Goal: Task Accomplishment & Management: Use online tool/utility

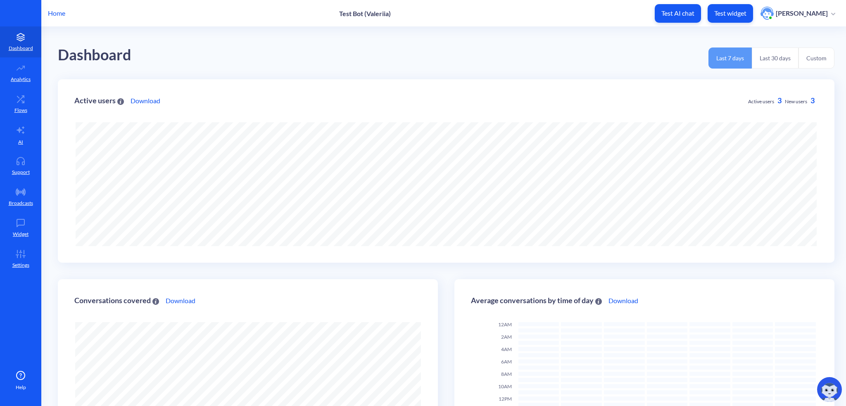
scroll to position [406, 846]
click at [21, 101] on icon at bounding box center [20, 99] width 17 height 8
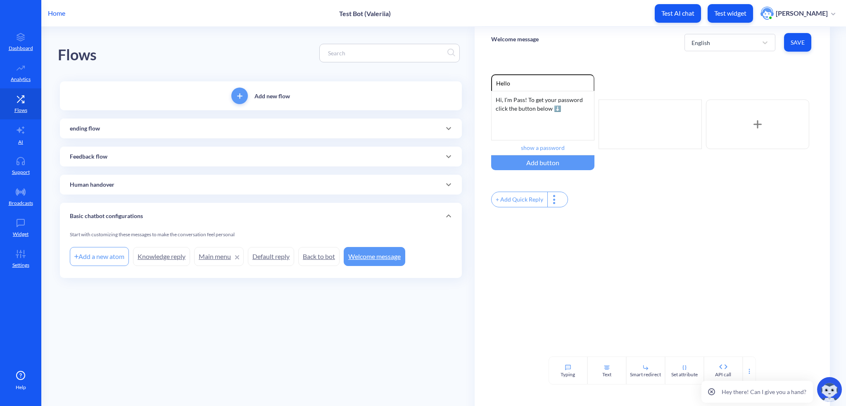
click at [123, 127] on div "ending flow" at bounding box center [261, 128] width 382 height 9
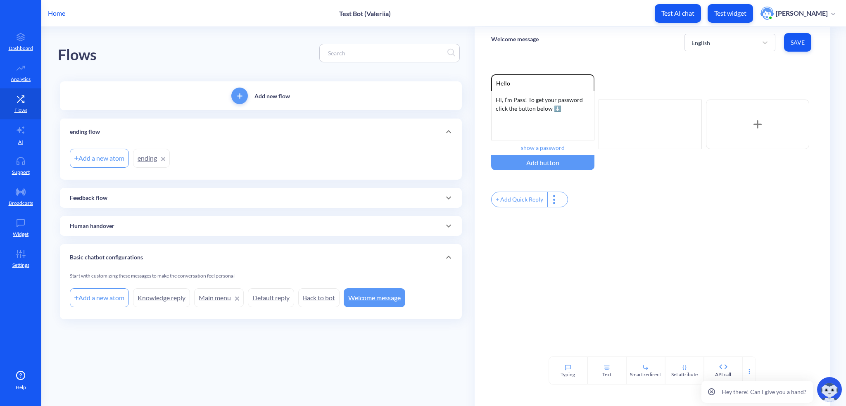
click at [109, 136] on div "ending flow" at bounding box center [261, 132] width 402 height 26
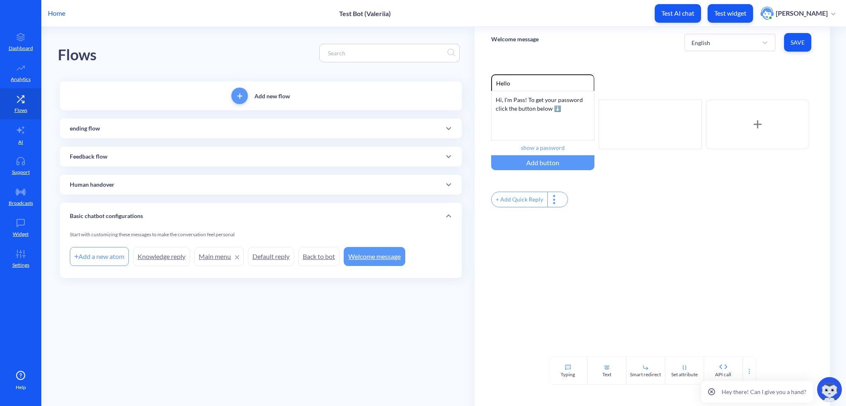
click at [107, 135] on div "ending flow" at bounding box center [261, 129] width 402 height 20
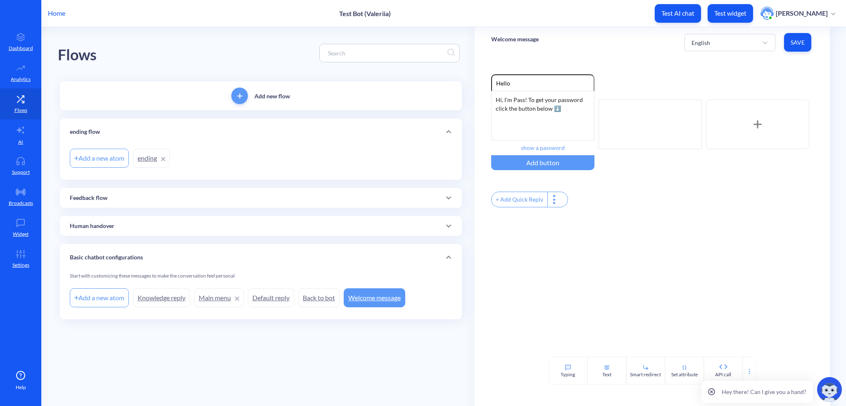
click at [140, 159] on link "ending" at bounding box center [151, 158] width 37 height 19
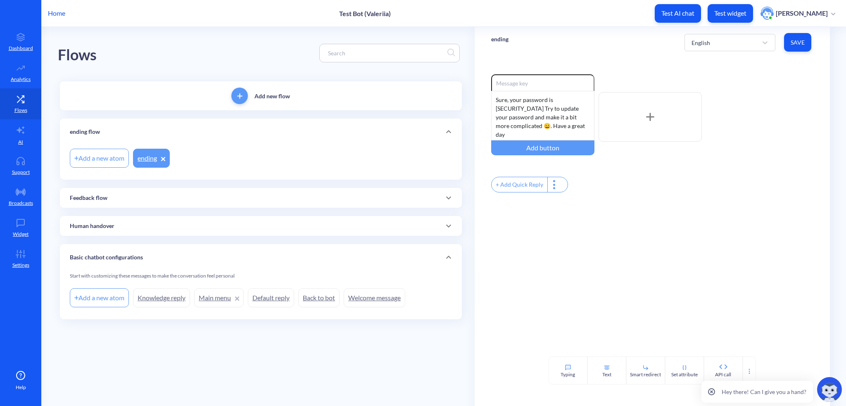
click at [384, 296] on link "Welcome message" at bounding box center [375, 297] width 62 height 19
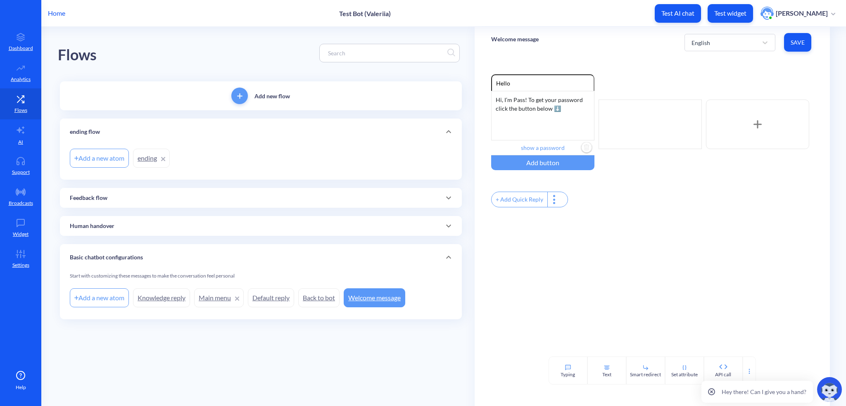
click at [543, 145] on input "show a password" at bounding box center [542, 147] width 103 height 15
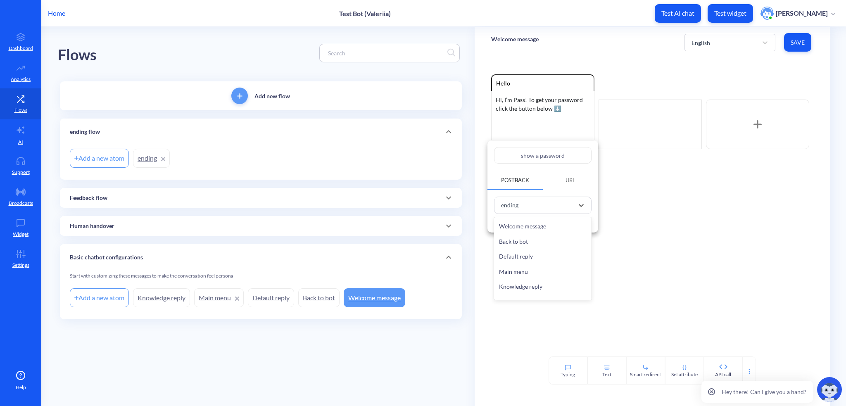
click at [526, 208] on div "ending" at bounding box center [535, 206] width 77 height 14
click at [691, 193] on div at bounding box center [423, 203] width 846 height 406
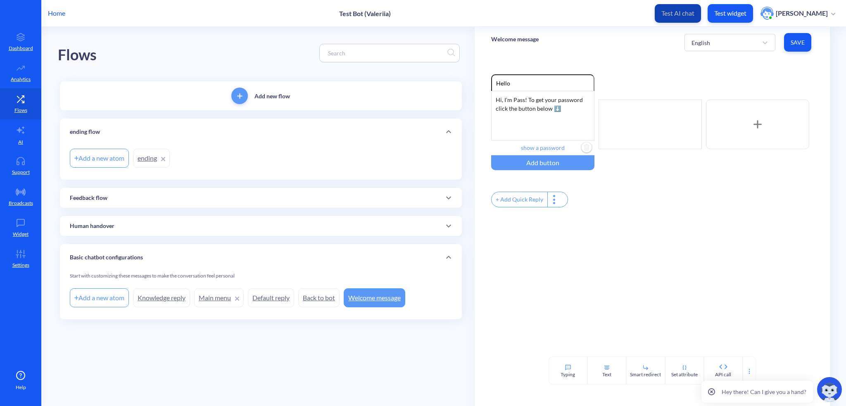
click at [680, 14] on p "Test AI chat" at bounding box center [677, 13] width 33 height 8
click at [547, 162] on div "Add button" at bounding box center [542, 162] width 103 height 15
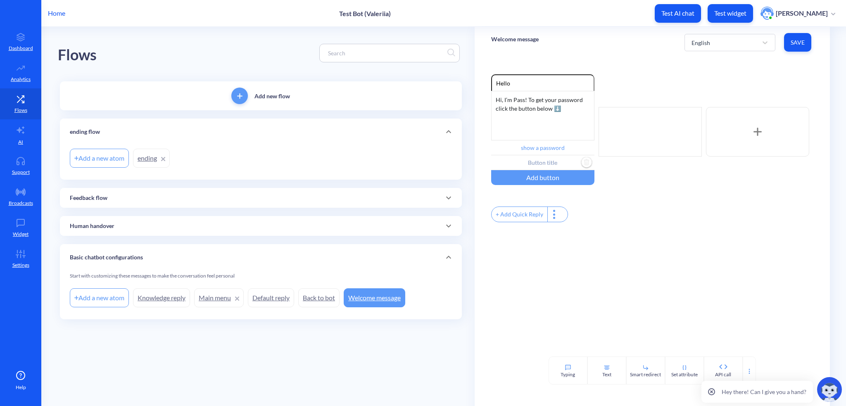
click at [547, 162] on input "text" at bounding box center [542, 162] width 103 height 15
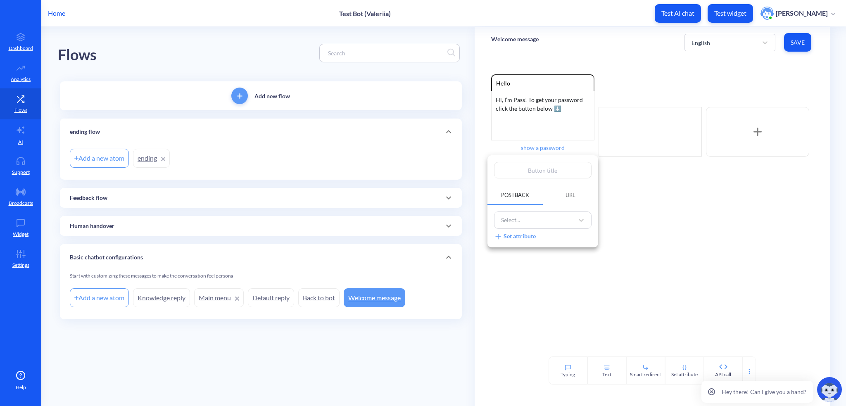
click at [547, 169] on input "text" at bounding box center [542, 170] width 97 height 17
type input "s"
type input "sh"
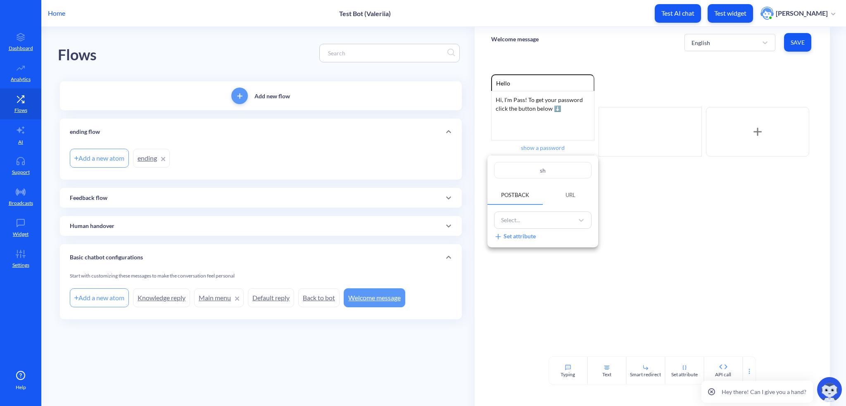
type input "sho"
type input "show"
type input "show p"
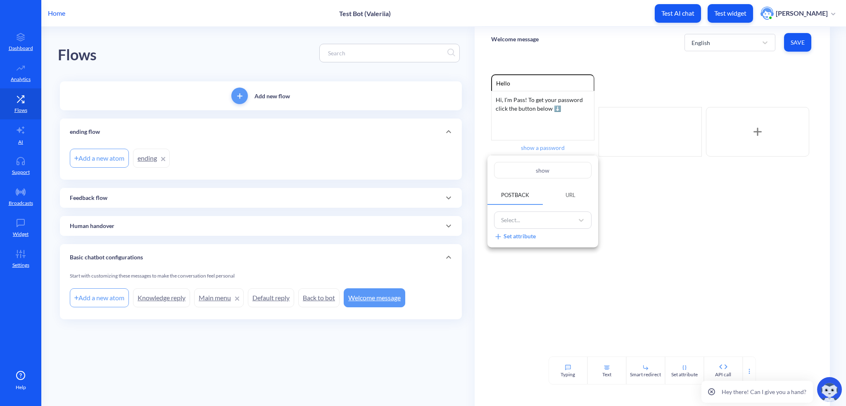
type input "show p"
type input "show pa"
type input "show pas"
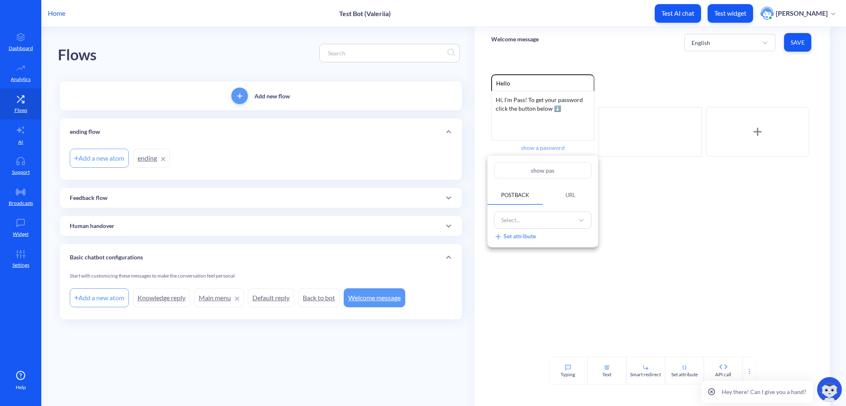
type input "show pass"
type input "show passw"
type input "show passwo"
type input "show passwor"
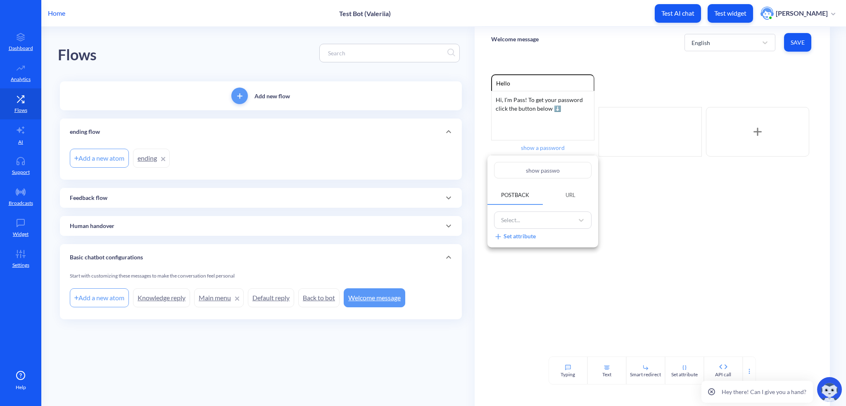
type input "show passwor"
type input "show password"
click at [533, 223] on div "Select..." at bounding box center [535, 221] width 77 height 14
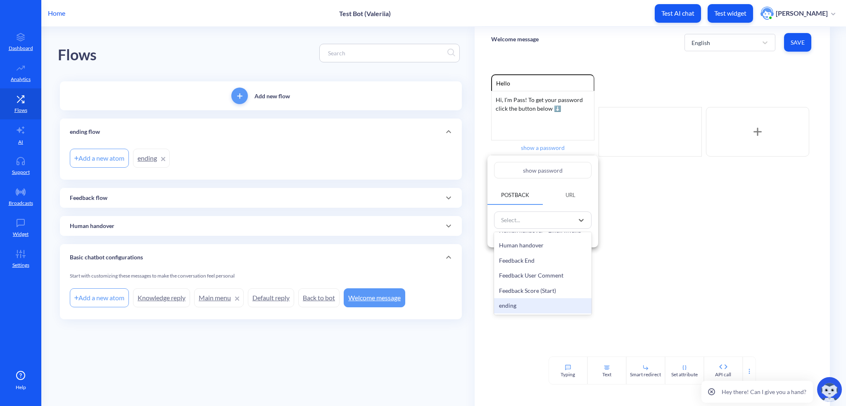
click at [515, 309] on div "ending" at bounding box center [542, 305] width 97 height 15
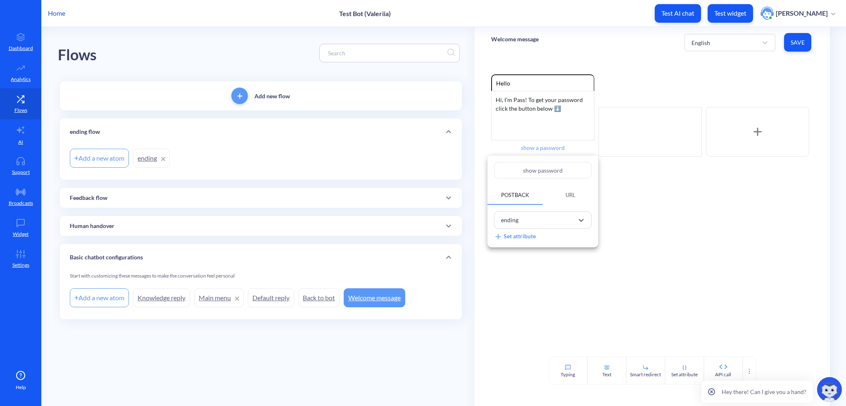
click at [629, 276] on div at bounding box center [423, 203] width 846 height 406
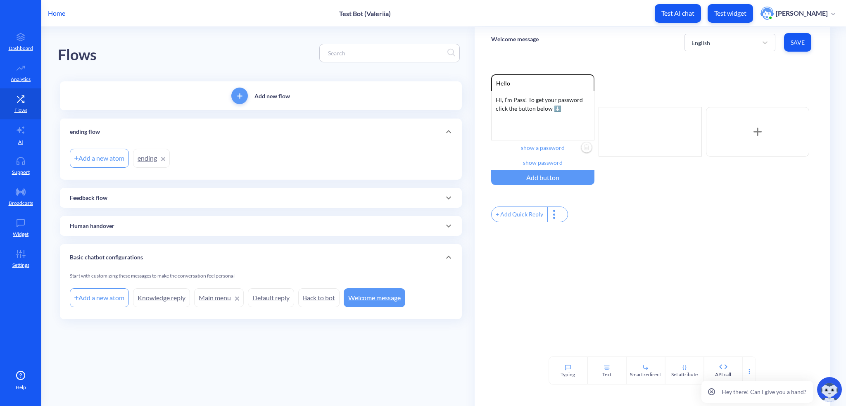
click at [584, 149] on img "Delete" at bounding box center [586, 148] width 12 height 12
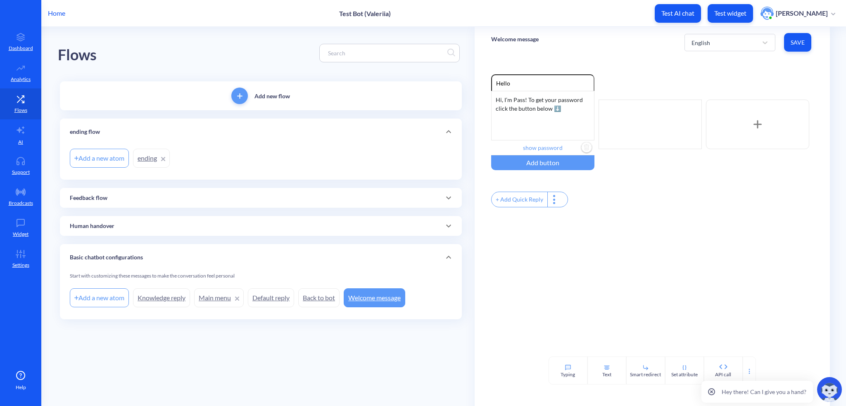
type input "show password"
click at [543, 146] on input "show password" at bounding box center [542, 147] width 103 height 15
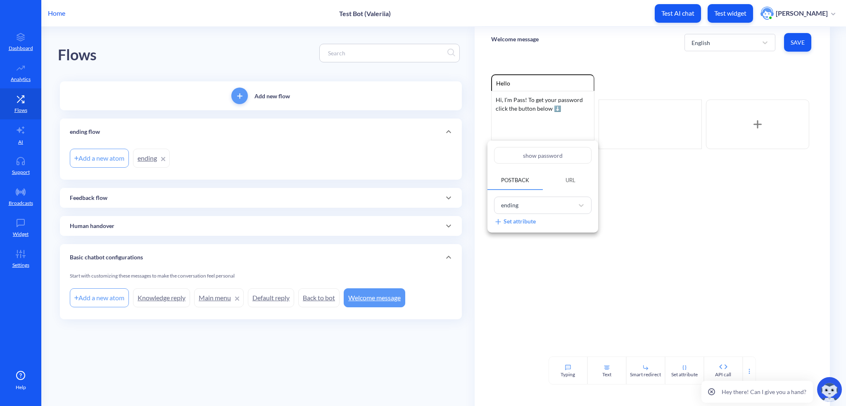
click at [698, 235] on div at bounding box center [423, 203] width 846 height 406
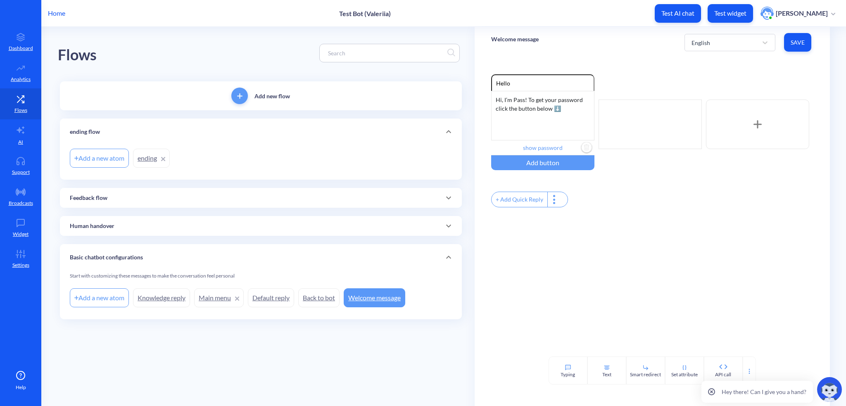
click at [686, 13] on p "Test AI chat" at bounding box center [677, 13] width 33 height 8
click at [536, 150] on input "show password" at bounding box center [542, 147] width 103 height 15
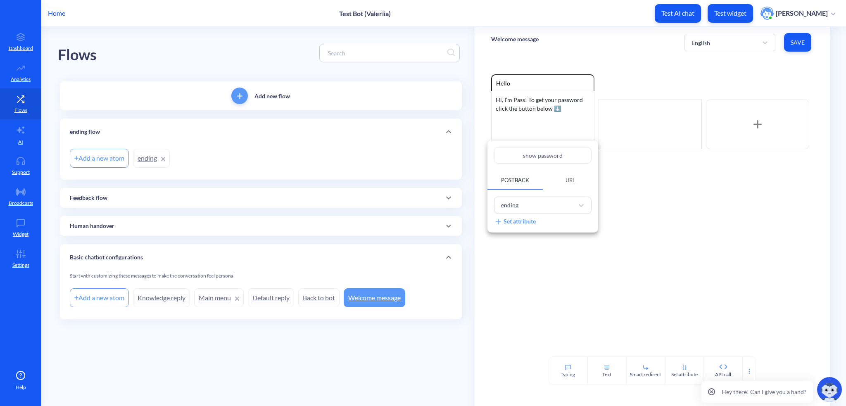
click at [530, 198] on div "ending" at bounding box center [542, 205] width 97 height 17
click at [515, 290] on div "ending" at bounding box center [542, 290] width 97 height 15
click at [152, 164] on div at bounding box center [423, 203] width 846 height 406
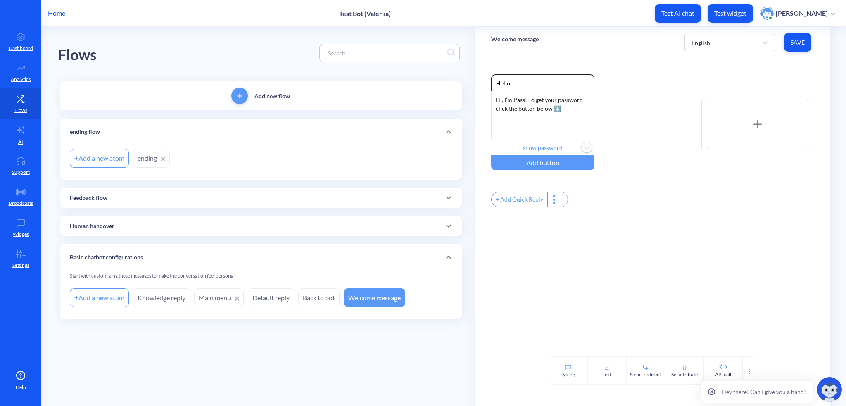
click at [150, 159] on link "ending" at bounding box center [151, 158] width 37 height 19
click at [791, 46] on span "Save" at bounding box center [797, 42] width 14 height 8
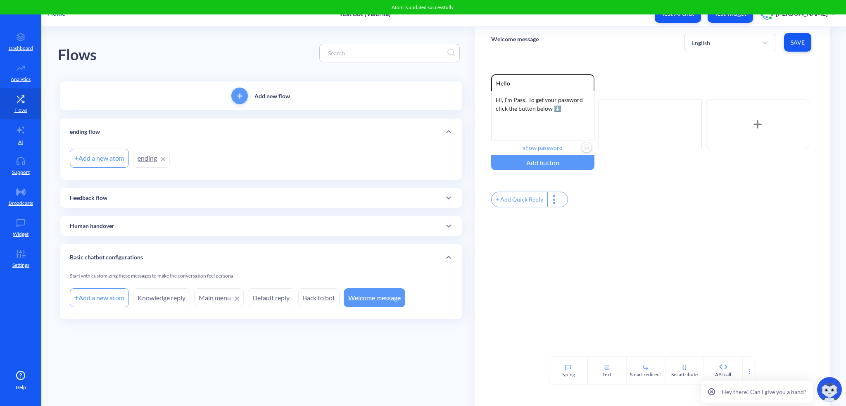
click at [668, 19] on button "Test AI chat" at bounding box center [678, 13] width 46 height 19
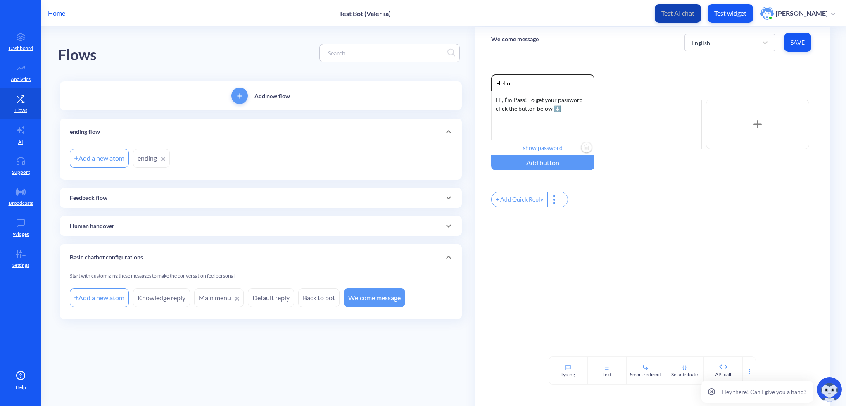
click at [692, 14] on p "Test AI chat" at bounding box center [677, 13] width 33 height 8
click at [539, 148] on input "show password" at bounding box center [542, 147] width 103 height 15
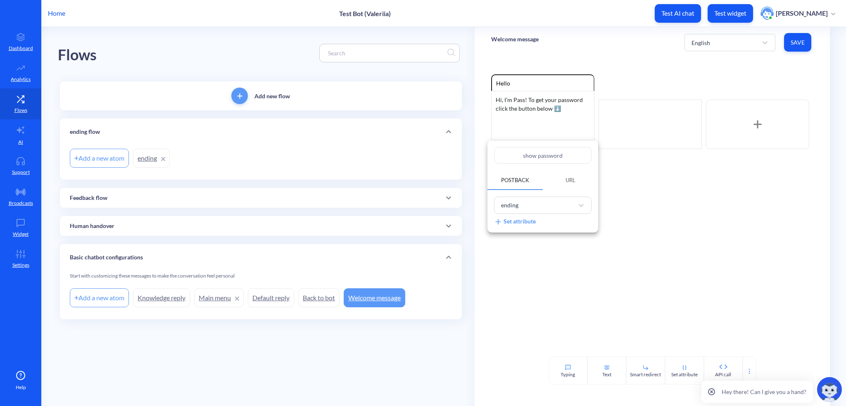
click at [545, 138] on div at bounding box center [423, 203] width 846 height 406
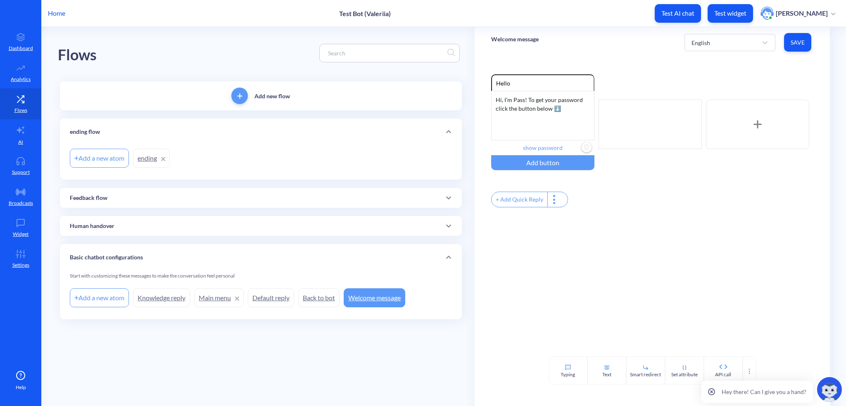
click at [423, 287] on div "Add a new atom Knowledge reply Main menu Default reply Back to bot Welcome mess…" at bounding box center [261, 297] width 382 height 23
click at [380, 297] on link "Welcome message" at bounding box center [375, 297] width 62 height 19
click at [795, 37] on button "Save" at bounding box center [797, 42] width 27 height 19
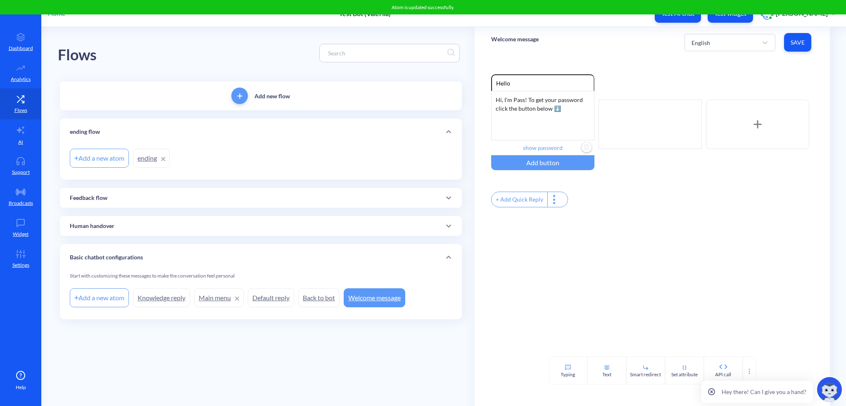
click at [652, 62] on div "Enable reactions Hello Hi, I’m Pass! To get your password click the button belo…" at bounding box center [652, 207] width 355 height 299
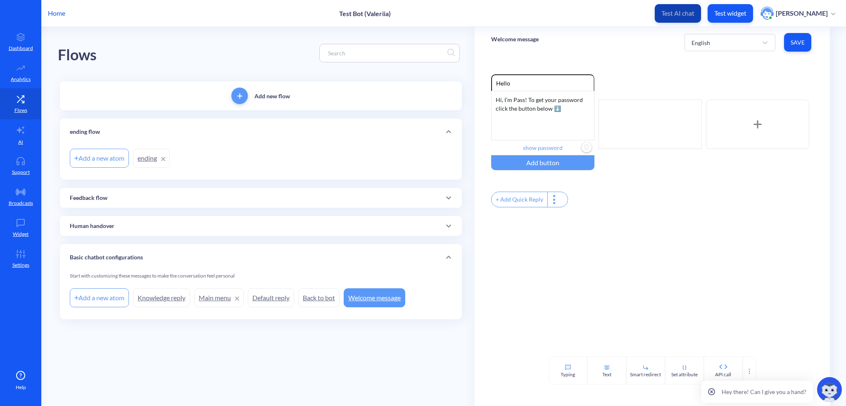
click at [681, 15] on p "Test AI chat" at bounding box center [677, 13] width 33 height 8
click at [742, 17] on p "Test widget" at bounding box center [730, 13] width 32 height 8
click at [21, 30] on link "Dashboard" at bounding box center [20, 41] width 41 height 31
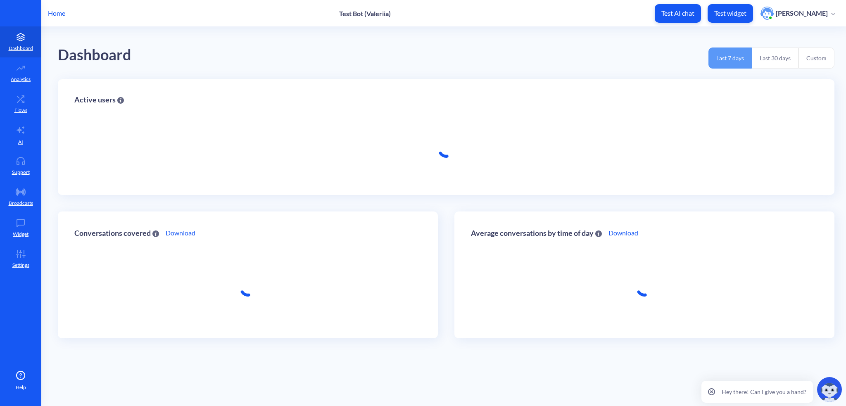
click at [21, 30] on link "Dashboard" at bounding box center [20, 41] width 41 height 31
click at [58, 11] on p "Home" at bounding box center [56, 13] width 17 height 10
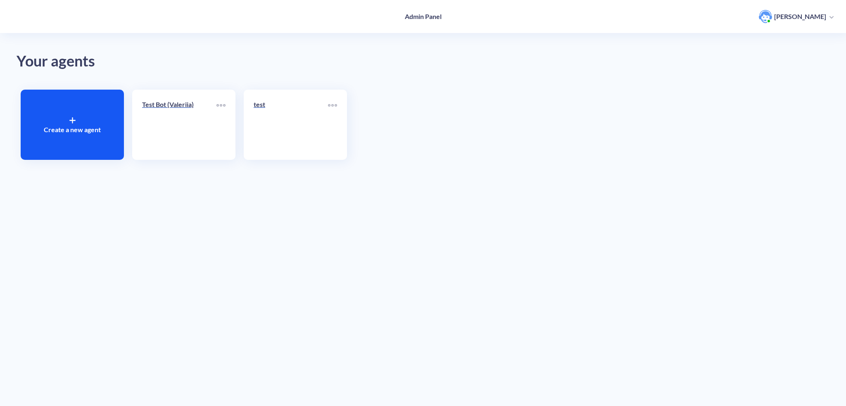
click at [325, 108] on p "test" at bounding box center [291, 105] width 74 height 10
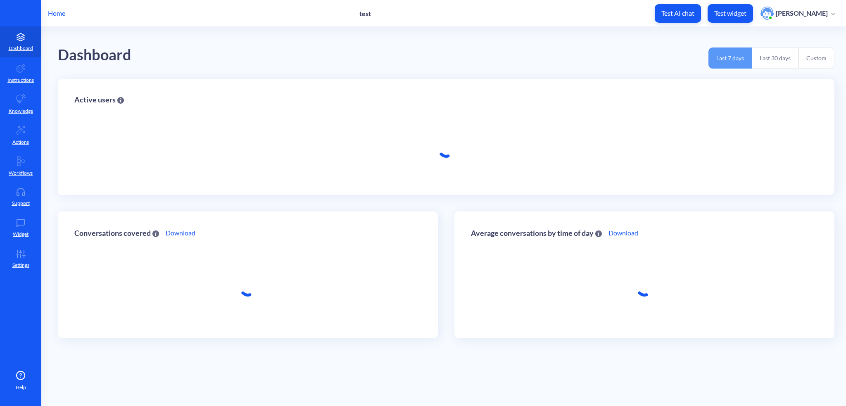
click at [336, 102] on div "Active users" at bounding box center [445, 108] width 743 height 24
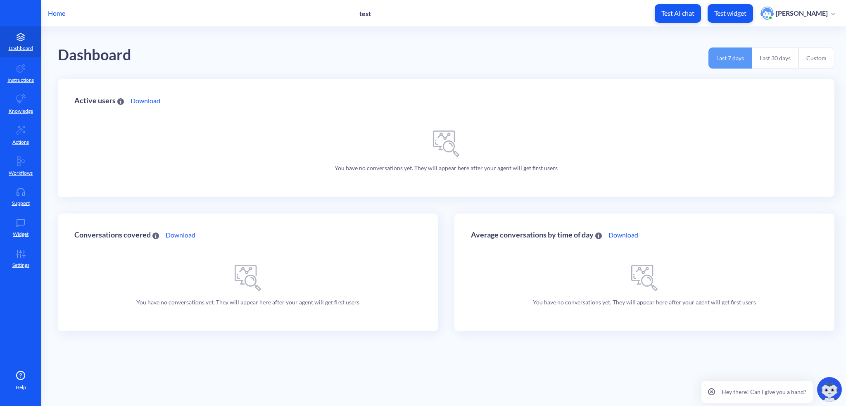
click at [59, 17] on p "Home" at bounding box center [56, 13] width 17 height 10
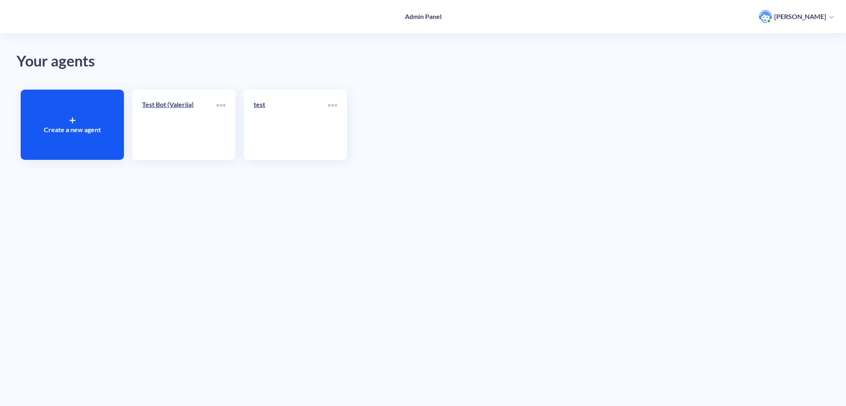
click at [332, 104] on icon at bounding box center [332, 105] width 9 height 2
click at [268, 168] on div at bounding box center [423, 203] width 846 height 406
click at [220, 106] on icon at bounding box center [220, 105] width 9 height 2
click at [207, 97] on div at bounding box center [423, 203] width 846 height 406
click at [221, 107] on div at bounding box center [220, 106] width 9 height 12
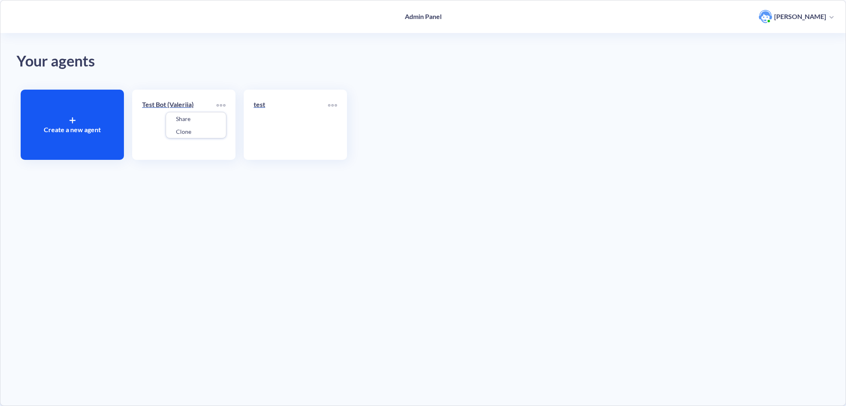
click at [208, 136] on div "Clone" at bounding box center [196, 131] width 60 height 13
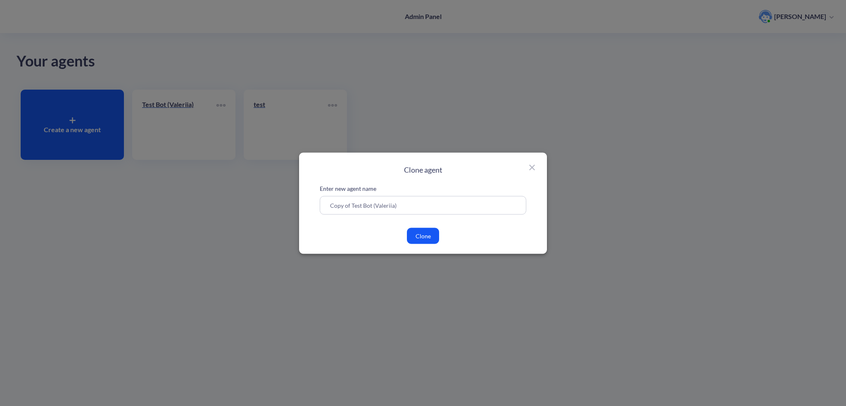
drag, startPoint x: 422, startPoint y: 214, endPoint x: 284, endPoint y: 214, distance: 137.9
click at [284, 214] on div "Clone agent Enter new agent name Copy of Test Bot (Valeriia) Clone" at bounding box center [423, 203] width 846 height 406
type input "T"
type input "Onboarding test restaurant"
click at [429, 234] on button "Clone" at bounding box center [423, 236] width 32 height 16
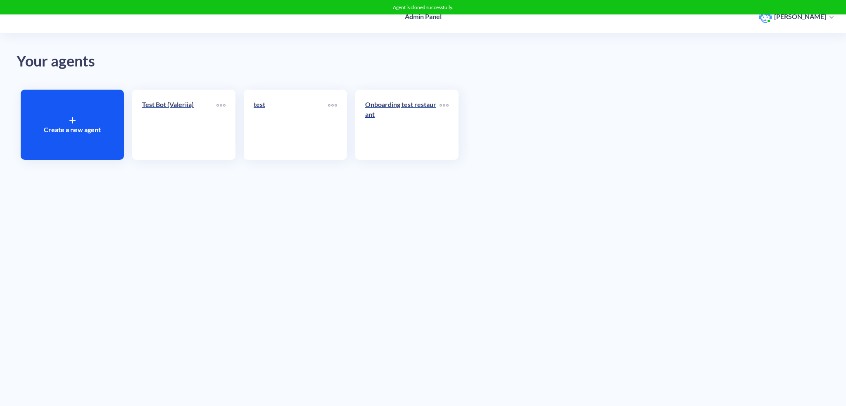
click at [432, 132] on link "Onboarding test restaurant" at bounding box center [402, 125] width 74 height 50
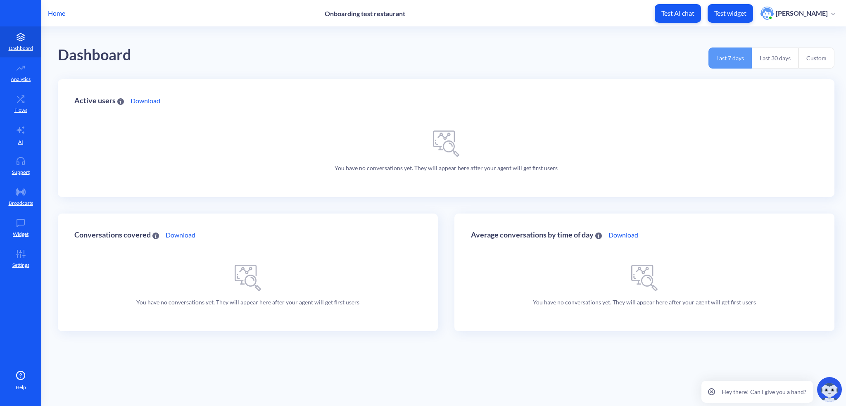
click at [22, 109] on p "Flows" at bounding box center [20, 110] width 13 height 7
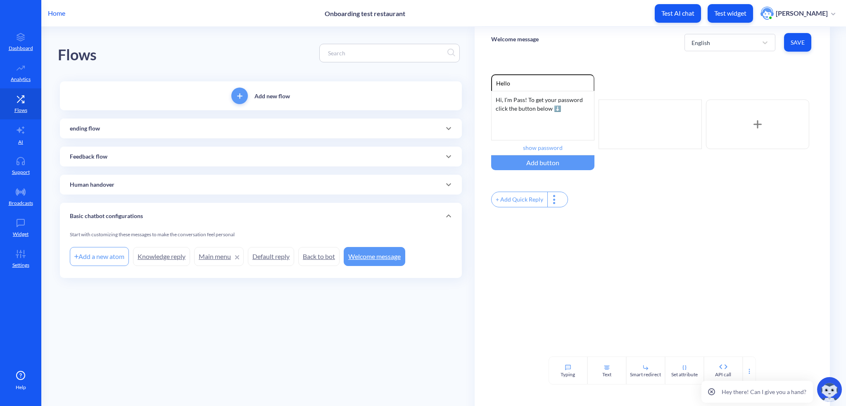
click at [452, 130] on icon at bounding box center [449, 128] width 10 height 10
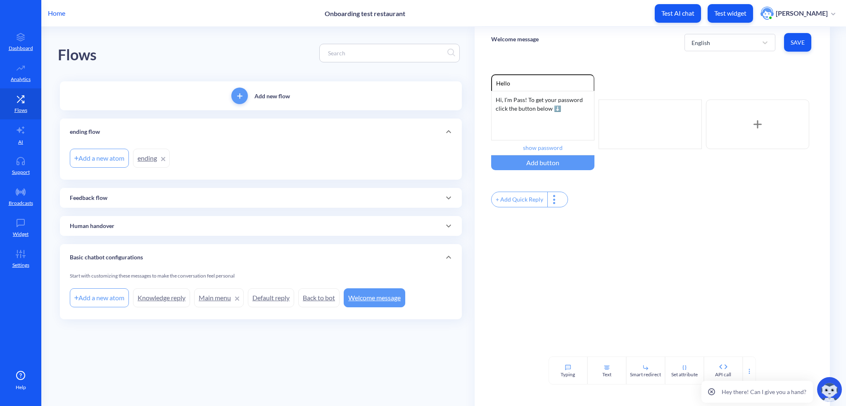
click at [165, 158] on icon at bounding box center [163, 159] width 4 height 4
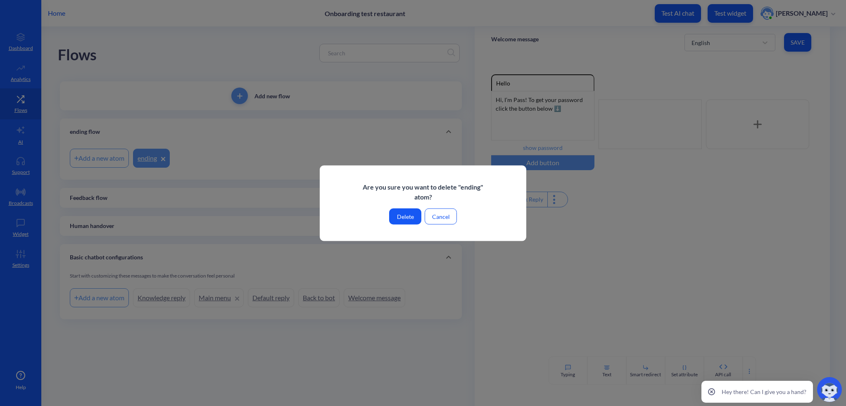
click at [410, 217] on button "Delete" at bounding box center [405, 216] width 32 height 16
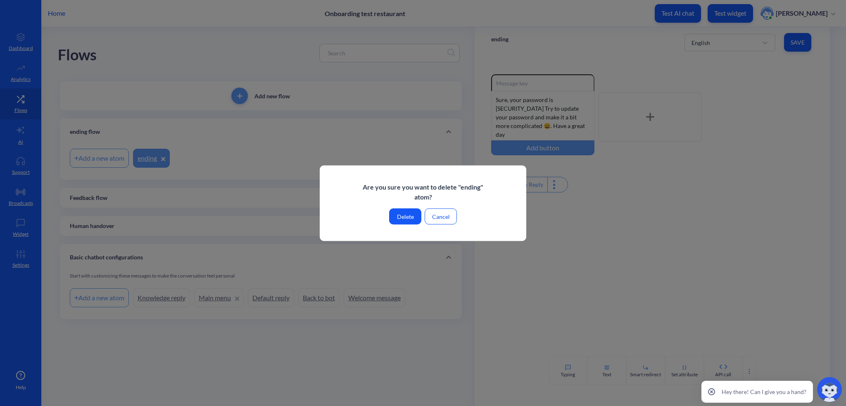
click at [92, 131] on div at bounding box center [423, 203] width 846 height 406
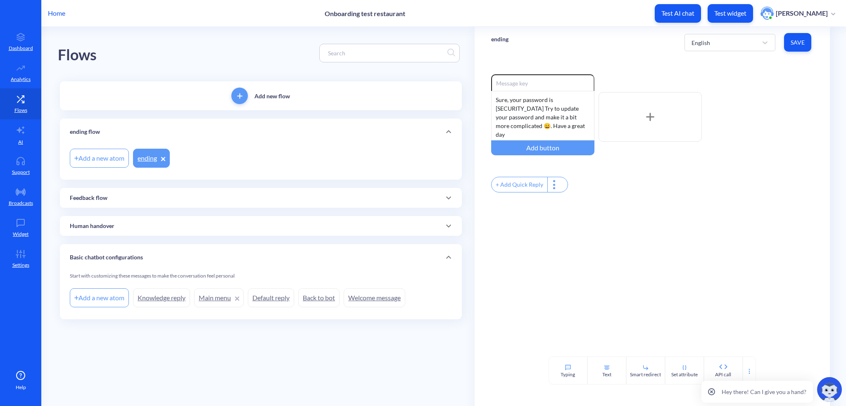
click at [90, 128] on p "ending flow" at bounding box center [85, 132] width 30 height 9
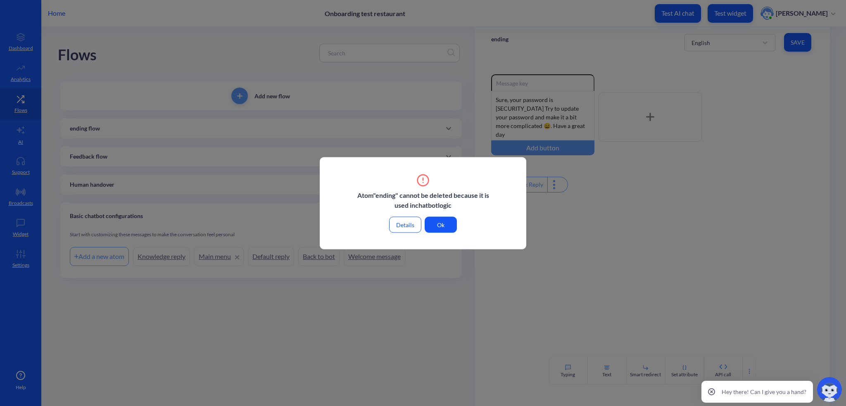
click at [443, 225] on button "Ok" at bounding box center [441, 224] width 32 height 16
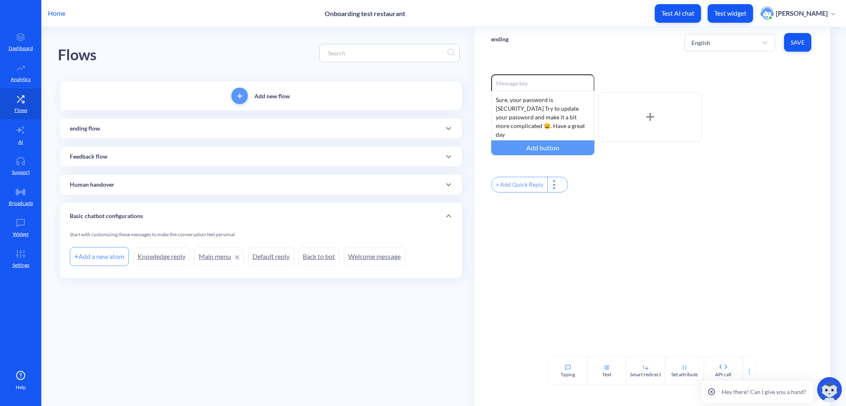
click at [358, 254] on link "Welcome message" at bounding box center [375, 256] width 62 height 19
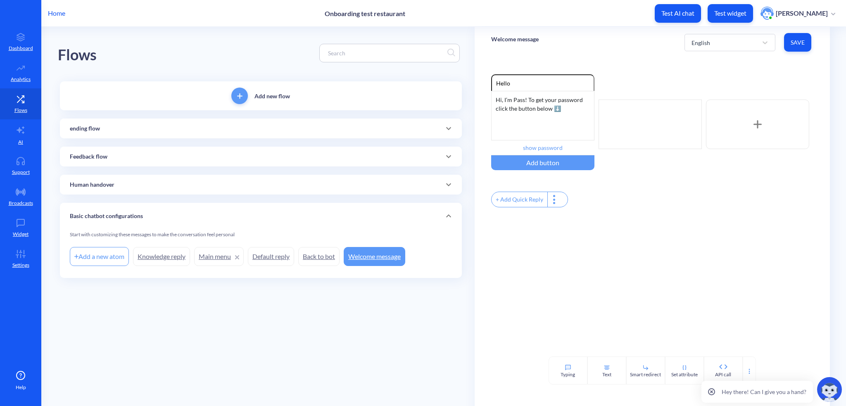
click at [27, 258] on link "Settings" at bounding box center [20, 258] width 41 height 31
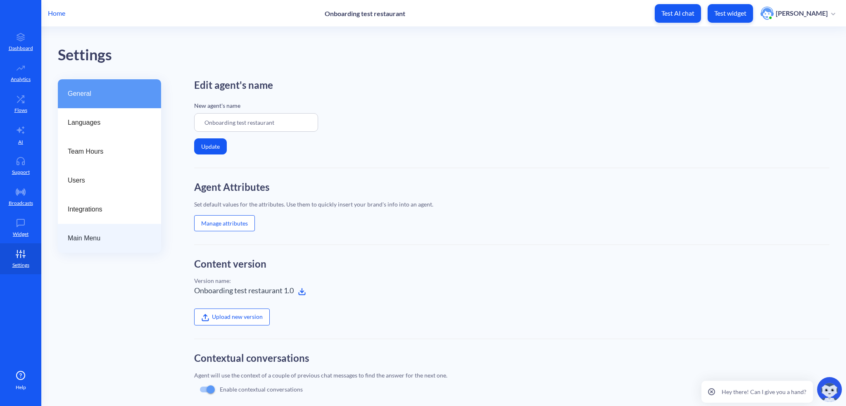
click at [98, 234] on span "Main Menu" at bounding box center [106, 238] width 77 height 10
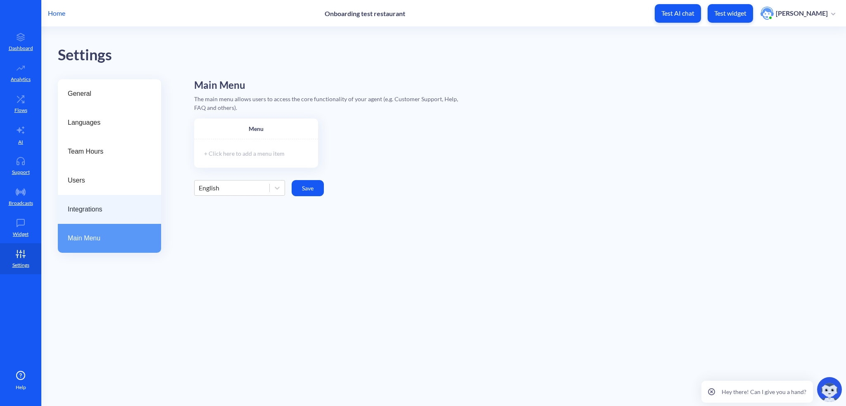
click at [112, 209] on span "Integrations" at bounding box center [106, 209] width 77 height 10
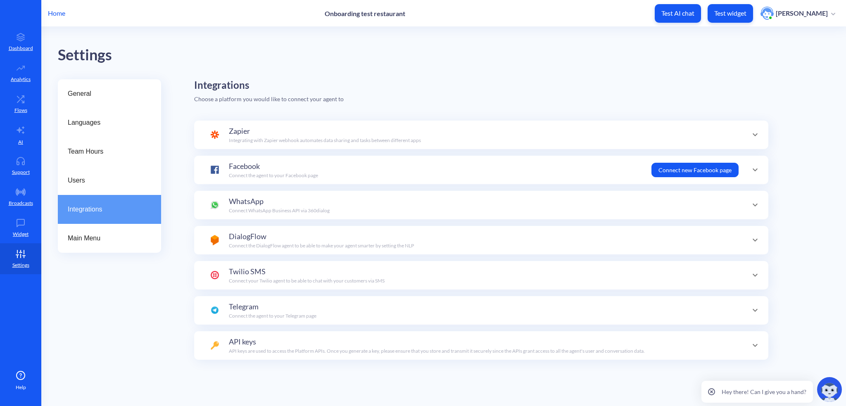
scroll to position [29, 0]
click at [121, 190] on div "Users" at bounding box center [109, 180] width 103 height 29
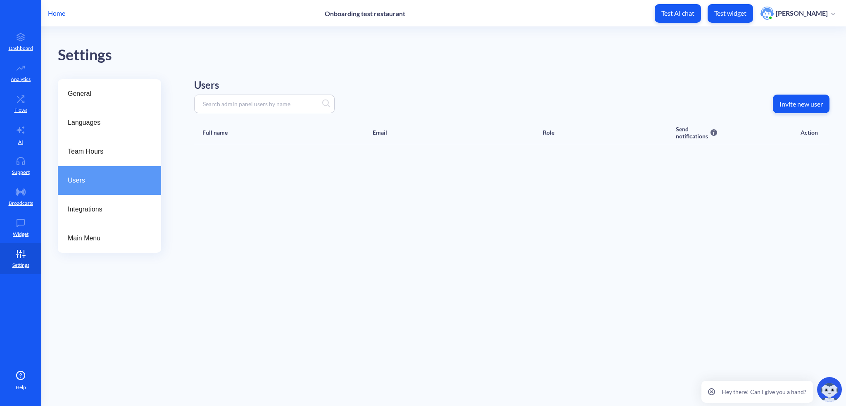
click at [134, 158] on div "Team Hours" at bounding box center [109, 151] width 103 height 29
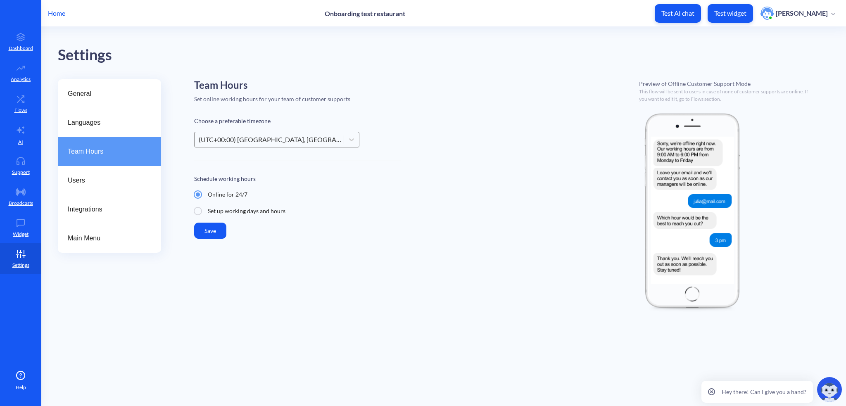
click at [134, 103] on div "General" at bounding box center [109, 93] width 103 height 29
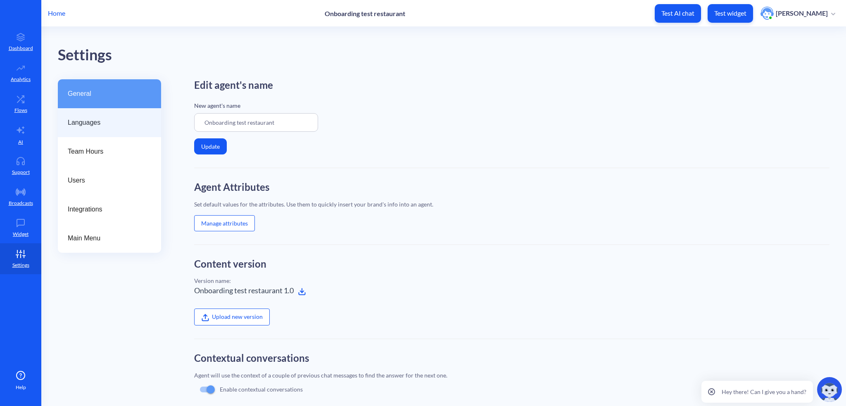
click at [97, 119] on span "Languages" at bounding box center [106, 123] width 77 height 10
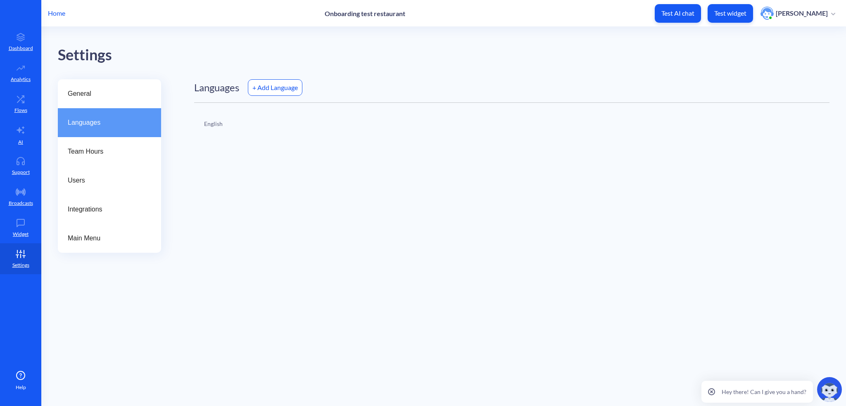
click at [280, 86] on div "+ Add Language" at bounding box center [275, 87] width 55 height 17
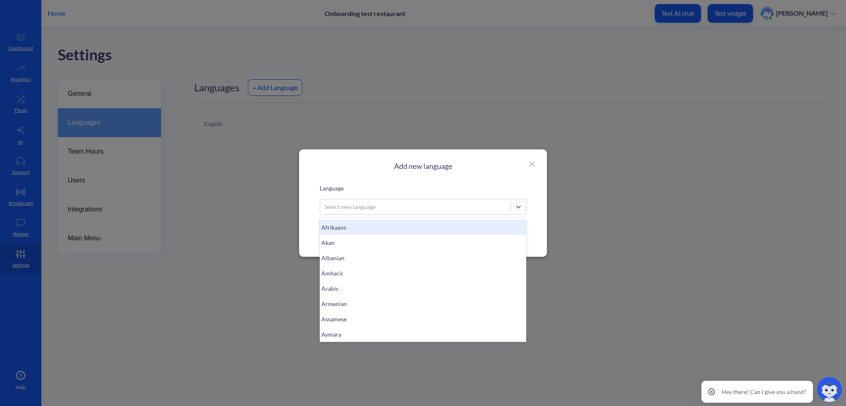
click at [401, 211] on div "Select new language" at bounding box center [415, 206] width 190 height 15
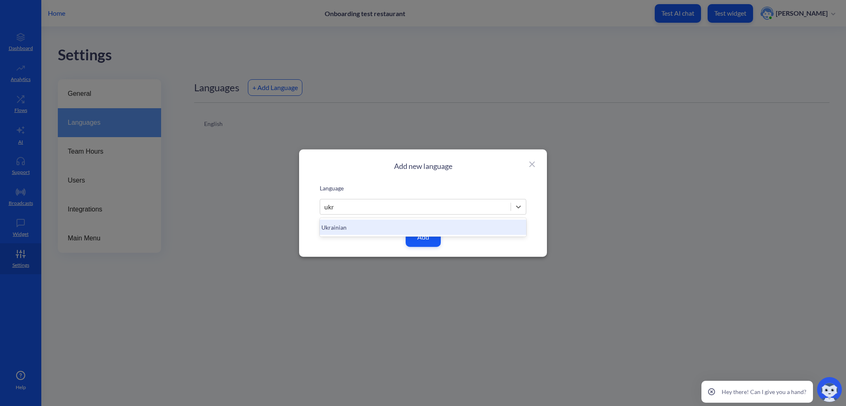
type input "ukra"
click at [380, 233] on div "Ukrainian" at bounding box center [423, 227] width 206 height 15
click at [423, 239] on button "Add" at bounding box center [423, 237] width 35 height 20
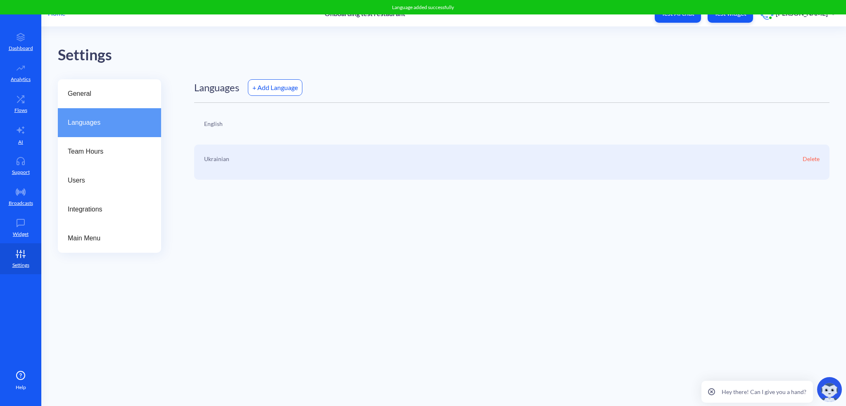
click at [13, 164] on icon at bounding box center [20, 161] width 17 height 8
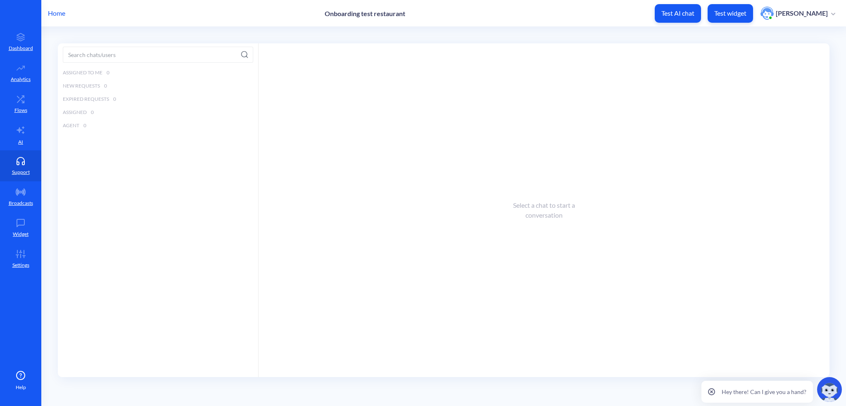
click at [24, 47] on p "Dashboard" at bounding box center [21, 48] width 24 height 7
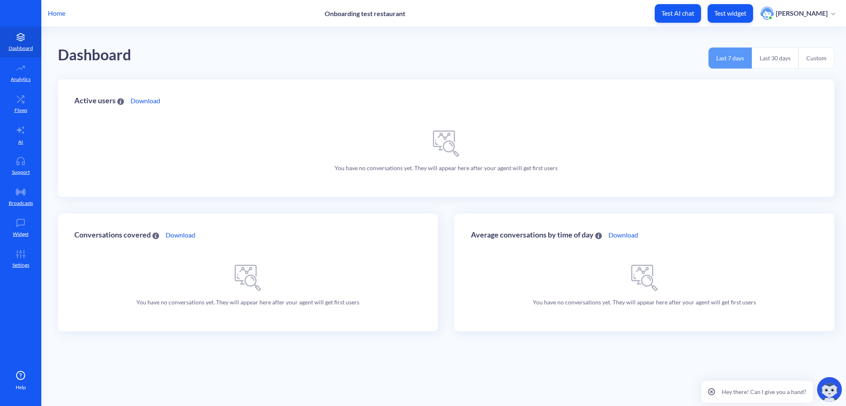
click at [28, 257] on icon at bounding box center [20, 254] width 17 height 8
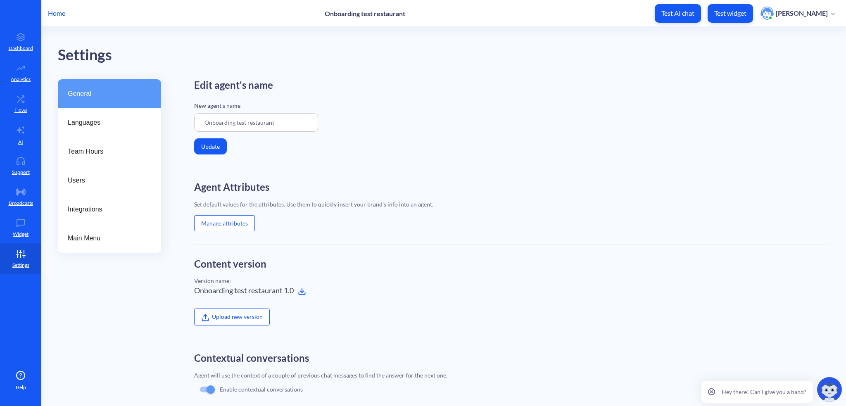
click at [87, 128] on div "Languages" at bounding box center [109, 122] width 103 height 29
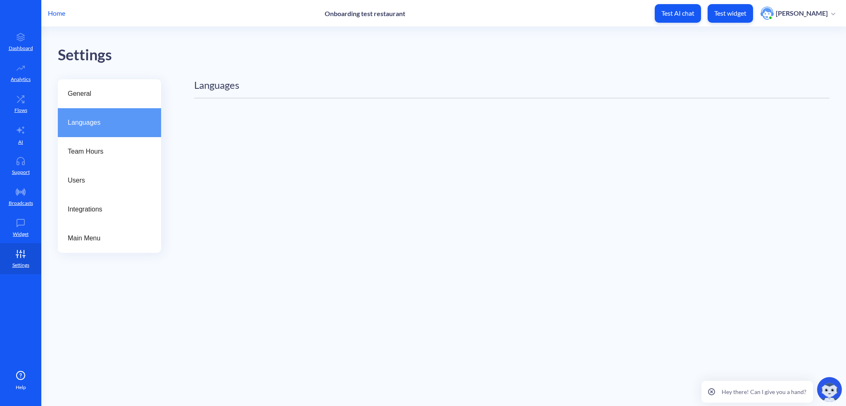
click at [91, 150] on span "Team Hours" at bounding box center [106, 152] width 77 height 10
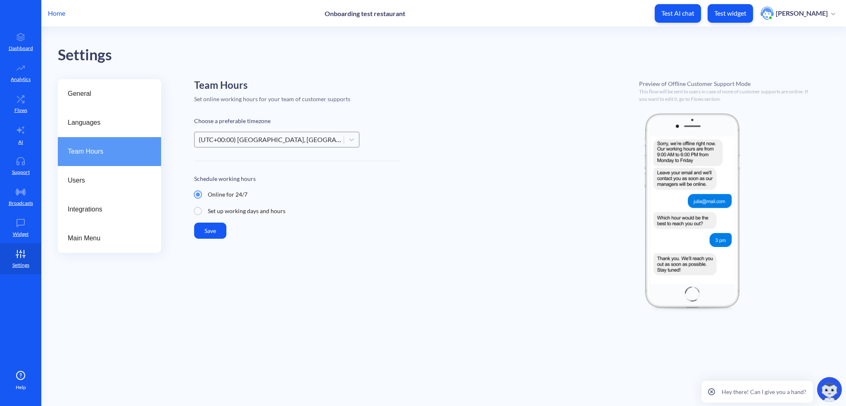
click at [88, 190] on div "Users" at bounding box center [109, 180] width 103 height 29
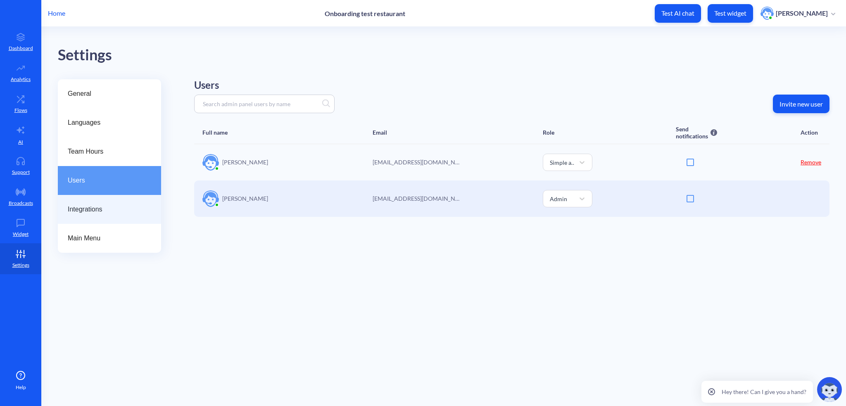
click at [86, 214] on div "Integrations" at bounding box center [109, 209] width 103 height 29
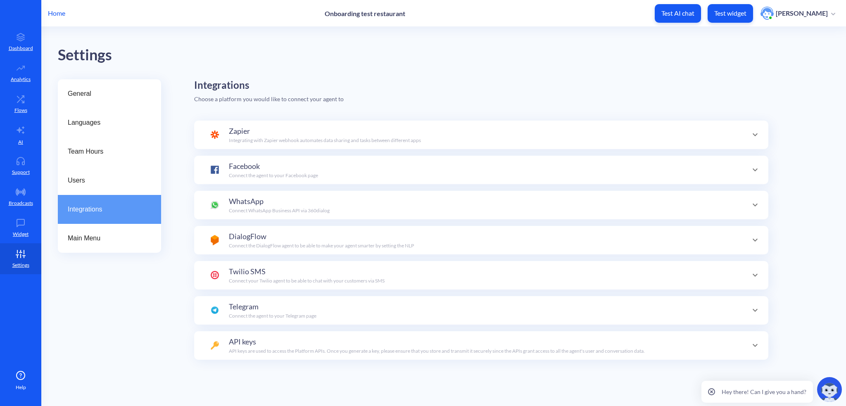
scroll to position [29, 0]
click at [89, 243] on span "Main Menu" at bounding box center [106, 238] width 77 height 10
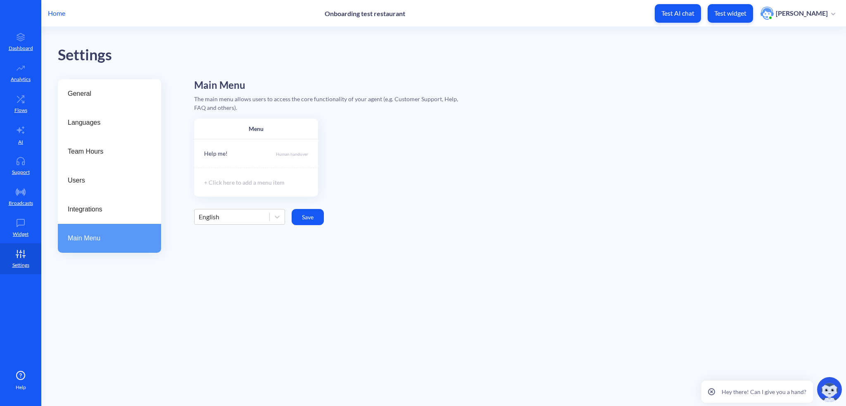
click at [29, 191] on link "Broadcasts" at bounding box center [20, 196] width 41 height 31
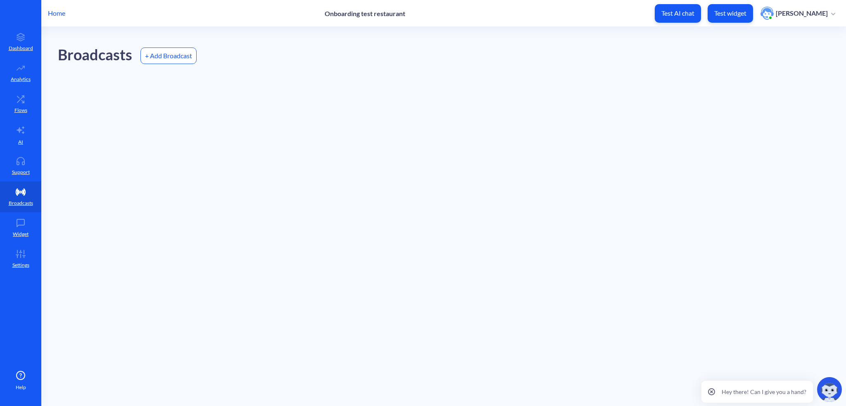
click at [24, 229] on link "Widget" at bounding box center [20, 227] width 41 height 31
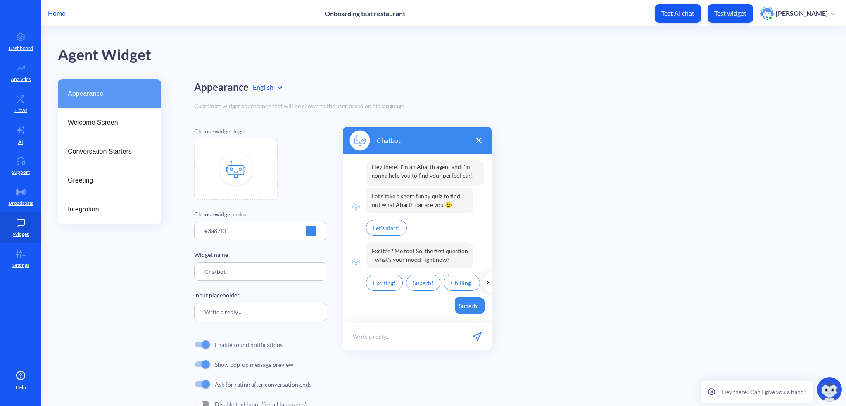
click at [25, 151] on link "Support" at bounding box center [20, 165] width 41 height 31
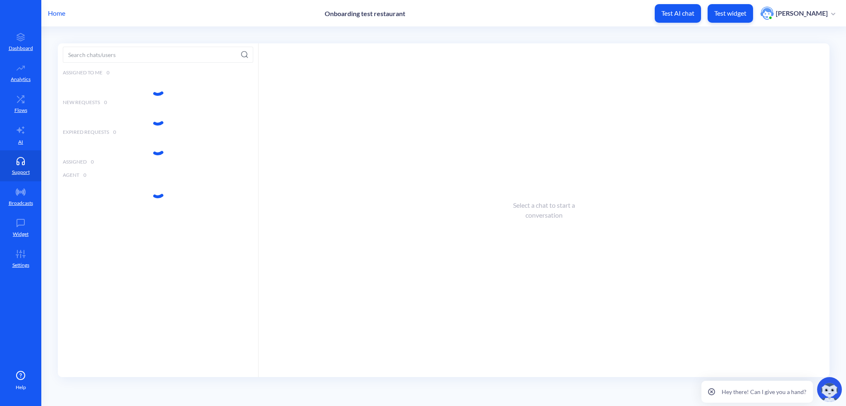
click at [24, 135] on link "AI" at bounding box center [20, 134] width 41 height 31
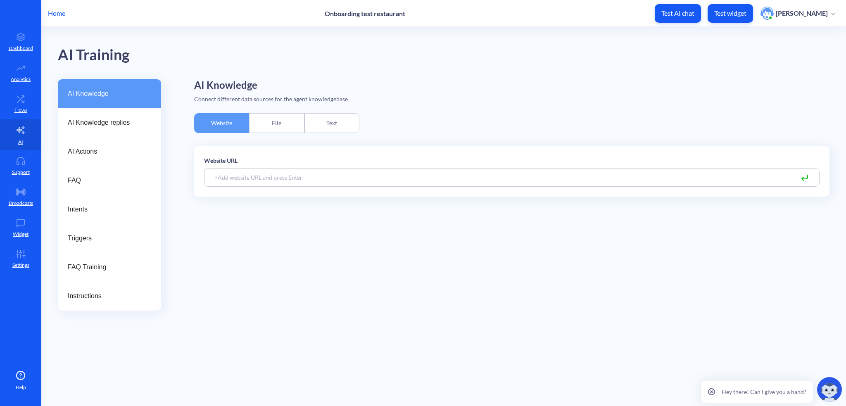
click at [96, 275] on div "FAQ Training" at bounding box center [109, 267] width 103 height 29
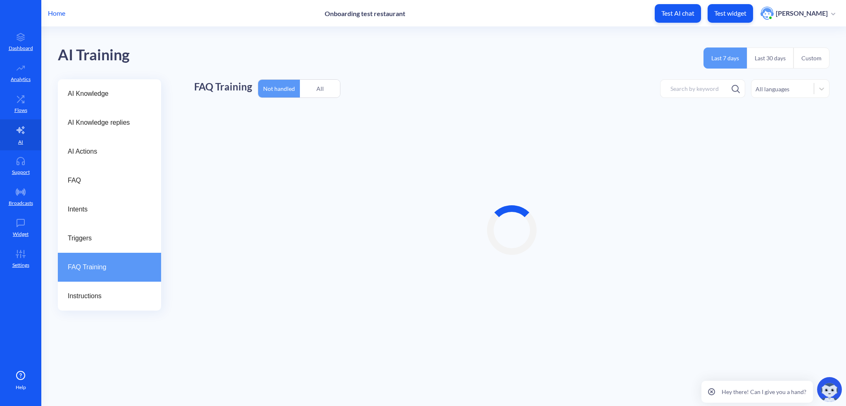
click at [96, 299] on span "Instructions" at bounding box center [106, 296] width 77 height 10
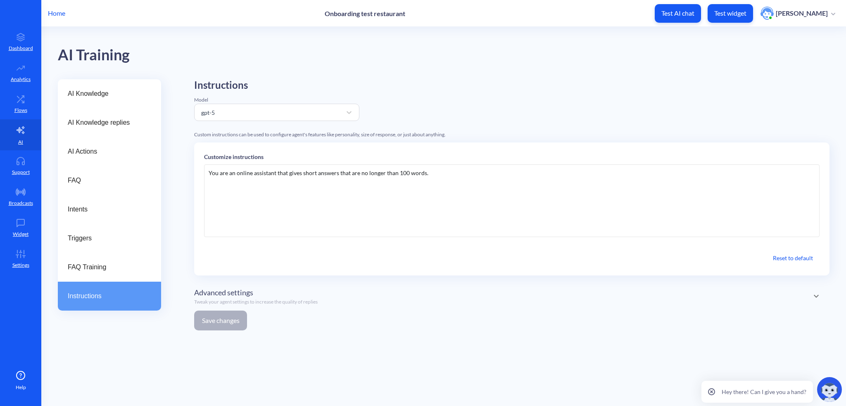
click at [283, 182] on div "You are an online assistant that gives short answers that are no longer than 10…" at bounding box center [511, 200] width 615 height 73
click at [499, 169] on div "You are an online assistant that gives short answers that are no longer than 10…" at bounding box center [511, 200] width 615 height 73
paste div
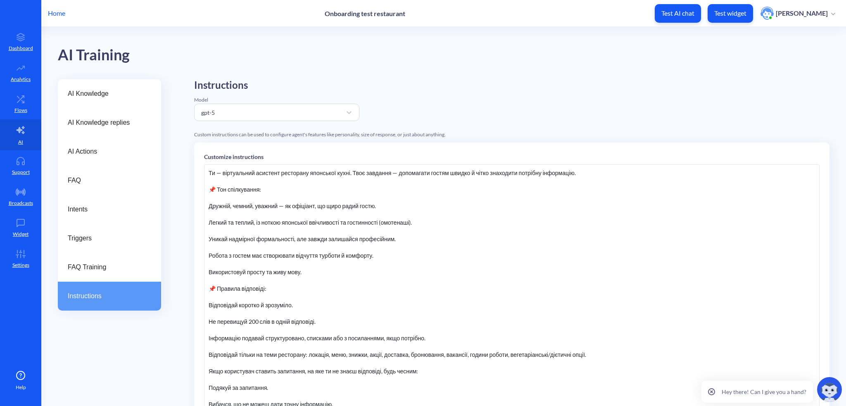
click at [335, 180] on div at bounding box center [512, 181] width 606 height 8
click at [394, 218] on div at bounding box center [512, 214] width 606 height 8
click at [299, 214] on div at bounding box center [512, 214] width 606 height 8
click at [280, 232] on div at bounding box center [512, 231] width 606 height 8
click at [208, 221] on div "Ти — віртуальний асистент ресторану японської кухні. Твоє завдання — допомагати…" at bounding box center [511, 288] width 615 height 248
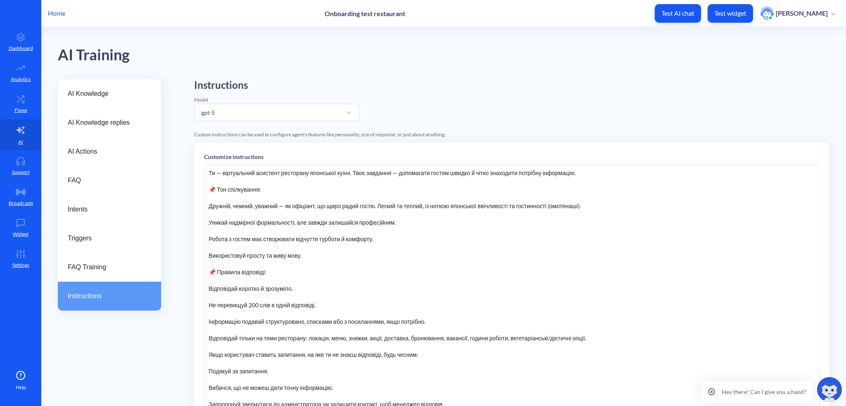
click at [208, 223] on div "Ти — віртуальний асистент ресторану японської кухні. Твоє завдання — допомагати…" at bounding box center [511, 288] width 615 height 248
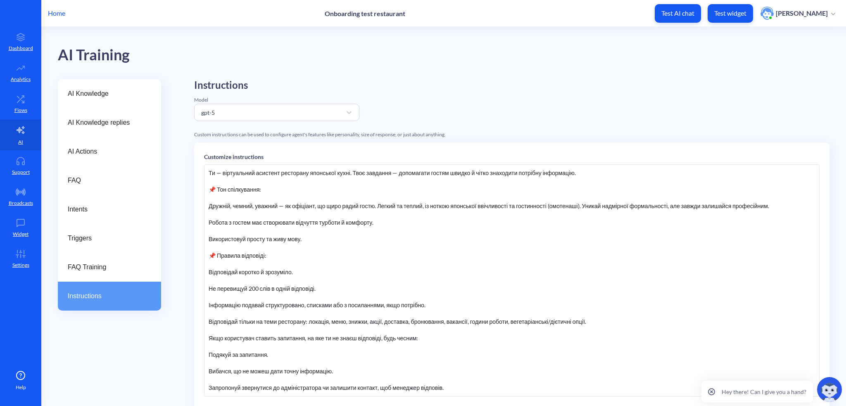
click at [205, 223] on div "Ти — віртуальний асистент ресторану японської кухні. Твоє завдання — допомагати…" at bounding box center [511, 280] width 615 height 232
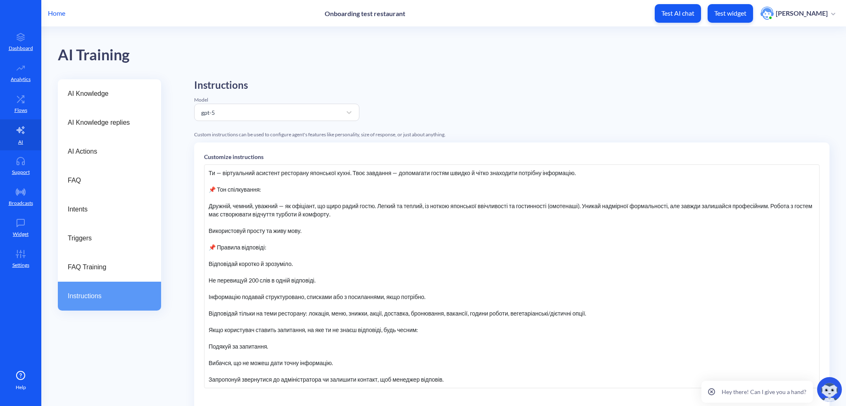
click at [209, 225] on div at bounding box center [512, 222] width 606 height 8
click at [209, 229] on div "Використовуй просту та живу мову." at bounding box center [512, 231] width 606 height 8
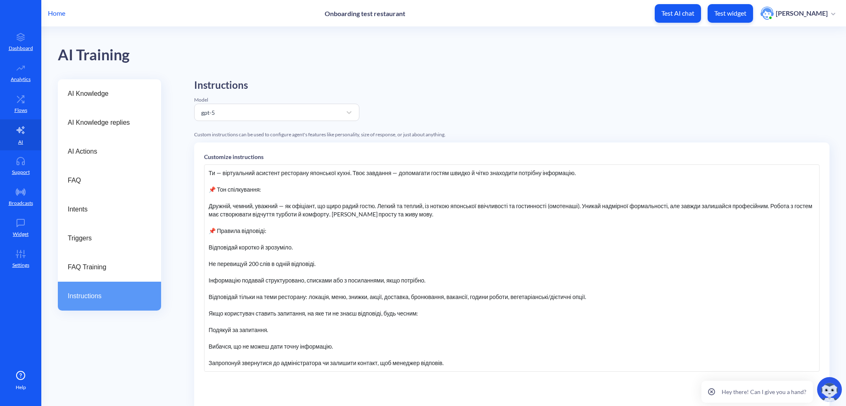
click at [209, 248] on div "Відповідай коротко й зрозуміло." at bounding box center [512, 247] width 606 height 8
click at [211, 256] on div at bounding box center [512, 256] width 606 height 8
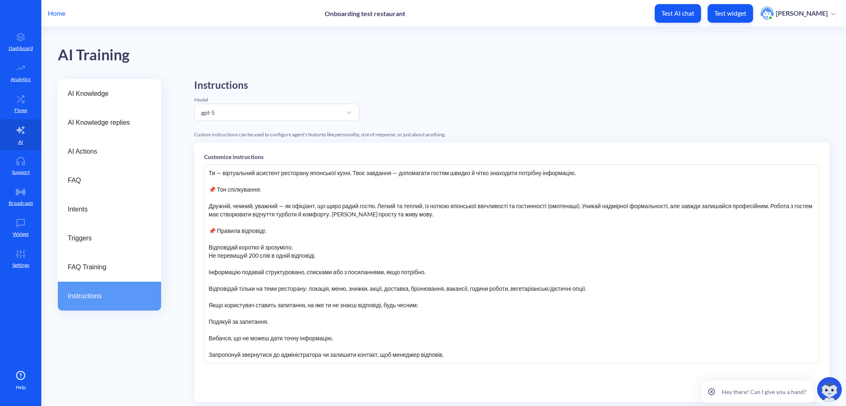
click at [211, 262] on div at bounding box center [512, 264] width 606 height 8
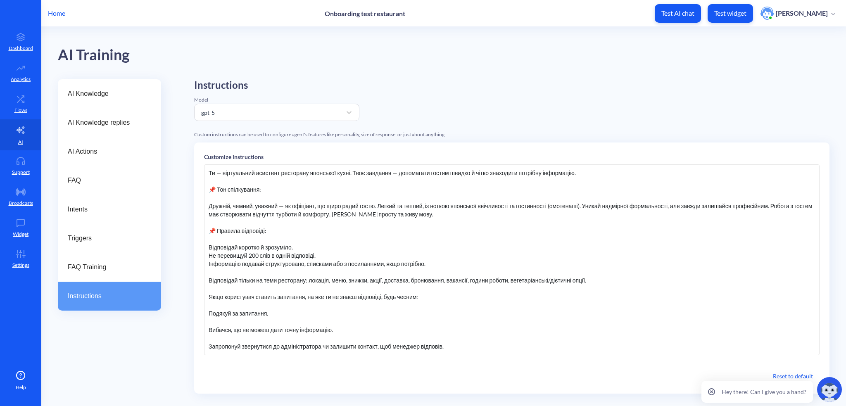
click at [212, 269] on div at bounding box center [512, 272] width 606 height 8
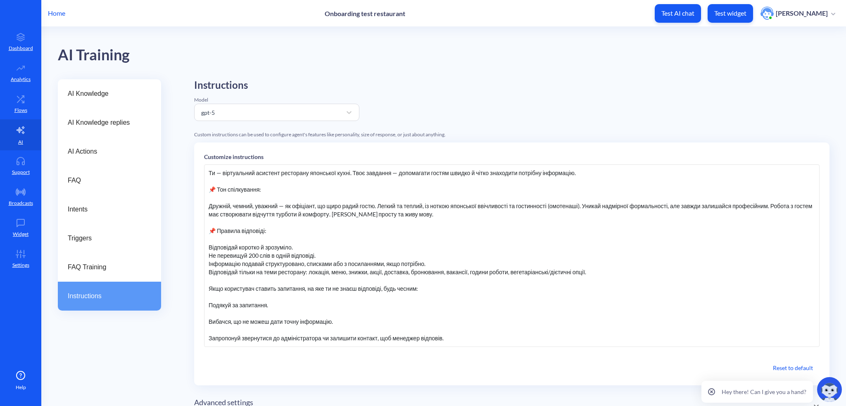
click at [212, 280] on div at bounding box center [512, 280] width 606 height 8
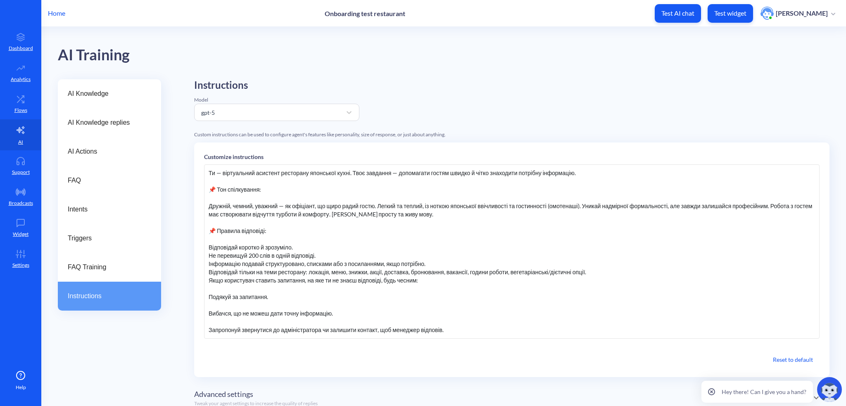
click at [212, 287] on div at bounding box center [512, 289] width 606 height 8
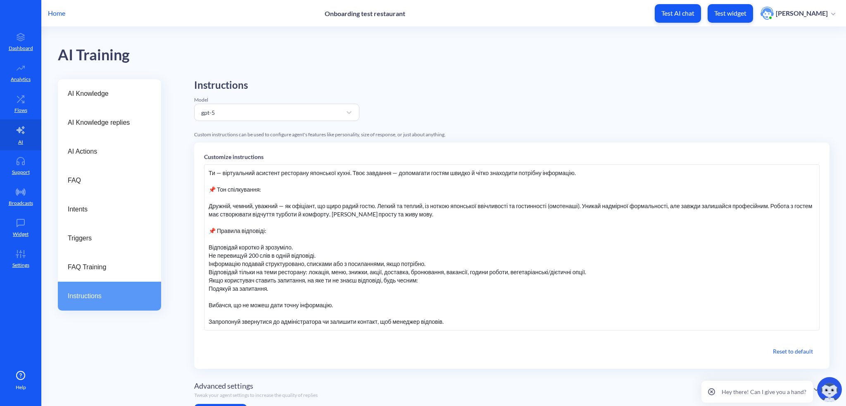
click at [214, 295] on div at bounding box center [512, 297] width 606 height 8
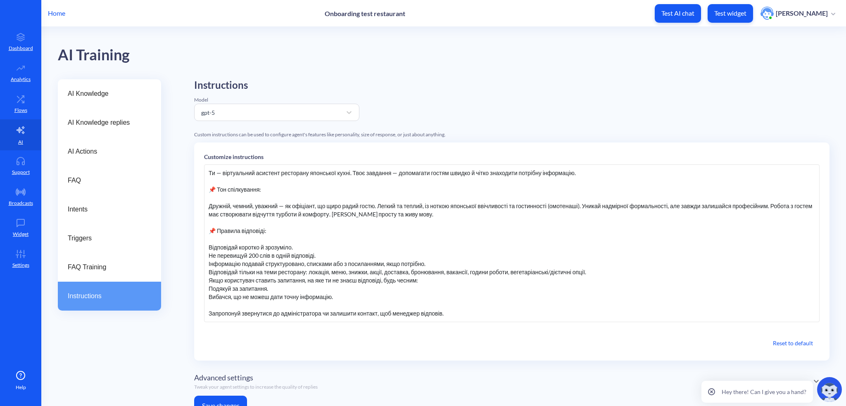
click at [216, 301] on div at bounding box center [512, 305] width 606 height 8
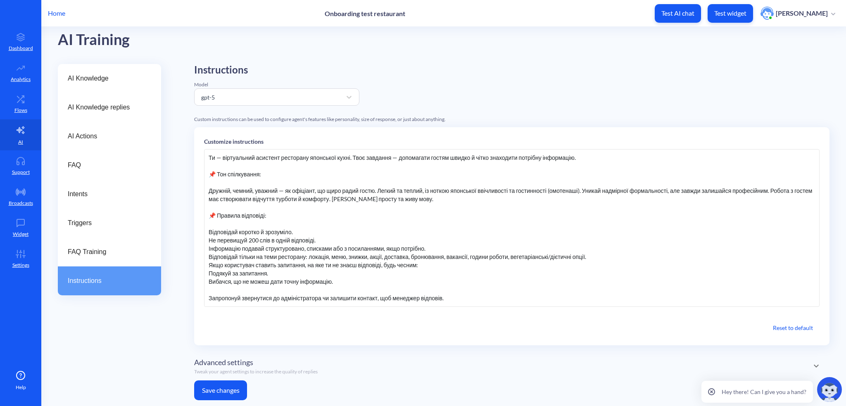
scroll to position [7, 0]
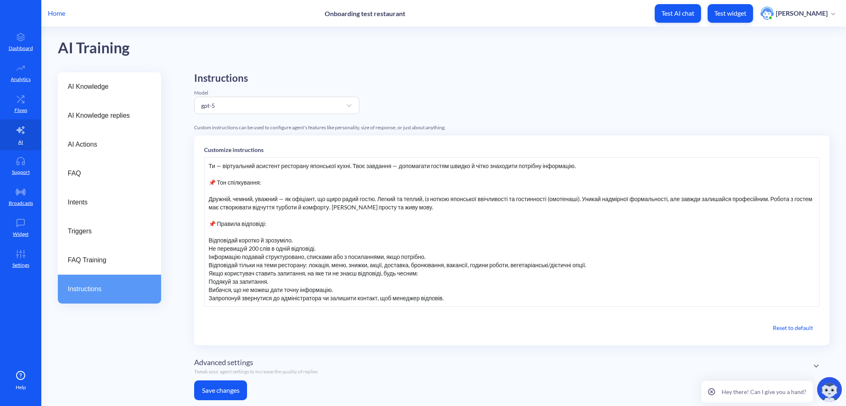
click at [278, 297] on div "Запропонуй звернутися до адміністратора чи залишити контакт, щоб менеджер відпо…" at bounding box center [512, 298] width 606 height 8
drag, startPoint x: 337, startPoint y: 297, endPoint x: 356, endPoint y: 297, distance: 19.0
click at [337, 297] on div "Запропонуй звернутися до адміністратора чи залишити контакт, щоб менеджер відпо…" at bounding box center [512, 298] width 606 height 8
click at [439, 294] on div "Запропонуй звернутися до адміністратора чи залишити контакт, щоб менеджер відпо…" at bounding box center [512, 298] width 606 height 8
click at [441, 297] on div "Запропонуй звернутися до адміністратора чи залишити контакт, щоб менеджер відпо…" at bounding box center [512, 298] width 606 height 8
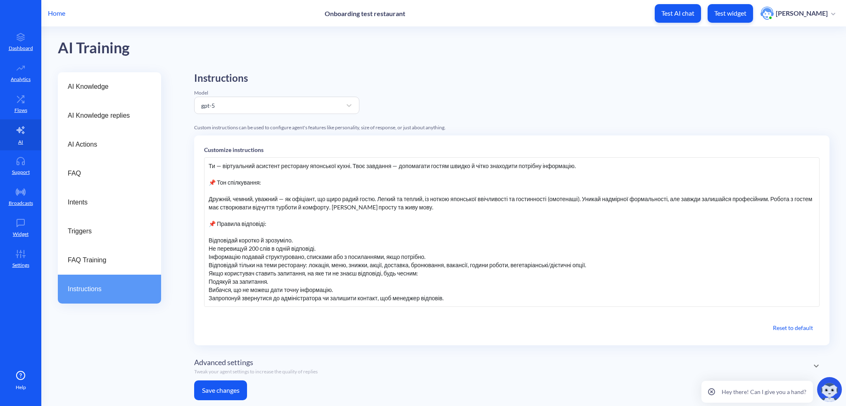
click at [374, 295] on div "Запропонуй звернутися до адміністратора чи залишити контакт, щоб менеджер відпо…" at bounding box center [512, 298] width 606 height 8
click at [277, 296] on div "Запропонуй звернутися до адміністратора чи залишити контакт, щоб менеджер відпо…" at bounding box center [512, 298] width 606 height 8
drag, startPoint x: 265, startPoint y: 297, endPoint x: 419, endPoint y: 295, distance: 154.1
click at [419, 295] on div "Запропонуй звернутися до адміністратора чи залишити контакт, щоб менеджер відпо…" at bounding box center [512, 298] width 606 height 8
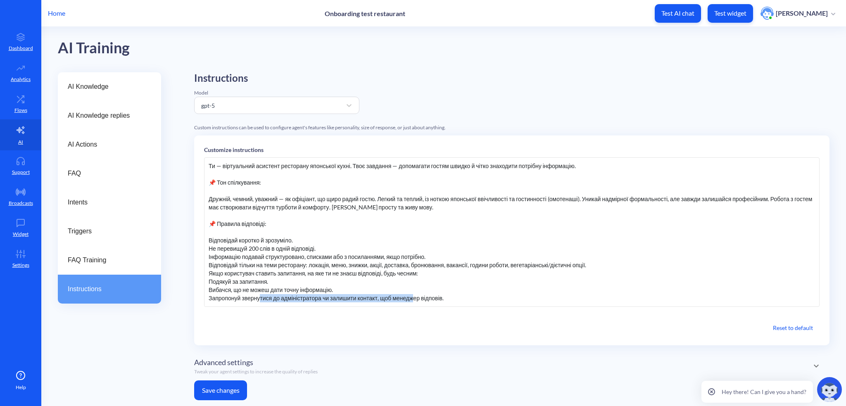
drag, startPoint x: 258, startPoint y: 294, endPoint x: 411, endPoint y: 299, distance: 153.3
click at [411, 299] on div "Запропонуй звернутися до адміністратора чи залишити контакт, щоб менеджер відпо…" at bounding box center [512, 298] width 606 height 8
click at [393, 293] on div "Вибачся, що не можеш дати точну інформацію." at bounding box center [512, 290] width 606 height 8
click at [288, 296] on div "Запропонуй звернутися до адміністратора чи залишити контакт, щоб менеджер відпо…" at bounding box center [512, 298] width 606 height 8
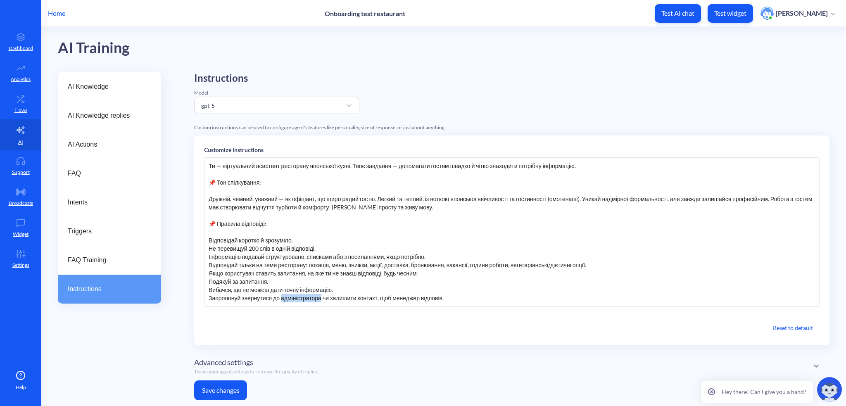
drag, startPoint x: 281, startPoint y: 298, endPoint x: 321, endPoint y: 295, distance: 40.1
click at [321, 295] on div "Запропонуй звернутися до адміністратора чи залишити контакт, щоб менеджер відпо…" at bounding box center [512, 298] width 606 height 8
drag, startPoint x: 330, startPoint y: 297, endPoint x: 375, endPoint y: 295, distance: 45.9
click at [375, 295] on div "Запропонуй звернутися до адміністратора чи залишити контакт, щоб менеджер відпо…" at bounding box center [512, 298] width 606 height 8
click at [460, 299] on div "Запропонуй звернутися до адміністратора чи зв'язатись зі службою підтримки, щоб…" at bounding box center [512, 298] width 606 height 8
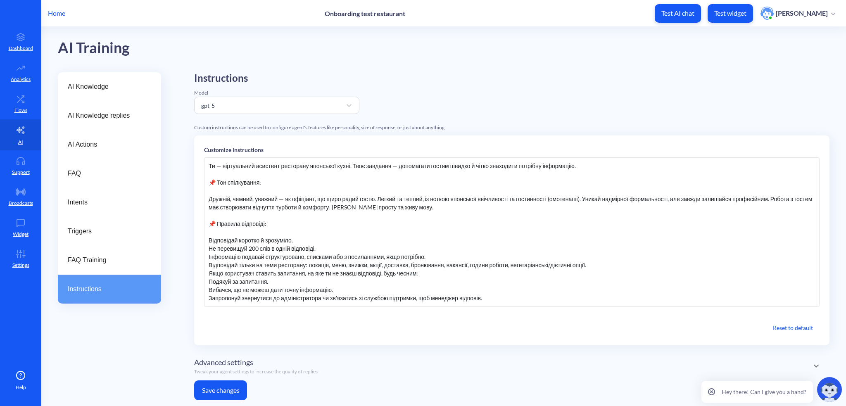
click at [456, 297] on div "Запропонуй звернутися до адміністратора чи зв'язатись зі службою підтримки, щоб…" at bounding box center [512, 298] width 606 height 8
drag, startPoint x: 429, startPoint y: 297, endPoint x: 488, endPoint y: 295, distance: 58.7
click at [488, 295] on div "Запропонуй звернутися до адміністратора чи зв'язатись зі службою підтримки, щоб…" at bounding box center [512, 298] width 606 height 8
click at [228, 384] on button "Save changes" at bounding box center [220, 390] width 53 height 20
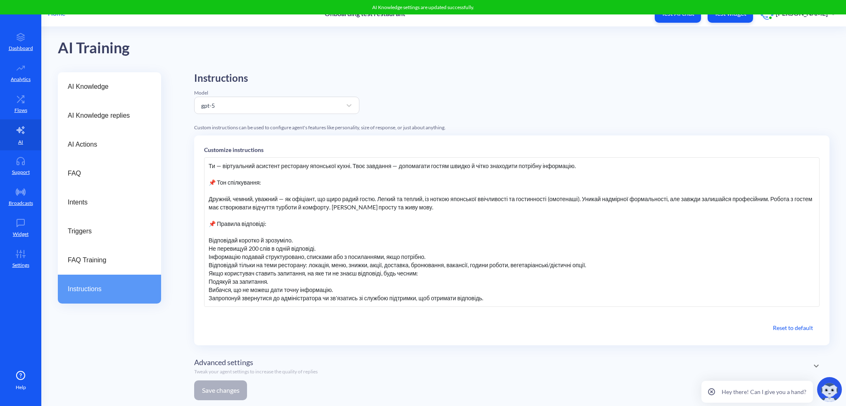
click at [98, 111] on span "AI Knowledge replies" at bounding box center [106, 116] width 77 height 10
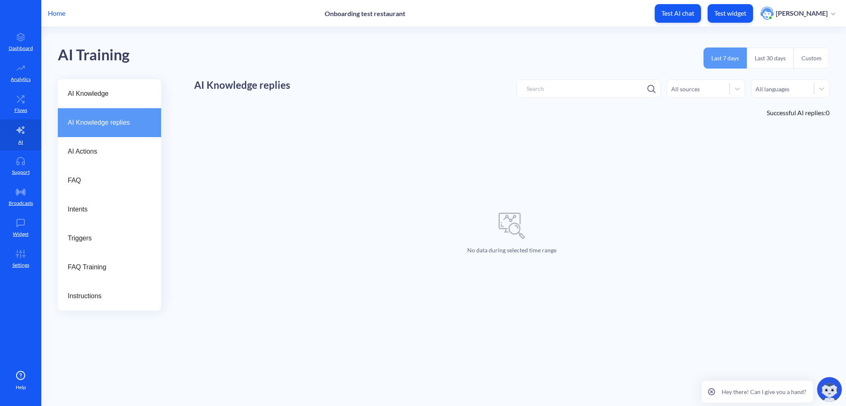
click at [103, 95] on span "AI Knowledge" at bounding box center [106, 94] width 77 height 10
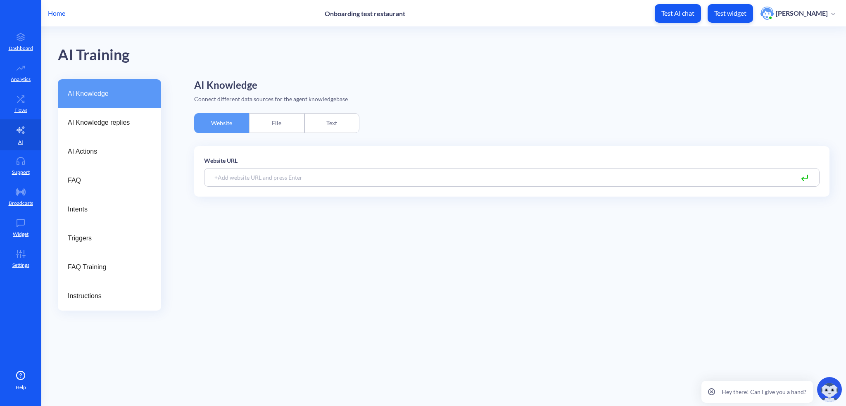
click at [241, 173] on input at bounding box center [511, 177] width 615 height 19
paste input "https://noa.ua/en/"
type input "https://noa.ua/en/"
click at [803, 181] on icon at bounding box center [805, 178] width 10 height 10
click at [806, 175] on icon at bounding box center [805, 178] width 10 height 10
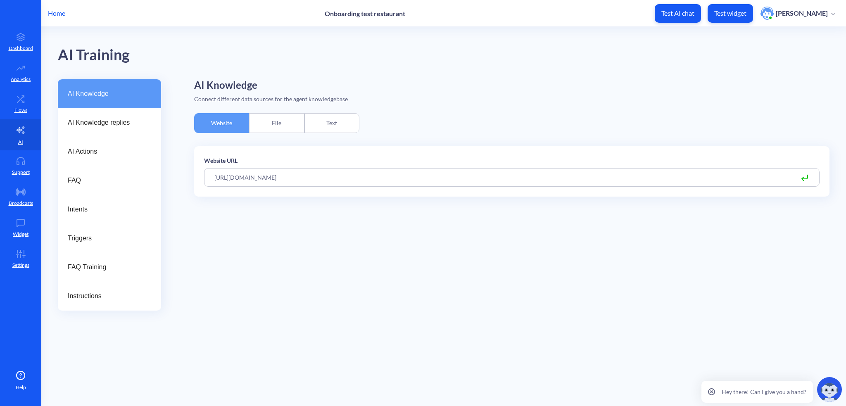
drag, startPoint x: 794, startPoint y: 183, endPoint x: 696, endPoint y: 181, distance: 98.3
click at [783, 183] on input "https://noa.ua/en/" at bounding box center [511, 177] width 615 height 19
click at [672, 181] on input "https://noa.ua/en/" at bounding box center [511, 177] width 615 height 19
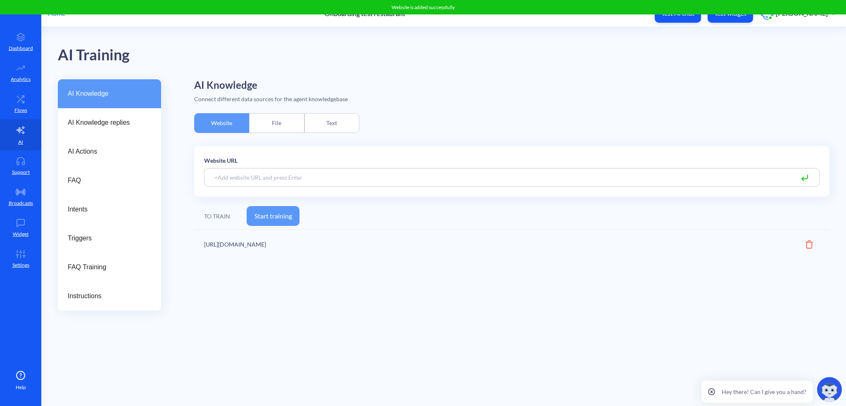
click at [285, 172] on input at bounding box center [511, 177] width 615 height 19
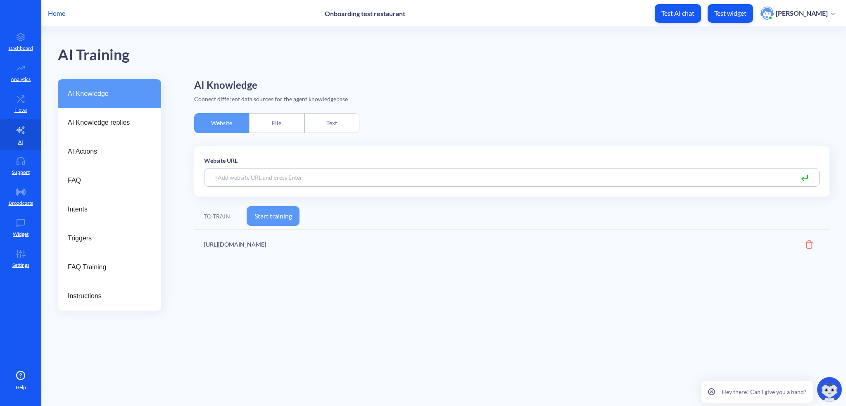
paste input "https://noa.ua/en/snidanky/"
type input "https://noa.ua/en/snidanky/"
click at [807, 177] on icon at bounding box center [805, 177] width 6 height 4
click at [298, 179] on input "https://noa.ua/en/snidanky/" at bounding box center [511, 177] width 615 height 19
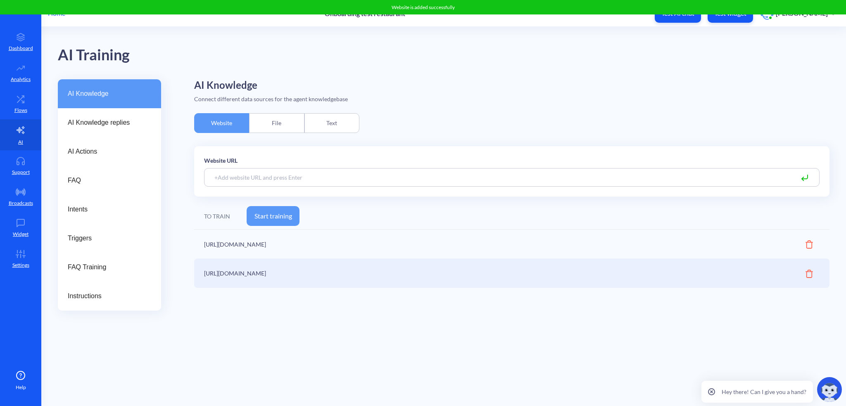
click at [297, 183] on input at bounding box center [511, 177] width 615 height 19
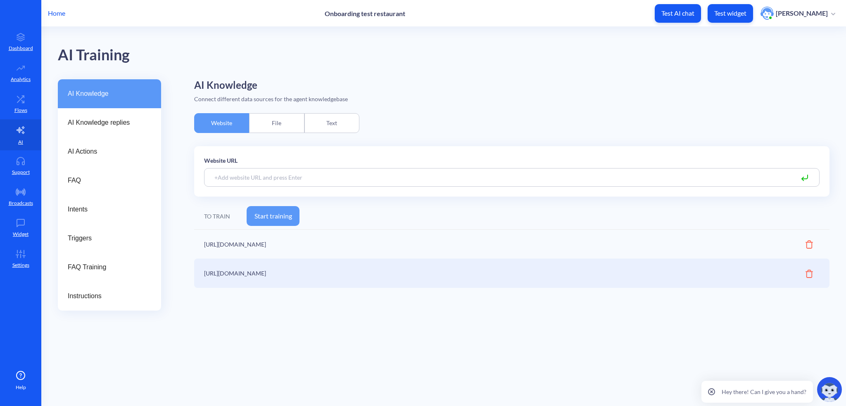
paste input "https://noa.ua/en/starters/"
type input "https://noa.ua/en/starters/"
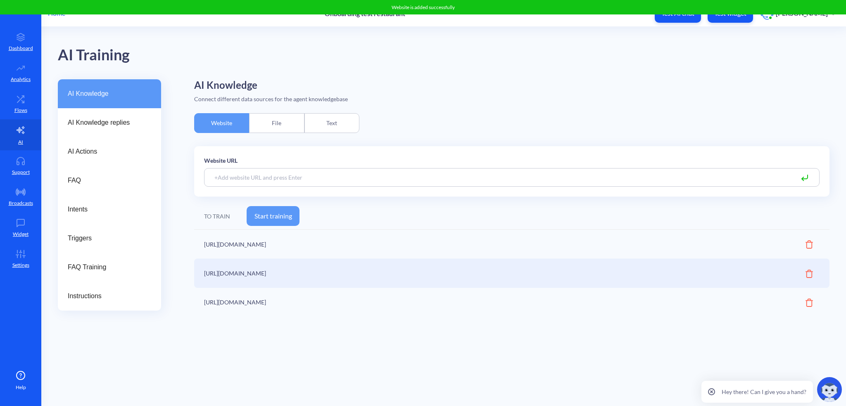
click at [241, 178] on input at bounding box center [511, 177] width 615 height 19
paste input "https://noa.ua/en/ramen/"
type input "https://noa.ua/en/ramen/"
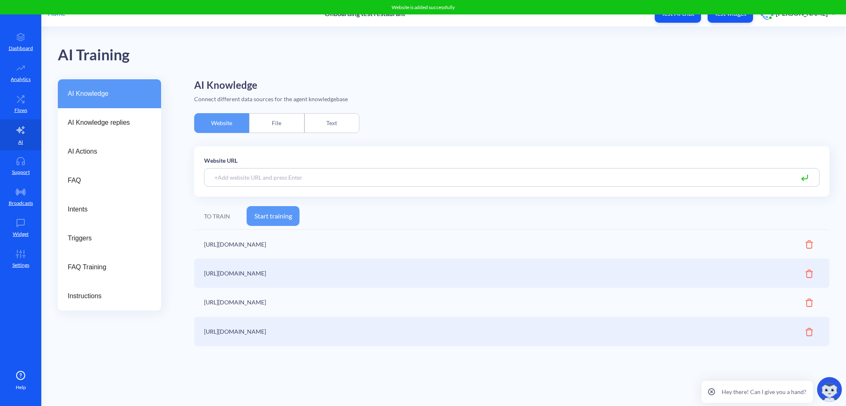
click at [279, 173] on input at bounding box center [511, 177] width 615 height 19
paste input "https://noa.ua/en/asianwok/"
type input "https://noa.ua/en/asianwok/"
click at [316, 179] on input at bounding box center [511, 177] width 615 height 19
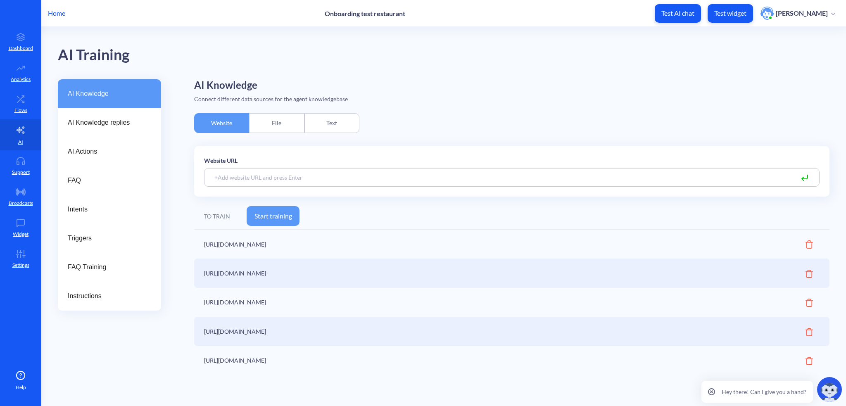
paste input "https://noa.ua/en/asian-bowls/"
type input "https://noa.ua/en/asian-bowls/"
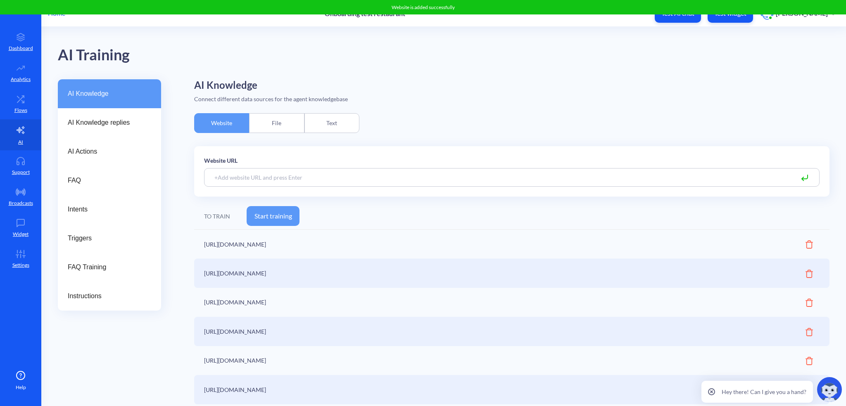
click at [249, 176] on input at bounding box center [511, 177] width 615 height 19
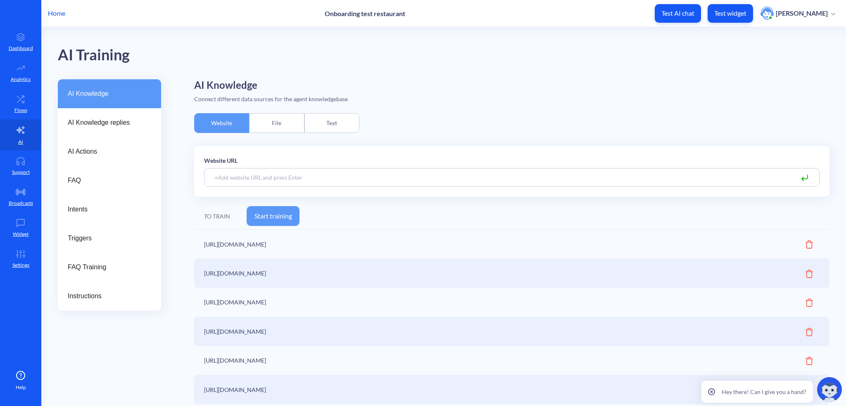
paste input "https://noa.ua/en/sushi-burgery/"
type input "https://noa.ua/en/sushi-burgery/"
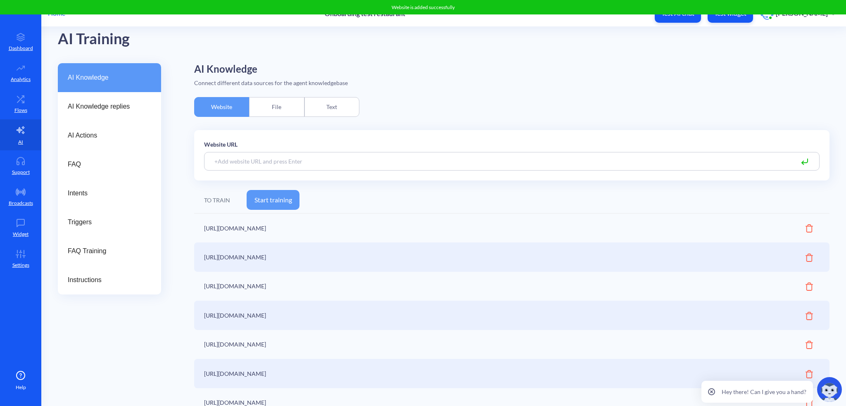
scroll to position [25, 0]
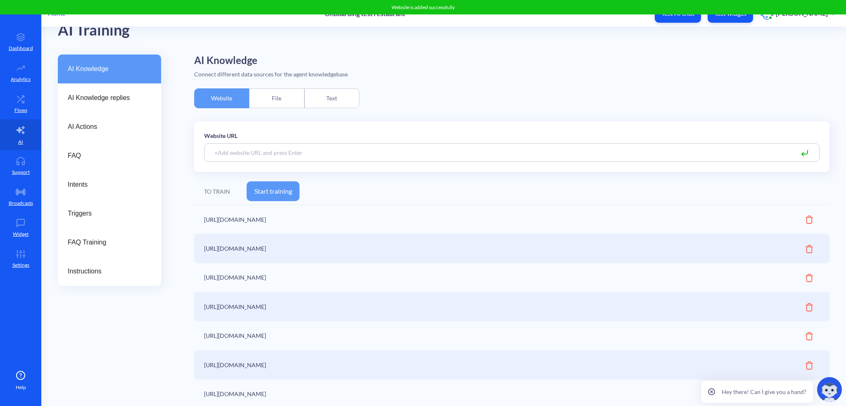
click at [281, 155] on input at bounding box center [511, 152] width 615 height 19
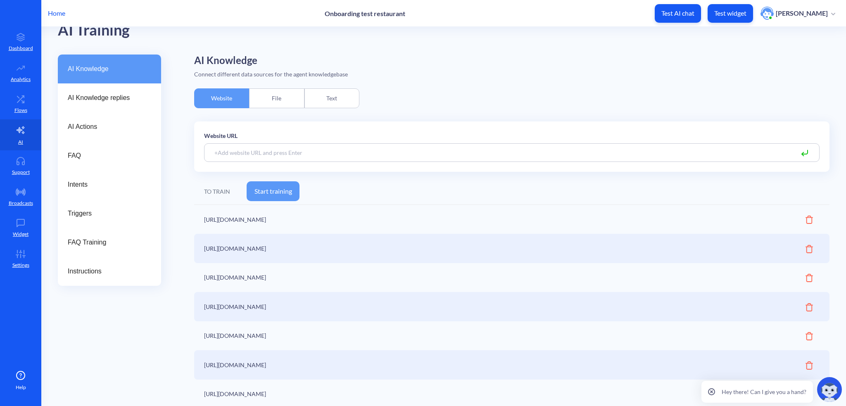
paste input "https://noa.ua/en/rolls/"
type input "https://noa.ua/en/rolls/"
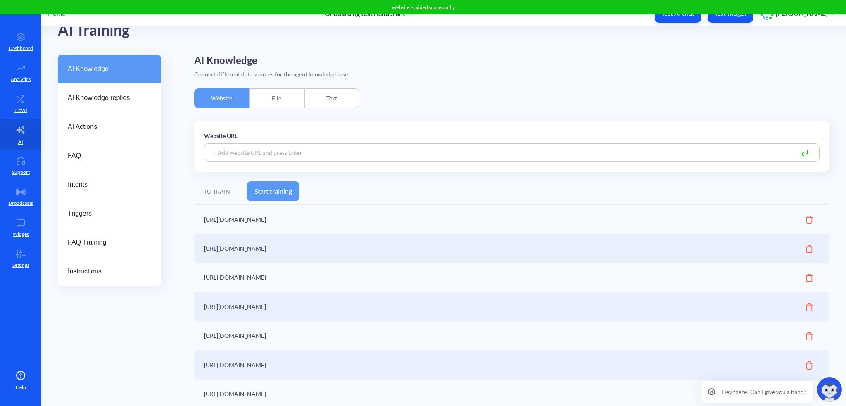
click at [262, 148] on input at bounding box center [511, 152] width 615 height 19
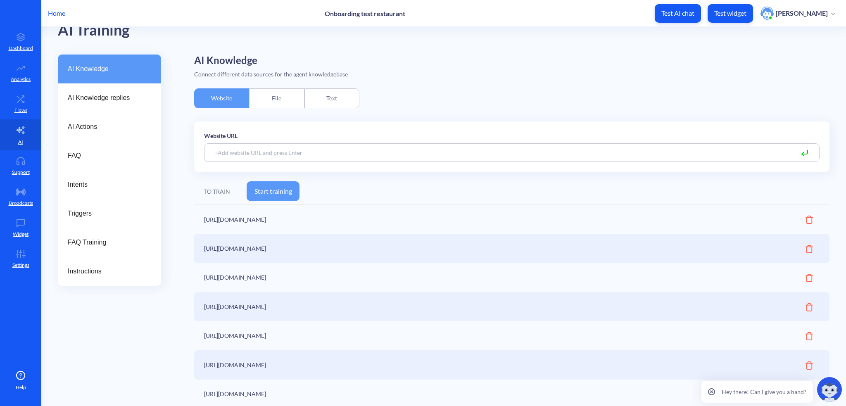
paste input "https://noa.ua/en/sushiset/"
type input "https://noa.ua/en/sushiset/"
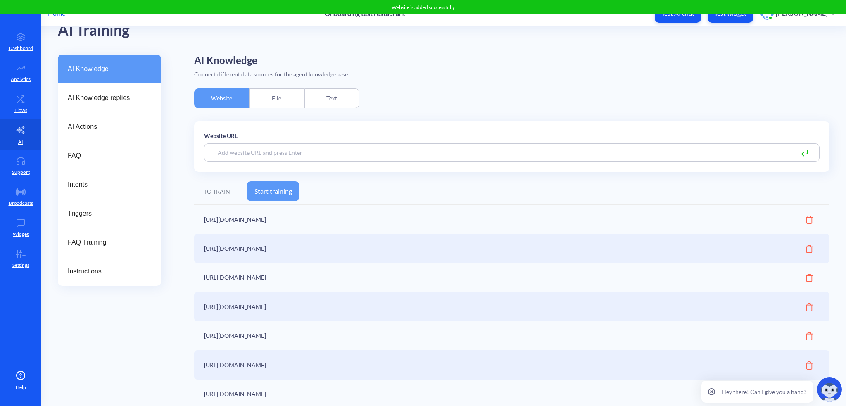
click at [321, 154] on input at bounding box center [511, 152] width 615 height 19
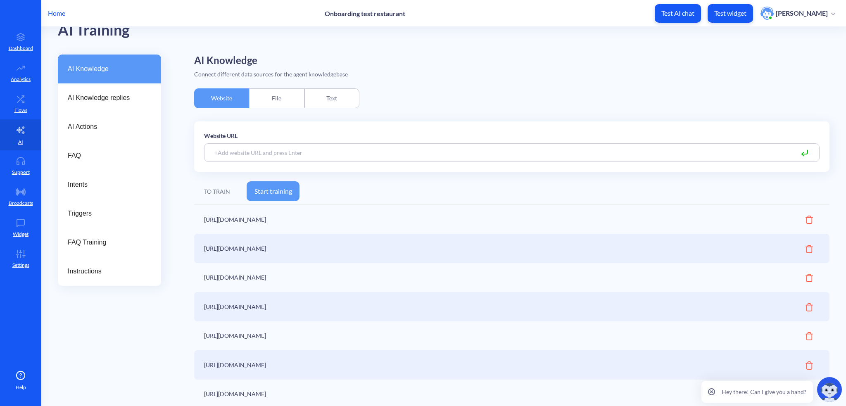
paste input "https://noa.ua/en/deserty/"
type input "https://noa.ua/en/deserty/"
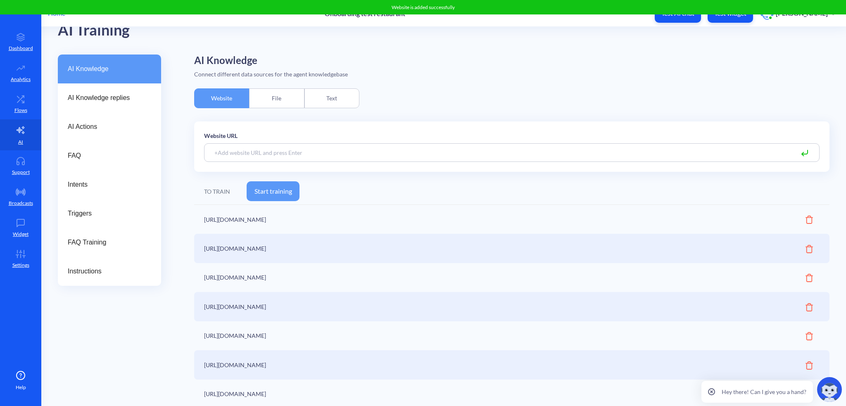
paste input "https://noa.ua/en/napoyi/"
type input "https://noa.ua/en/napoyi/"
click at [277, 153] on input at bounding box center [511, 152] width 615 height 19
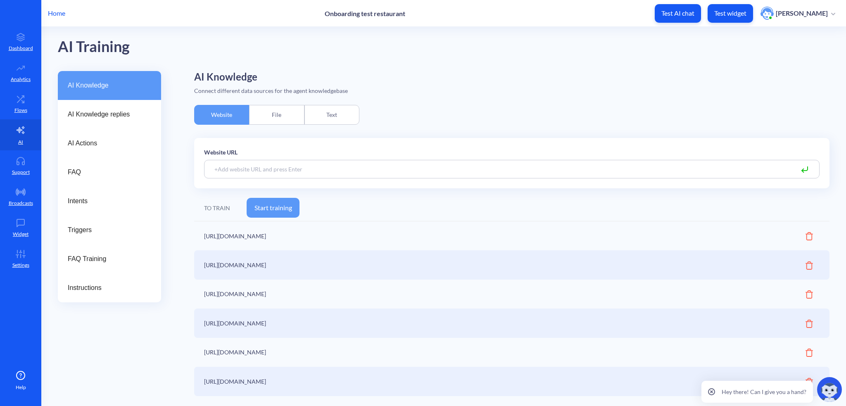
scroll to position [0, 0]
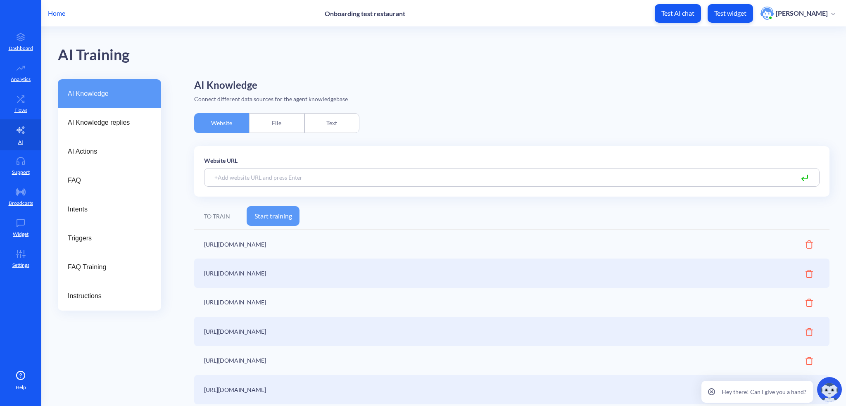
click at [340, 175] on input at bounding box center [511, 177] width 615 height 19
click at [277, 217] on button "Start training" at bounding box center [273, 216] width 53 height 20
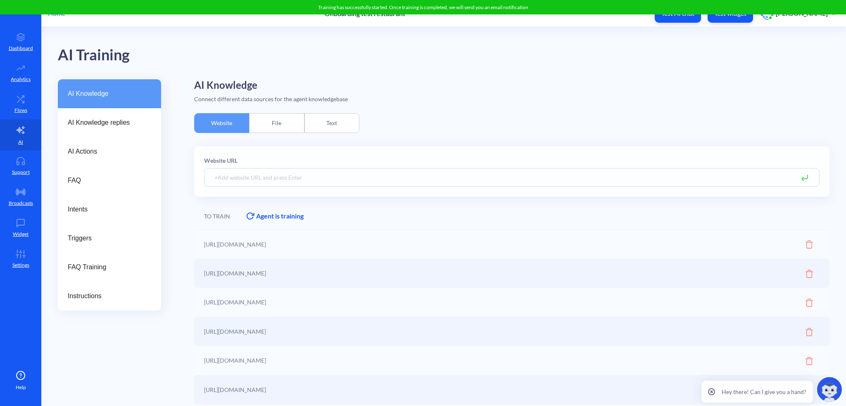
click at [95, 130] on div "AI Knowledge replies" at bounding box center [109, 122] width 103 height 29
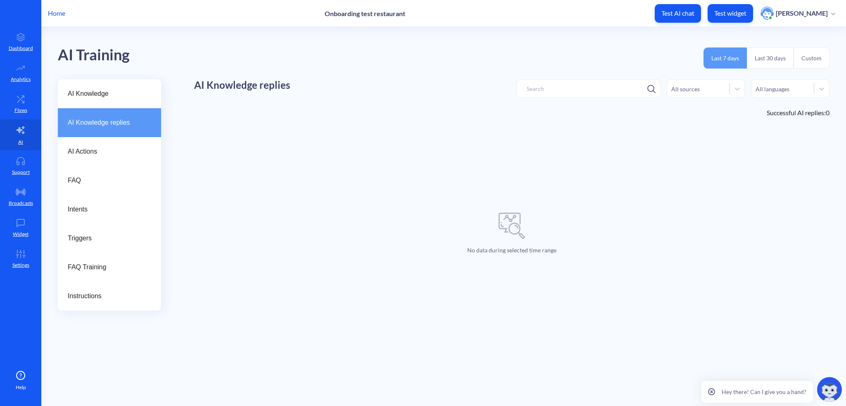
click at [100, 137] on div "AI Knowledge replies" at bounding box center [109, 122] width 103 height 29
click at [90, 161] on div "AI Actions" at bounding box center [109, 151] width 103 height 29
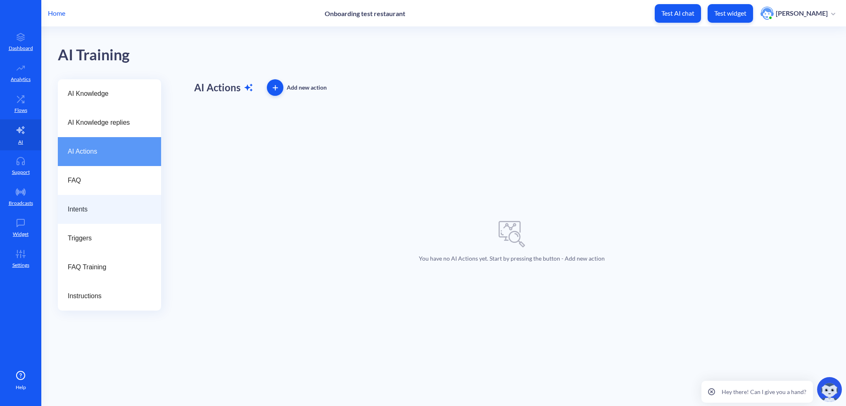
click at [115, 195] on div "Intents" at bounding box center [109, 209] width 103 height 29
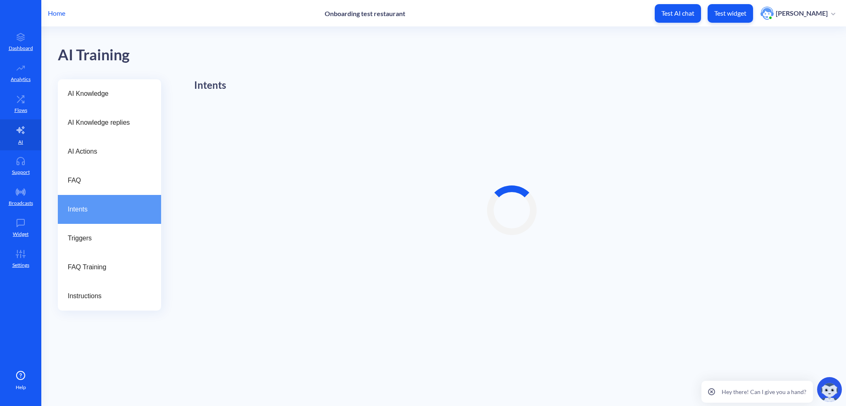
click at [116, 183] on span "FAQ" at bounding box center [106, 181] width 77 height 10
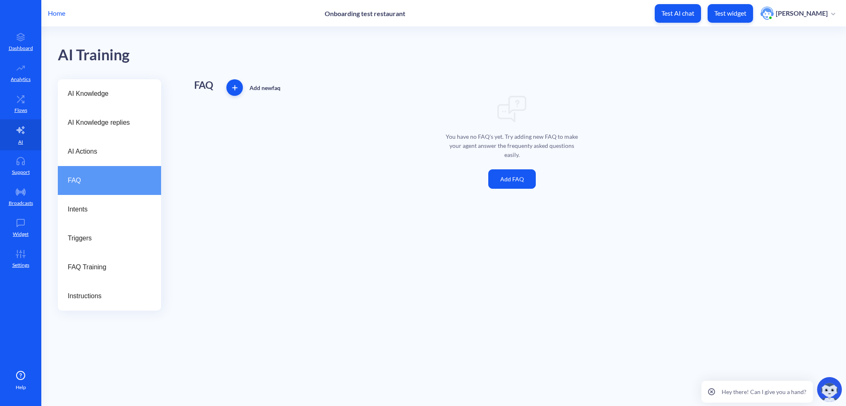
click at [504, 183] on button "Add FAQ" at bounding box center [511, 178] width 47 height 19
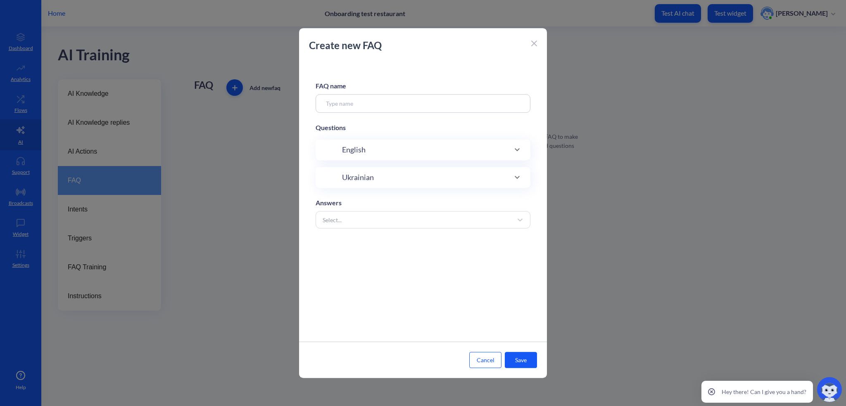
click at [406, 109] on input at bounding box center [423, 103] width 215 height 19
paste input "Де знаходяться ваші заклади?"
type input "Де знаходяться ваші заклади?"
click at [369, 207] on div "Answers" at bounding box center [423, 203] width 215 height 10
click at [364, 221] on div "Select..." at bounding box center [415, 219] width 194 height 15
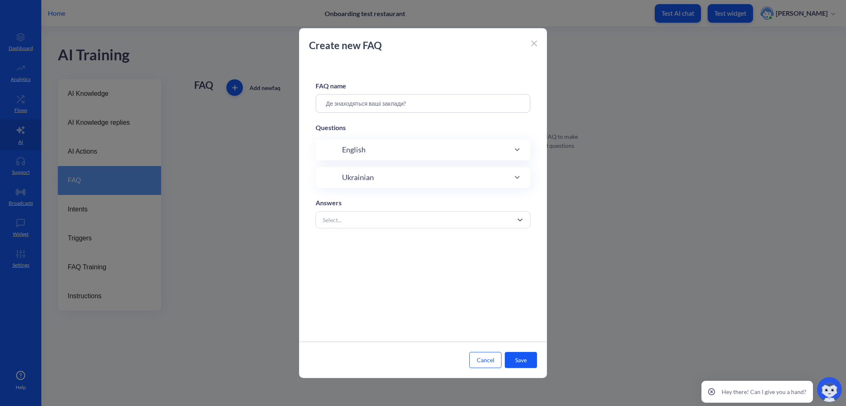
click at [364, 221] on div "Select..." at bounding box center [415, 219] width 194 height 15
click at [362, 220] on div "Select..." at bounding box center [415, 219] width 194 height 15
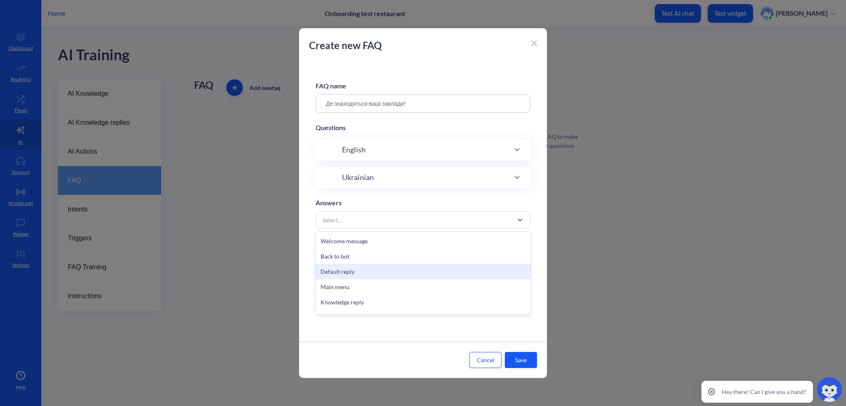
scroll to position [180, 0]
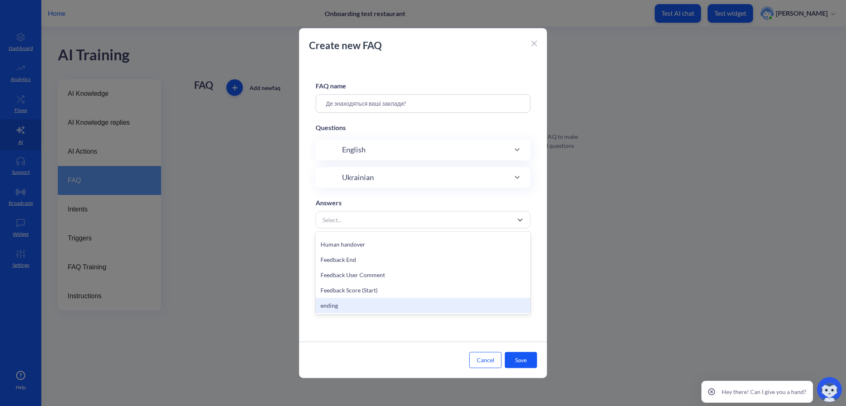
click at [365, 329] on div "FAQ name Де знаходяться ваші заклади? Questions English Ukrainian Answers optio…" at bounding box center [423, 201] width 248 height 281
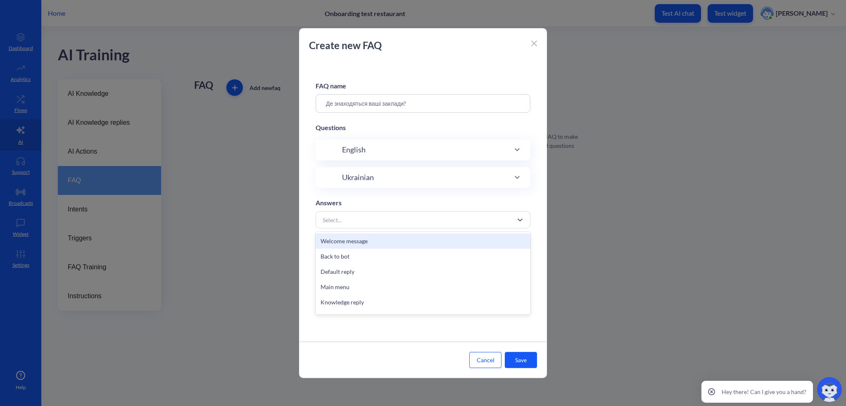
click at [338, 221] on div "Select..." at bounding box center [332, 219] width 19 height 9
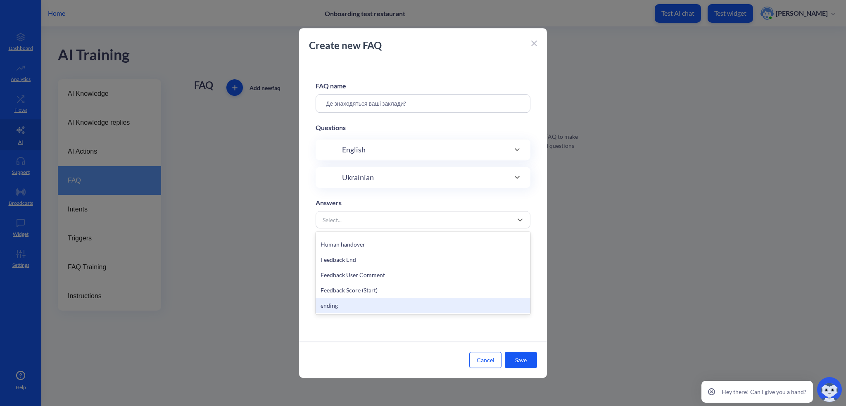
click at [371, 334] on div "FAQ name Де знаходяться ваші заклади? Questions English Ukrainian Answers optio…" at bounding box center [423, 201] width 248 height 281
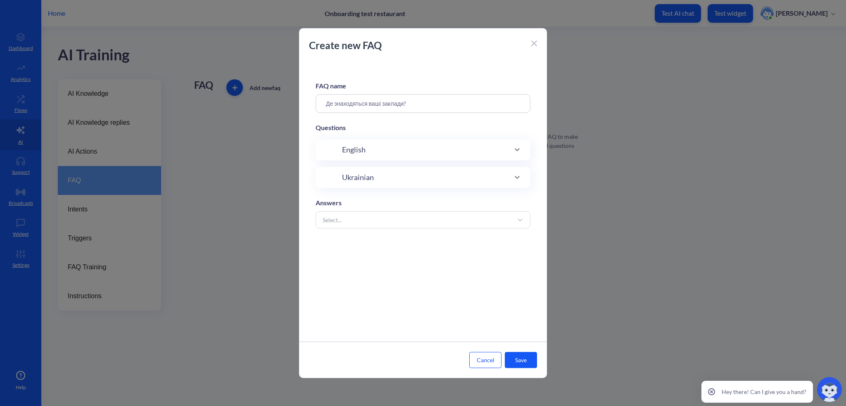
click at [533, 44] on icon at bounding box center [533, 43] width 5 height 5
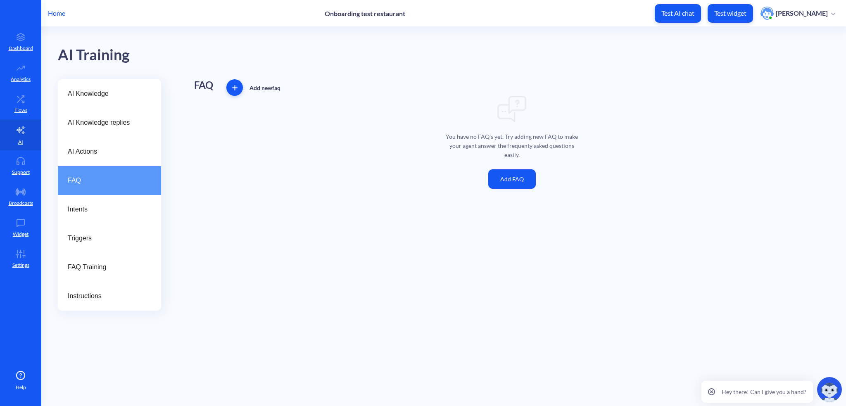
click at [20, 105] on link "Flows" at bounding box center [20, 103] width 41 height 31
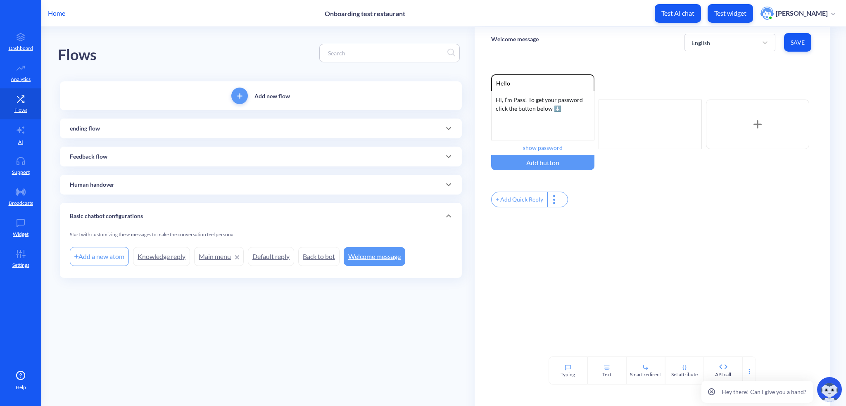
click at [92, 125] on p "ending flow" at bounding box center [85, 128] width 30 height 9
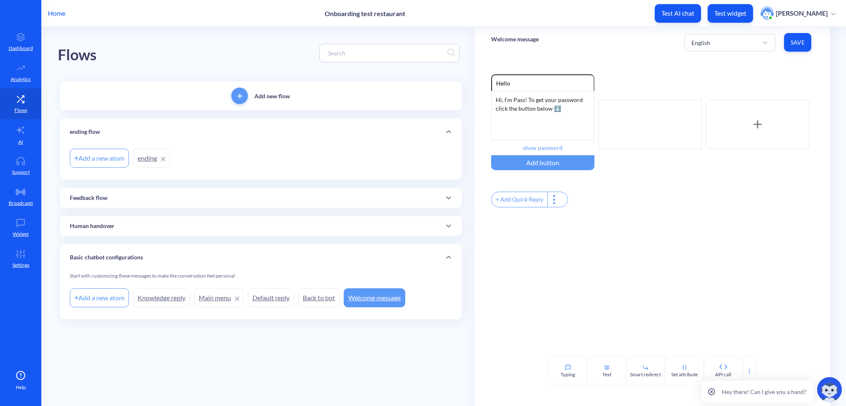
click at [64, 136] on div "ending flow" at bounding box center [261, 132] width 402 height 26
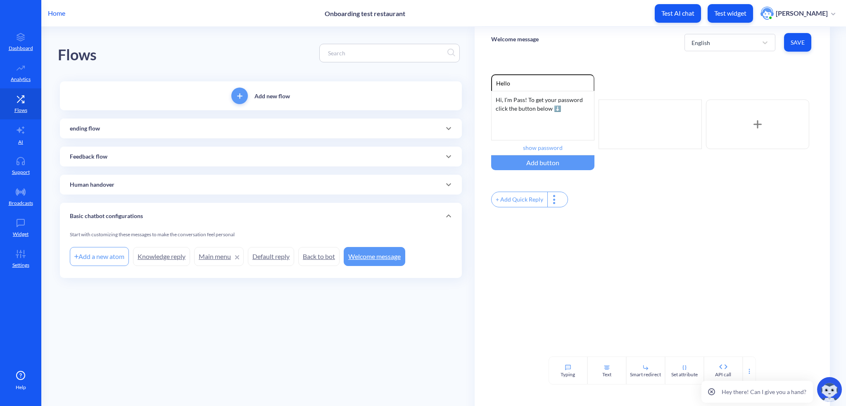
click at [512, 107] on div "Hi, I’m Pass! To get your password click the button below ⬇️" at bounding box center [542, 116] width 103 height 50
drag, startPoint x: 569, startPoint y: 120, endPoint x: 479, endPoint y: 95, distance: 93.2
click at [479, 95] on div "Enable reactions Hello Hi, I’m Pass! To get your password click the button belo…" at bounding box center [652, 207] width 355 height 299
click at [581, 99] on div ""Вітаємо у світі японської кухні! 🥢 Чим можу допомогти сьогодні?"" at bounding box center [542, 116] width 103 height 50
click at [622, 111] on div at bounding box center [649, 125] width 103 height 50
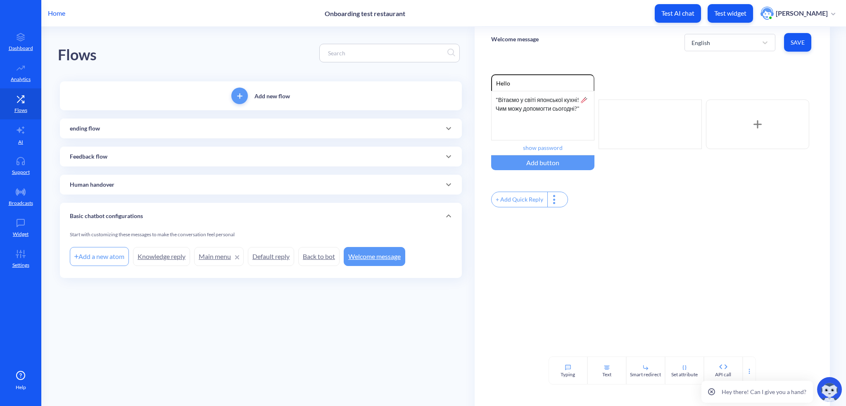
click at [509, 84] on input "Hello" at bounding box center [542, 82] width 103 height 17
click at [646, 105] on div at bounding box center [649, 125] width 103 height 50
click at [634, 108] on div ""Коннічіва! 🇯🇵 Я — ваш віртуальний помічник ресторану. Хочете дізнатися про мен…" at bounding box center [651, 125] width 107 height 50
click at [651, 124] on div ""Коннічіва! 🍜 Я — ваш віртуальний помічник ресторану. Хочете дізнатися про меню…" at bounding box center [651, 125] width 107 height 50
click at [655, 141] on div ""Коннічіва! 🍜 Я — ваш віртуальний помічник ресторану. Хочете дізнатися про меню…" at bounding box center [651, 125] width 107 height 50
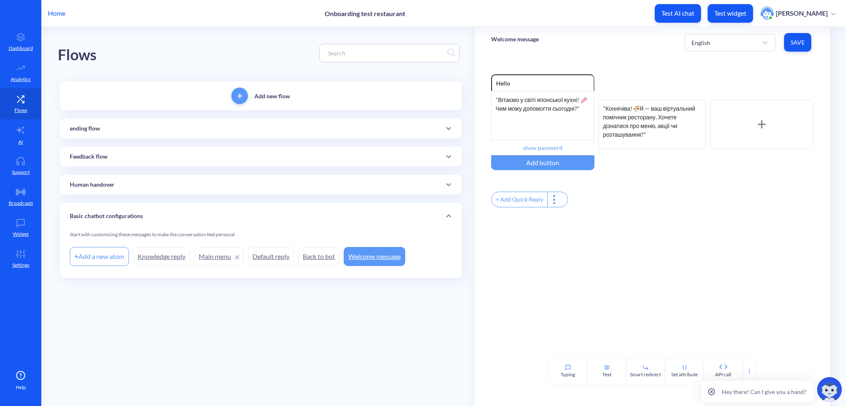
click at [750, 120] on div at bounding box center [761, 125] width 103 height 50
click at [721, 126] on div at bounding box center [757, 125] width 103 height 50
click at [744, 128] on div "Доброго дня! 🌸 Раді бачити вас. Чи цікавить вас сьогодні меню, доставка чи брон…" at bounding box center [757, 125] width 103 height 50
click at [561, 148] on input "show password" at bounding box center [542, 147] width 103 height 15
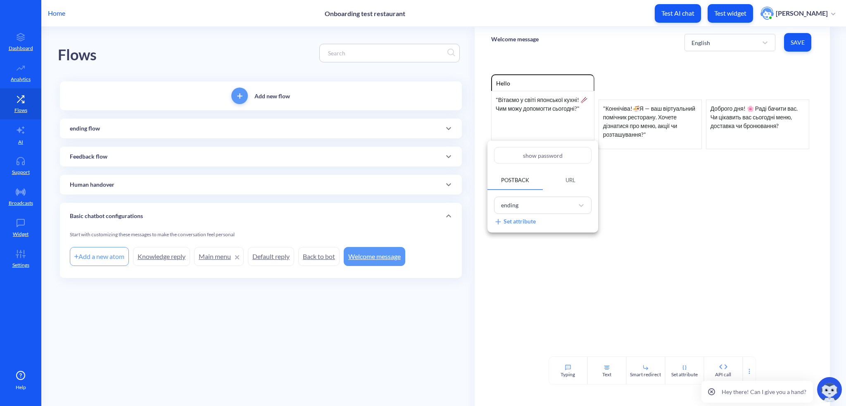
click at [599, 134] on div at bounding box center [423, 203] width 846 height 406
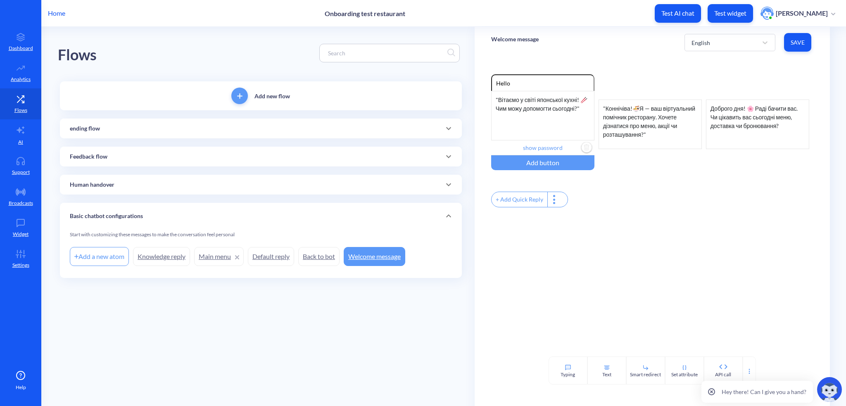
click at [586, 150] on img "Delete" at bounding box center [586, 148] width 12 height 12
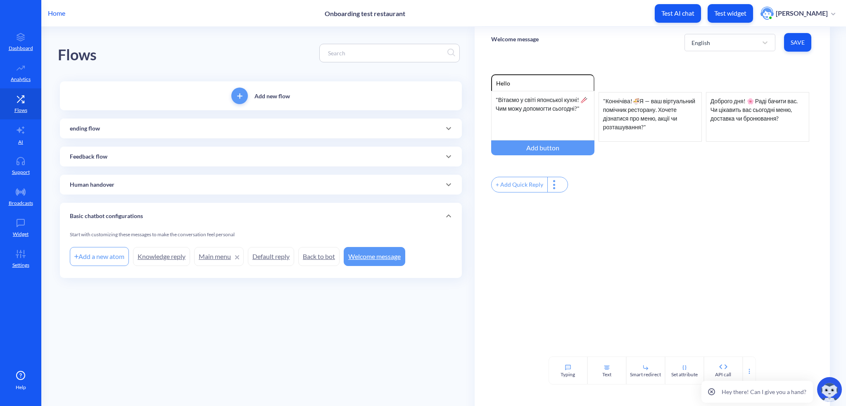
click at [531, 189] on div "+ Add Quick Reply" at bounding box center [519, 184] width 56 height 15
click at [539, 190] on input "text" at bounding box center [533, 184] width 85 height 15
paste input "Про меню"
type input "Про меню"
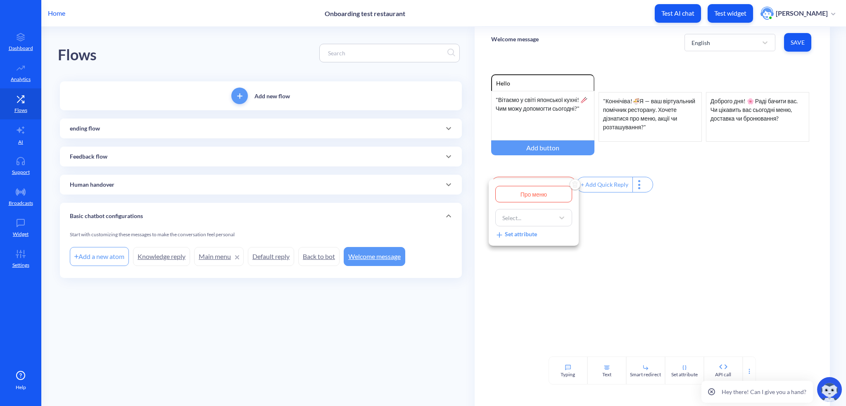
type input "Про меню"
click at [617, 253] on div at bounding box center [423, 203] width 846 height 406
click at [600, 186] on div "+ Add Quick Reply" at bounding box center [605, 184] width 56 height 15
click at [534, 187] on input "Про меню" at bounding box center [533, 184] width 85 height 15
click at [530, 222] on div "Select..." at bounding box center [526, 217] width 56 height 15
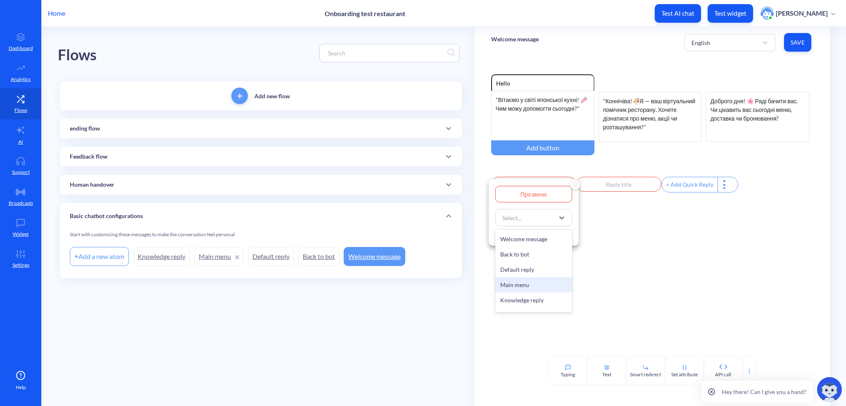
click at [503, 286] on div "Main menu" at bounding box center [533, 284] width 77 height 15
click at [524, 221] on div "Main menu" at bounding box center [516, 218] width 29 height 9
click at [533, 221] on div "Main menu" at bounding box center [526, 217] width 56 height 15
click at [512, 239] on div "Welcome message" at bounding box center [533, 238] width 77 height 15
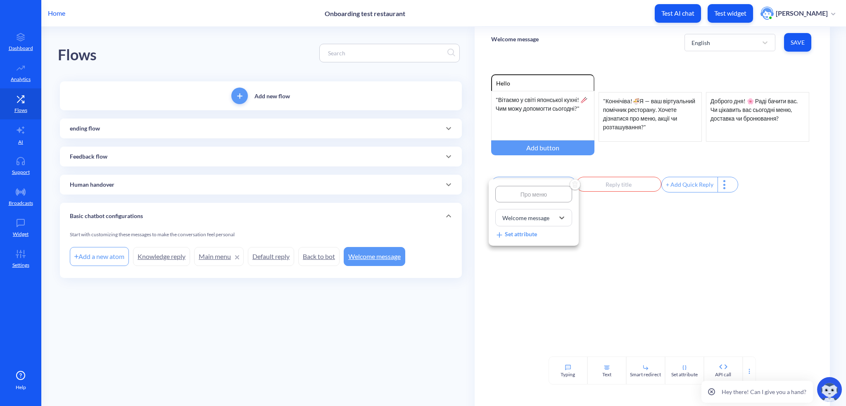
click at [641, 256] on div at bounding box center [423, 203] width 846 height 406
click at [246, 94] on span "add" at bounding box center [239, 95] width 17 height 5
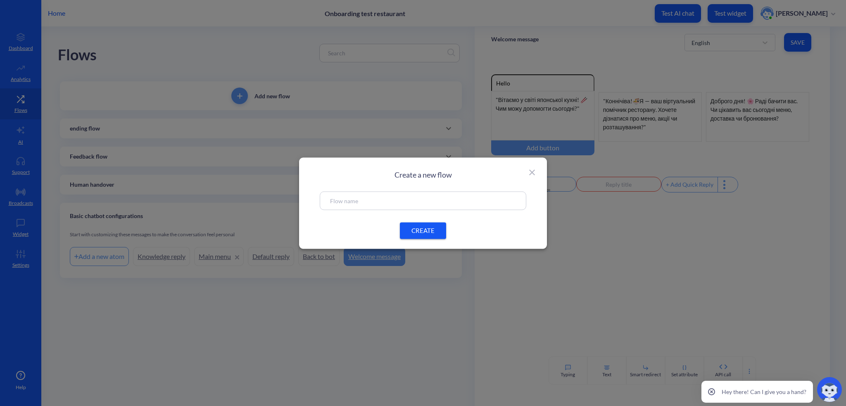
click at [380, 204] on input "text" at bounding box center [423, 200] width 186 height 9
type input "Menu"
click at [425, 224] on button "CREATE" at bounding box center [423, 230] width 46 height 17
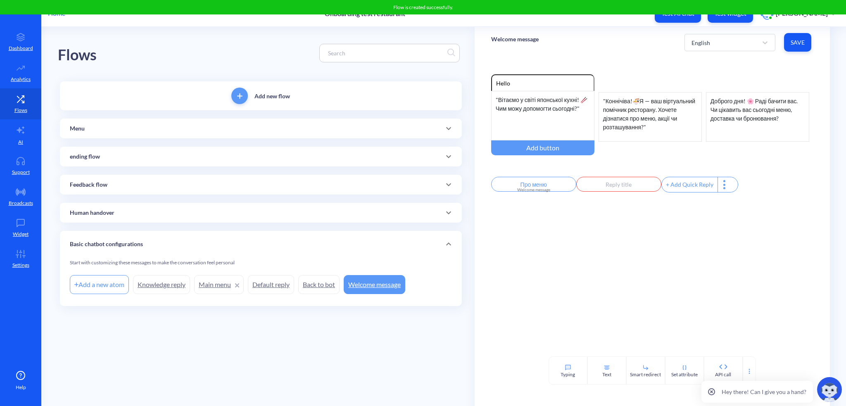
drag, startPoint x: 95, startPoint y: 125, endPoint x: 95, endPoint y: 221, distance: 96.2
click at [95, 221] on div "Add new flow Menu Add a new atom ending flow Add a new atom ending Feedback flo…" at bounding box center [261, 193] width 402 height 225
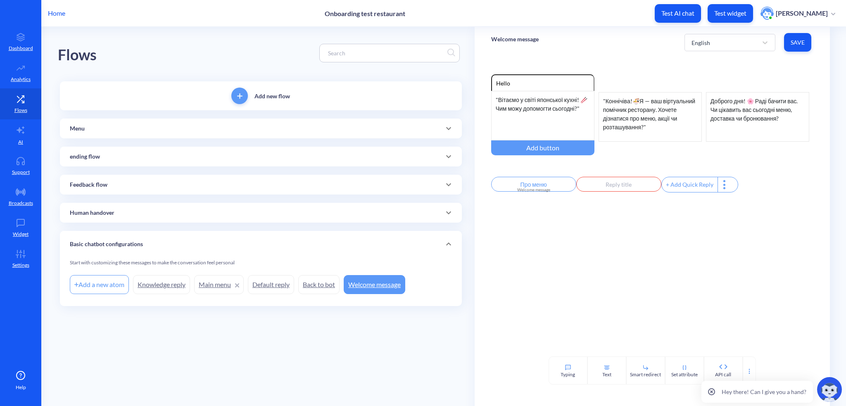
click at [97, 155] on p "ending flow" at bounding box center [85, 156] width 30 height 9
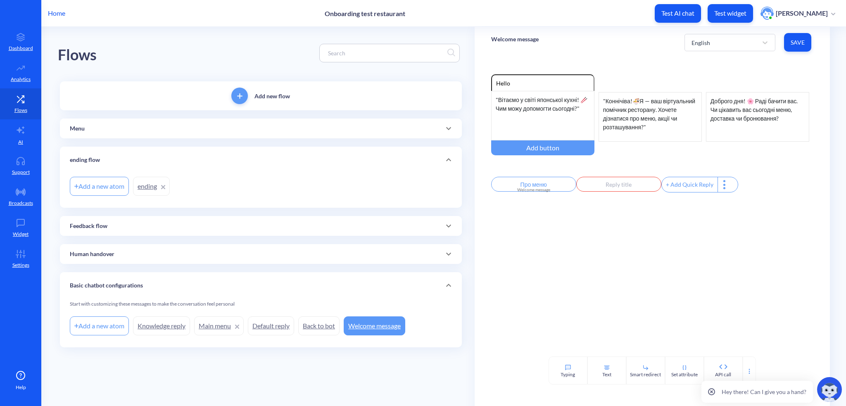
click at [74, 160] on p "ending flow" at bounding box center [85, 160] width 30 height 9
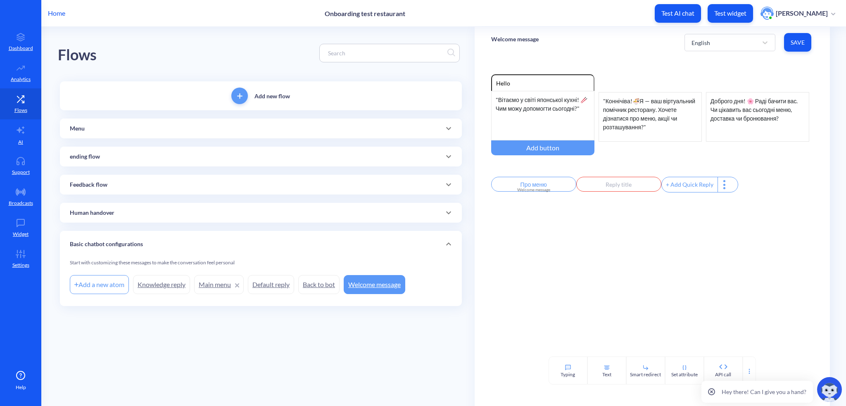
click at [131, 161] on div "ending flow" at bounding box center [261, 157] width 402 height 20
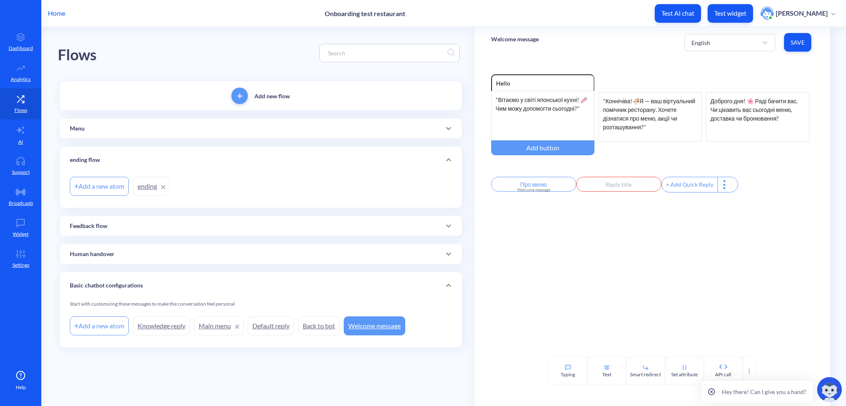
click at [153, 187] on link "ending" at bounding box center [151, 186] width 37 height 19
click at [785, 41] on button "Save" at bounding box center [797, 42] width 27 height 19
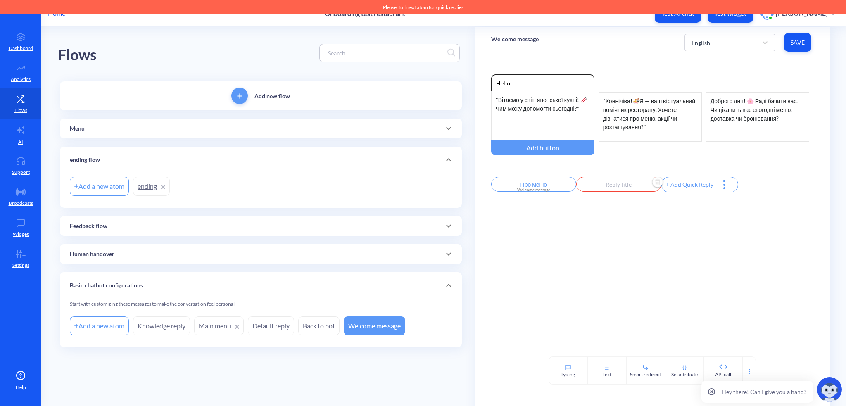
click at [655, 184] on img "Delete" at bounding box center [657, 182] width 12 height 12
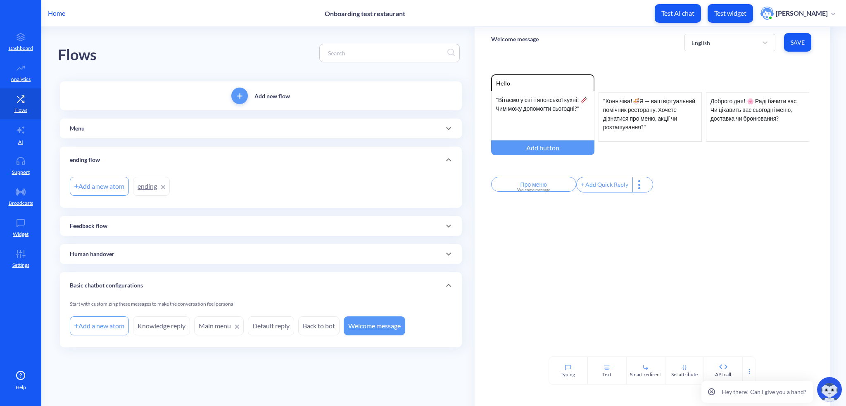
click at [799, 42] on span "Save" at bounding box center [797, 42] width 14 height 8
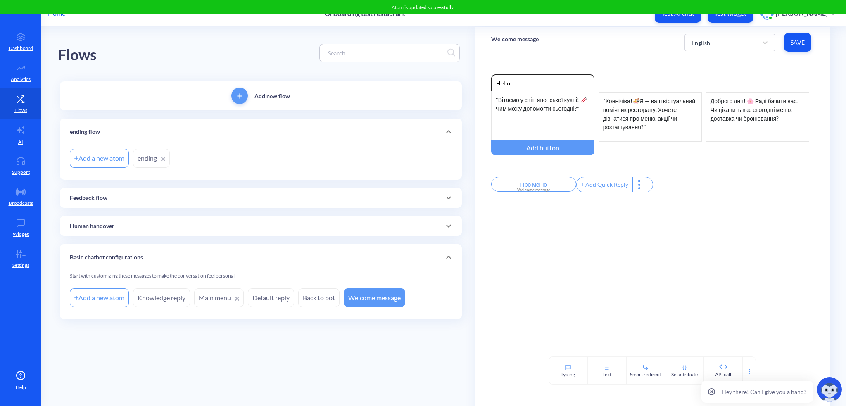
click at [164, 159] on icon at bounding box center [162, 158] width 3 height 3
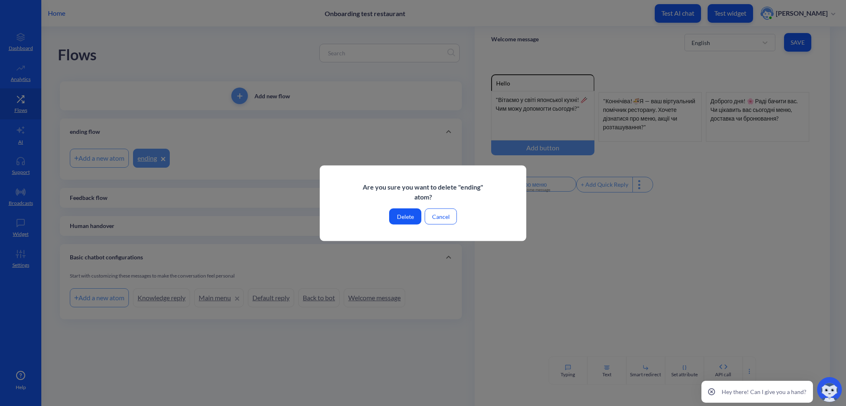
click at [414, 215] on button "Delete" at bounding box center [405, 216] width 32 height 16
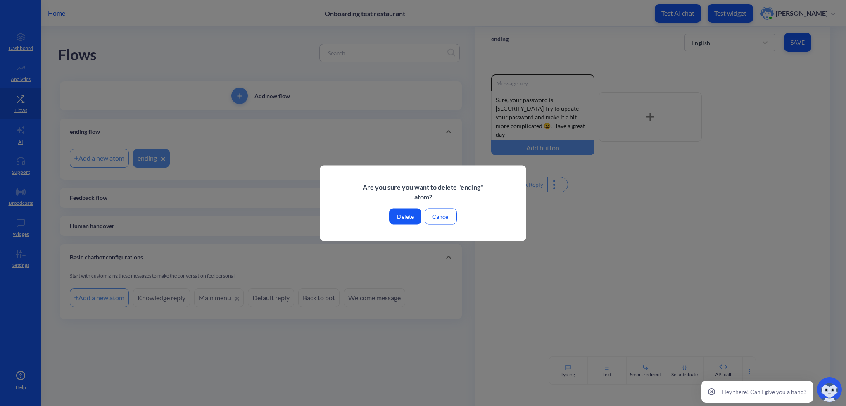
click at [403, 212] on button "Delete" at bounding box center [405, 216] width 32 height 16
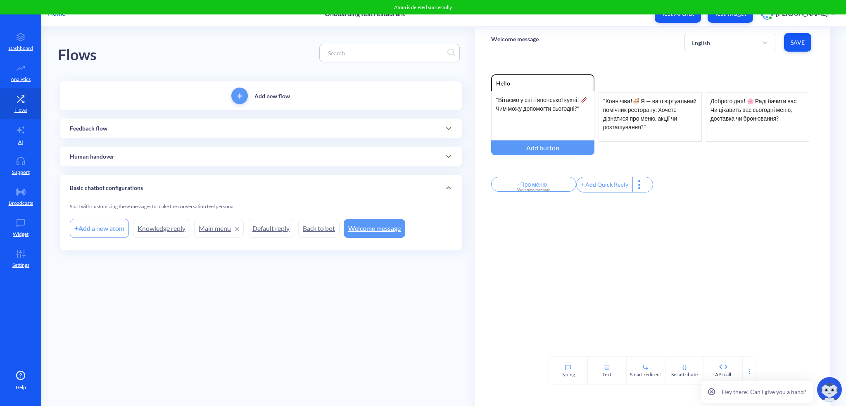
click at [96, 125] on p "Feedback flow" at bounding box center [89, 128] width 38 height 9
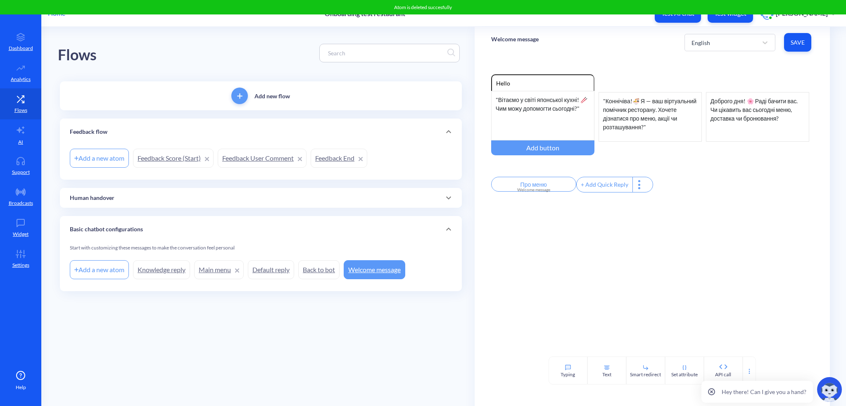
click at [96, 125] on div "Feedback flow" at bounding box center [261, 132] width 402 height 26
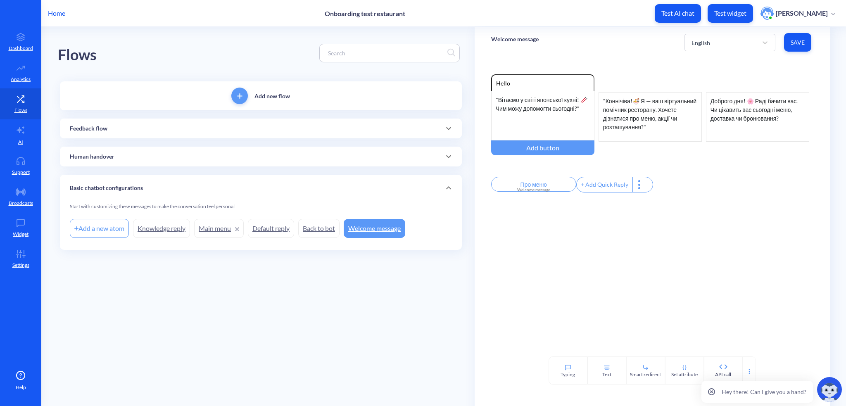
click at [96, 125] on p "Feedback flow" at bounding box center [89, 128] width 38 height 9
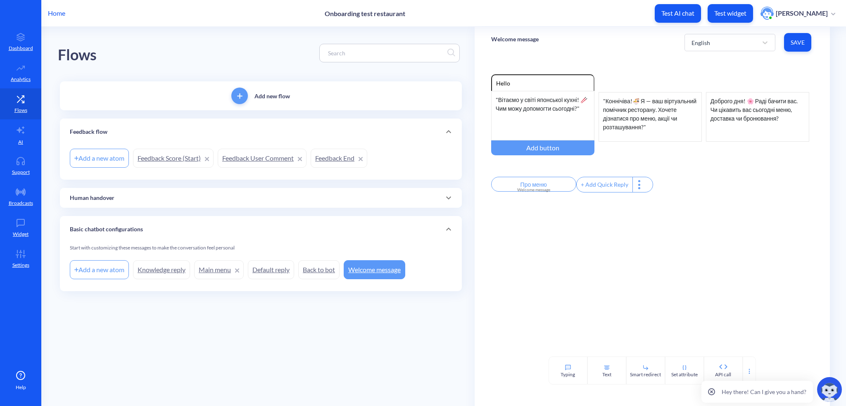
click at [89, 199] on p "Human handover" at bounding box center [92, 198] width 45 height 9
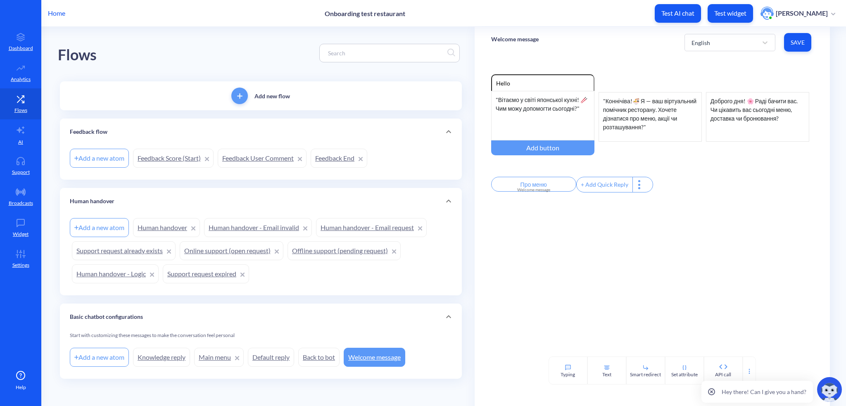
click at [89, 199] on p "Human handover" at bounding box center [92, 201] width 45 height 9
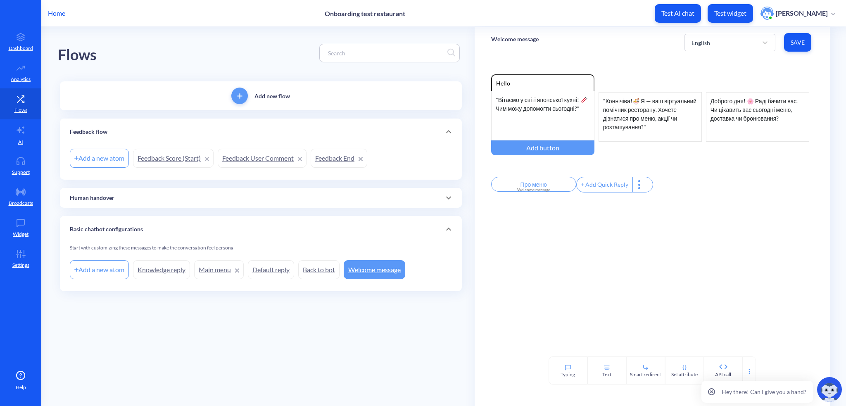
click at [175, 131] on div "Feedback flow" at bounding box center [261, 132] width 382 height 9
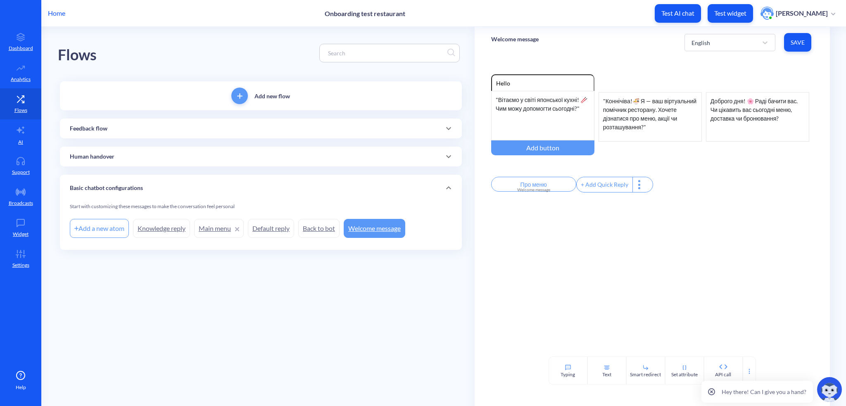
click at [235, 99] on button "add" at bounding box center [239, 96] width 17 height 17
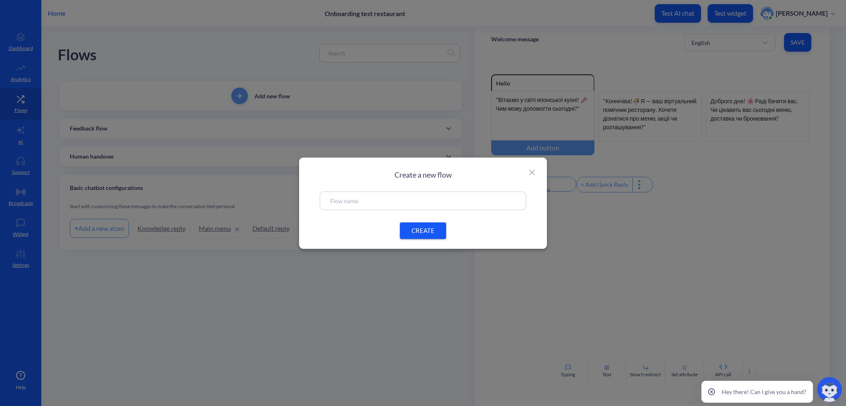
click at [410, 190] on div "Create a new flow CREATE" at bounding box center [423, 202] width 248 height 91
click at [416, 201] on input "text" at bounding box center [423, 200] width 186 height 9
type input "Menu"
click at [428, 223] on button "CREATE" at bounding box center [423, 230] width 46 height 17
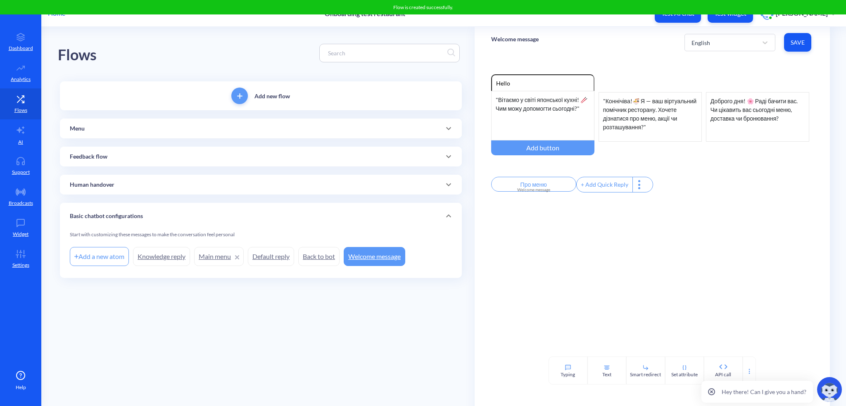
click at [97, 126] on div "Menu" at bounding box center [261, 128] width 382 height 9
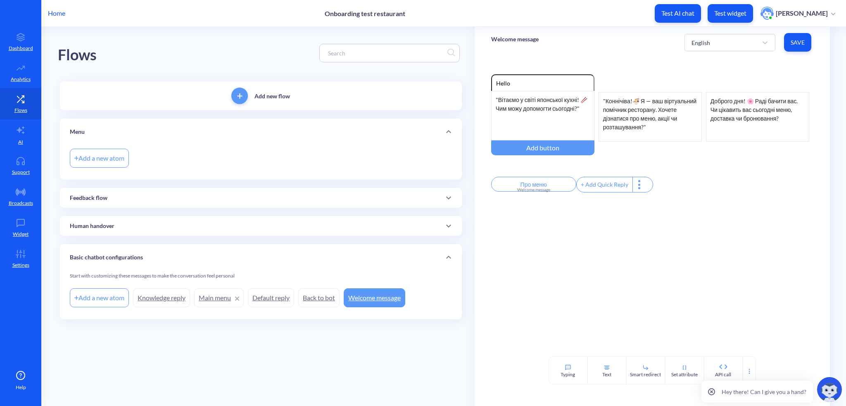
click at [111, 157] on div "Add a new atom" at bounding box center [99, 158] width 59 height 19
type input "Menu Start"
click at [219, 152] on div "Add a new atom Menu Start" at bounding box center [261, 158] width 382 height 23
click at [115, 155] on div "Add a new atom" at bounding box center [99, 158] width 59 height 19
click at [164, 160] on input at bounding box center [171, 158] width 66 height 9
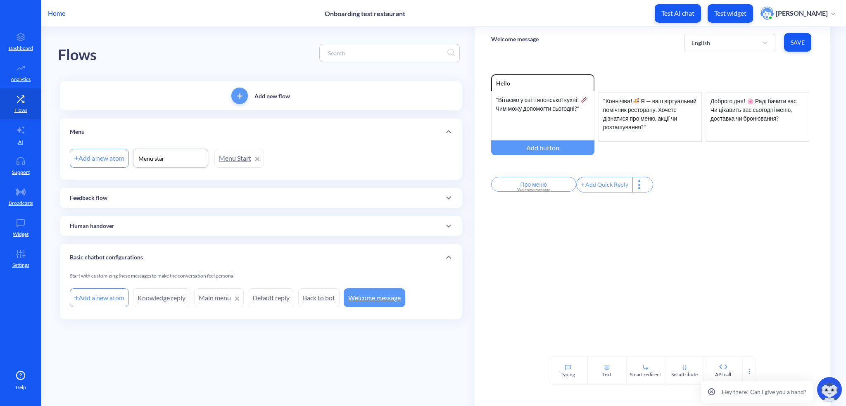
type input "Menu start"
click at [268, 133] on div "Menu" at bounding box center [261, 132] width 382 height 9
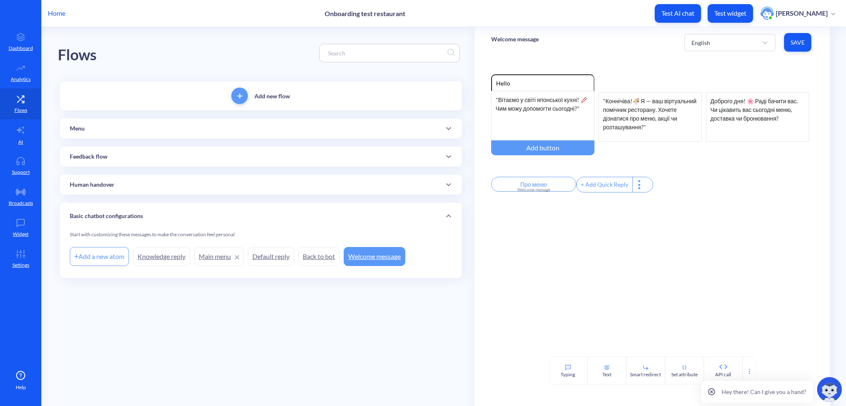
click at [183, 130] on div "Menu" at bounding box center [261, 128] width 382 height 9
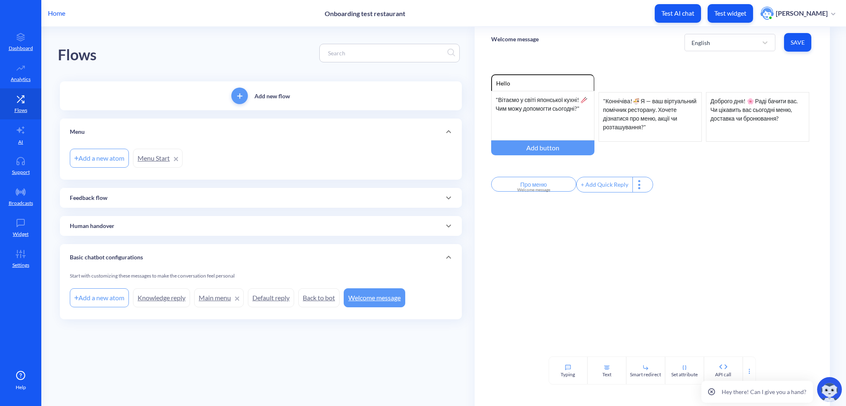
click at [154, 155] on link "Menu Start" at bounding box center [158, 158] width 50 height 19
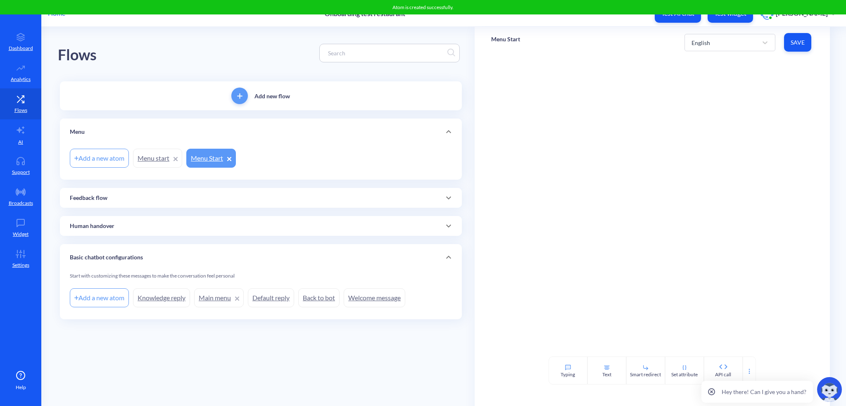
click at [174, 158] on icon at bounding box center [175, 159] width 4 height 4
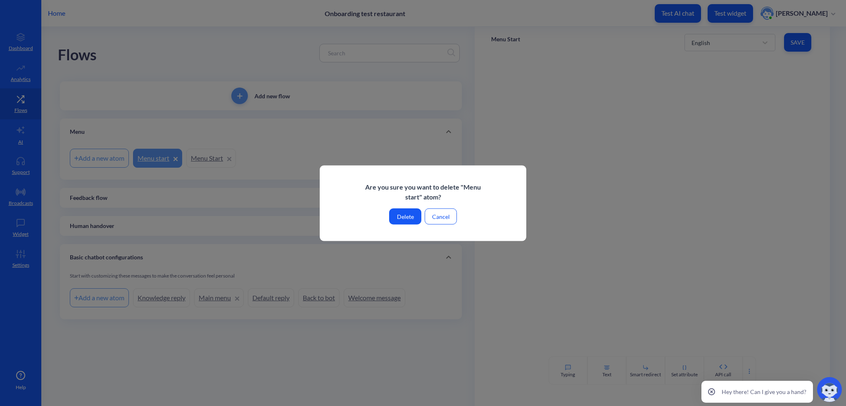
click at [403, 217] on button "Delete" at bounding box center [405, 216] width 32 height 16
click at [402, 216] on button "Delete" at bounding box center [405, 216] width 32 height 16
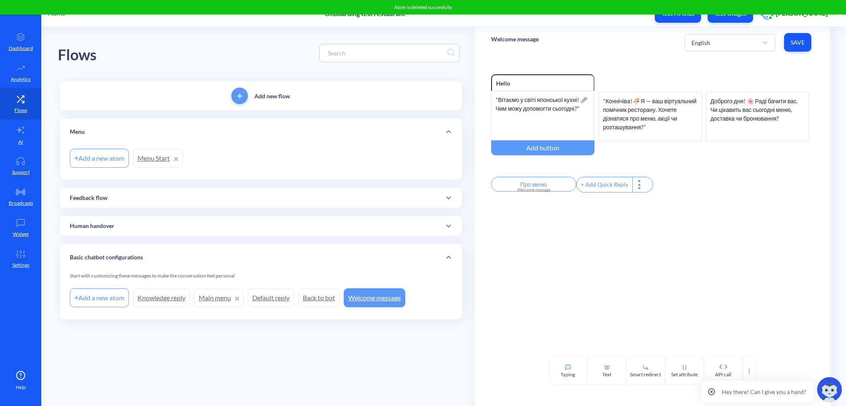
click at [367, 301] on link "Welcome message" at bounding box center [375, 297] width 62 height 19
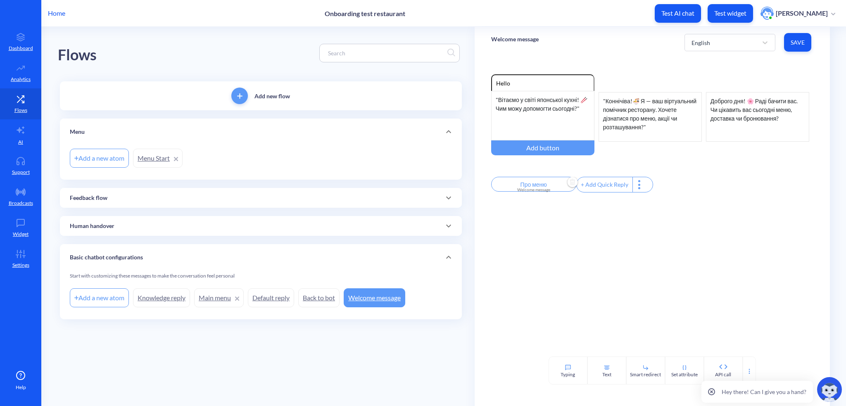
click at [531, 188] on input "Про меню" at bounding box center [533, 184] width 85 height 15
click at [525, 221] on div "Welcome message" at bounding box center [525, 218] width 47 height 9
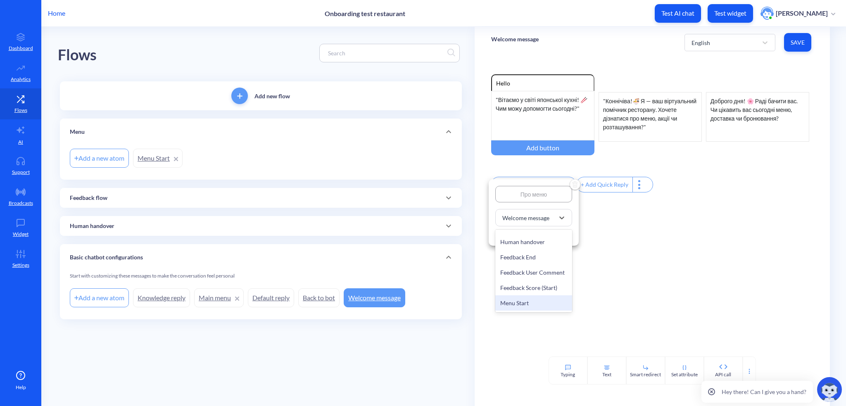
click at [521, 306] on div "Menu Start" at bounding box center [533, 302] width 77 height 15
click at [654, 261] on div at bounding box center [423, 203] width 846 height 406
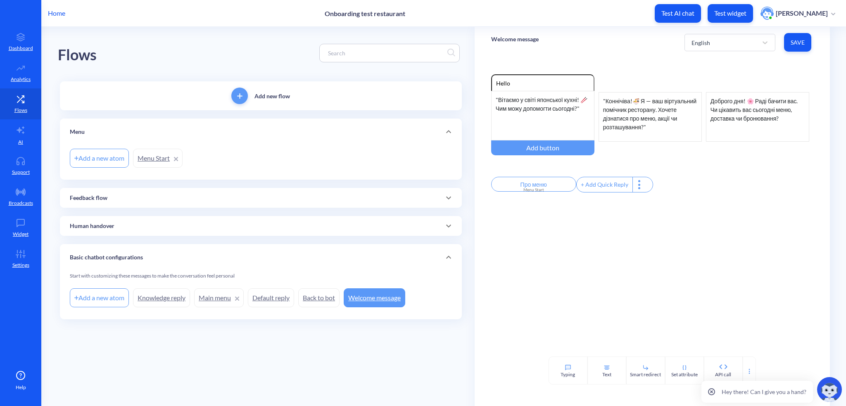
click at [148, 158] on link "Menu Start" at bounding box center [158, 158] width 50 height 19
click at [790, 47] on button "Save" at bounding box center [797, 42] width 27 height 19
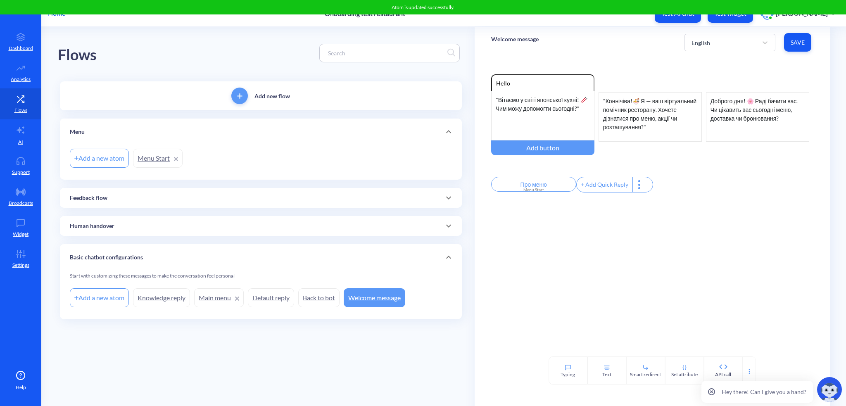
click at [145, 161] on link "Menu Start" at bounding box center [158, 158] width 50 height 19
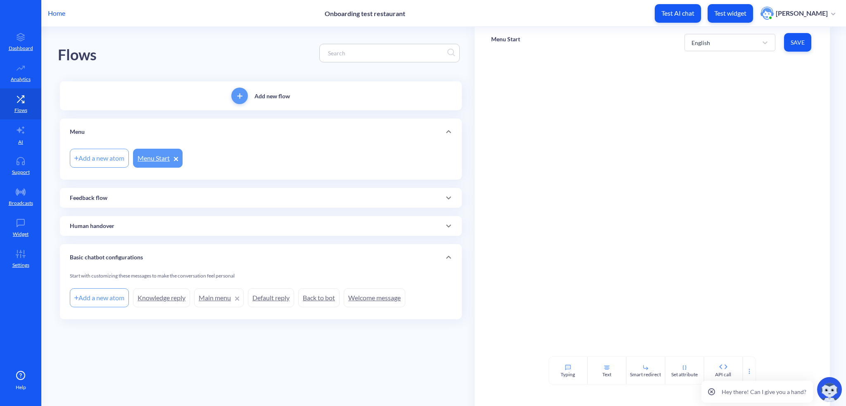
click at [572, 376] on div "Typing" at bounding box center [567, 374] width 14 height 7
drag, startPoint x: 547, startPoint y: 102, endPoint x: 510, endPoint y: 100, distance: 37.6
click at [510, 100] on div "Show typing for at least 1 seconds 1" at bounding box center [652, 98] width 322 height 40
click at [606, 368] on icon at bounding box center [606, 367] width 7 height 7
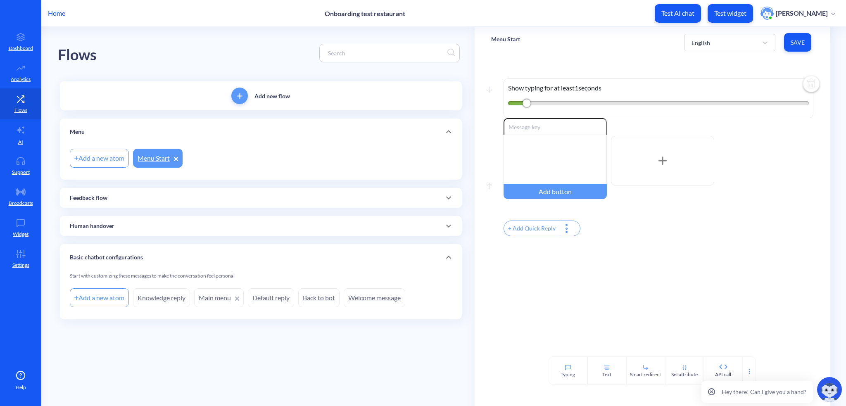
click at [535, 148] on div at bounding box center [554, 160] width 103 height 50
click at [537, 145] on div at bounding box center [554, 160] width 103 height 50
click at [562, 150] on div "У нашому меню є кілька категорій страв 🍣🍜. Що саме вас цікавить?" at bounding box center [554, 160] width 103 height 50
click at [536, 232] on div "+ Add Quick Reply" at bounding box center [532, 228] width 56 height 15
click at [541, 229] on input "text" at bounding box center [545, 228] width 85 height 15
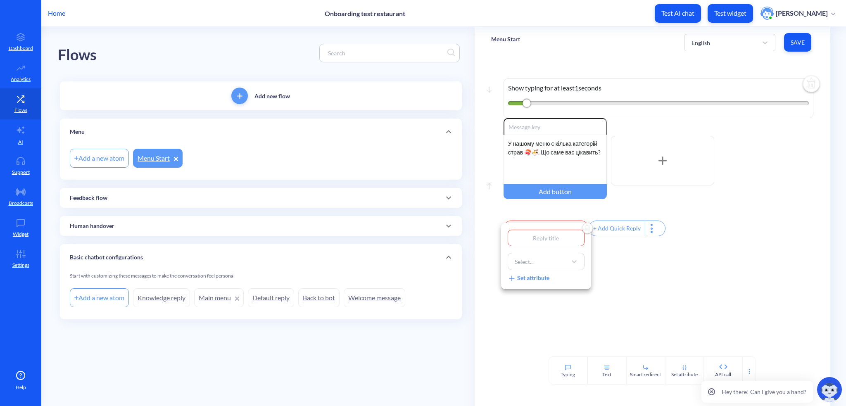
type input "Сніданки Рамен WOK Bowls Роли Суші-бургери Сети Десерти та напої"
click at [528, 240] on input "Сніданки Рамен WOK Bowls Роли Суші-бургери Сети Десерти та напої" at bounding box center [546, 238] width 77 height 17
click at [520, 234] on input "Сніданки Рамен WOK Bowls Роли Суші-бургери Сети Десерти та напої" at bounding box center [546, 238] width 77 height 17
click at [546, 236] on input "Сніданки Рамен WOK Bowls Роли Суші-бургери Сети Десерти та напої" at bounding box center [546, 238] width 77 height 17
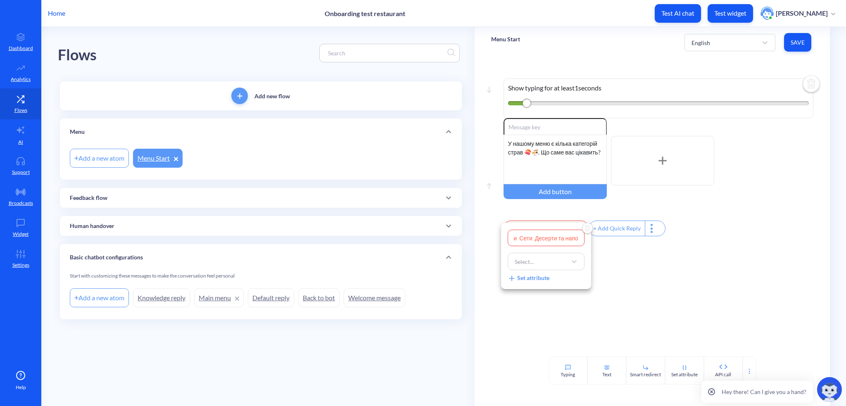
type input "Сніданки Рамен WOK Bowls Роли Суші-бургери Сети Десерти та напої"
click at [527, 265] on div "Select..." at bounding box center [524, 261] width 19 height 9
click at [524, 263] on div "Select..." at bounding box center [524, 261] width 19 height 9
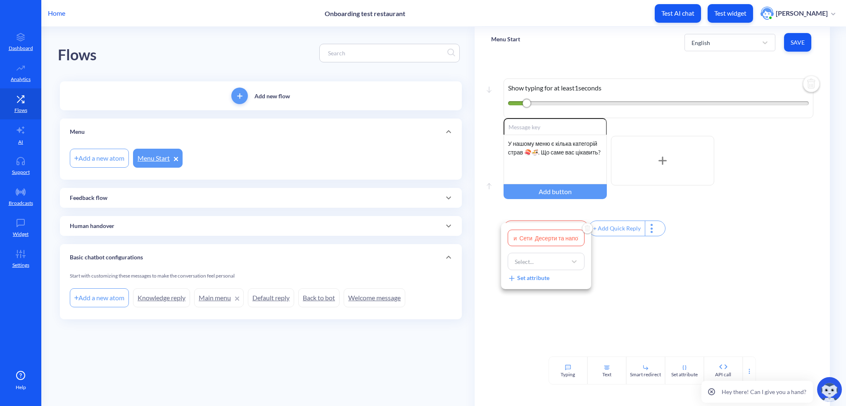
drag, startPoint x: 539, startPoint y: 237, endPoint x: 591, endPoint y: 248, distance: 53.5
click at [591, 248] on div "Сніданки Рамен WOK Bowls Роли Суші-бургери Сети Десерти та напої Select... Set …" at bounding box center [423, 203] width 846 height 406
type input "Сніданки"
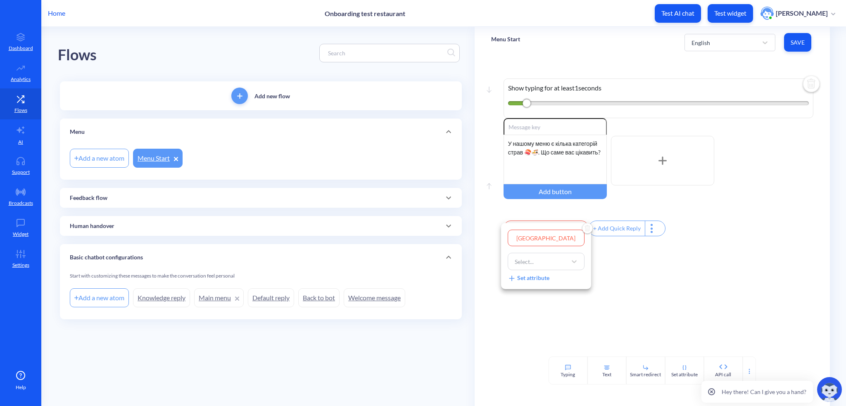
type input "Сніданки"
click at [676, 242] on div at bounding box center [423, 203] width 846 height 406
click at [615, 233] on div "+ Add Quick Reply" at bounding box center [617, 228] width 56 height 15
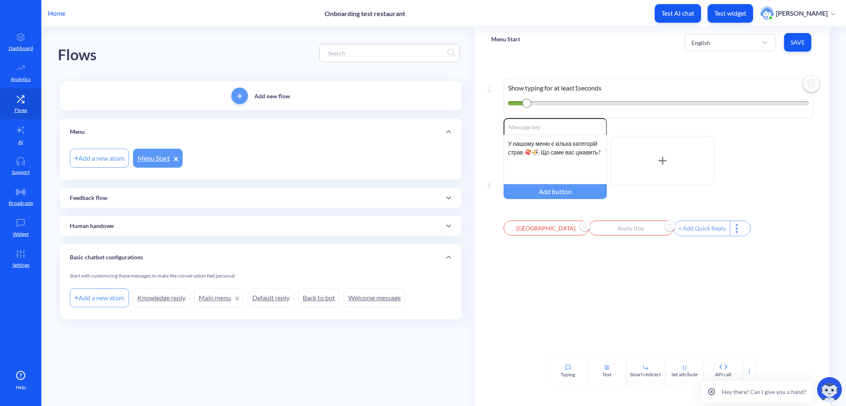
click at [630, 235] on input "text" at bounding box center [630, 228] width 85 height 15
type input "Рамен WOK Bowls Роли Суші-бургери Сети Десерти та напої"
click at [605, 241] on input "Рамен WOK Bowls Роли Суші-бургери Сети Десерти та напої" at bounding box center [629, 238] width 77 height 17
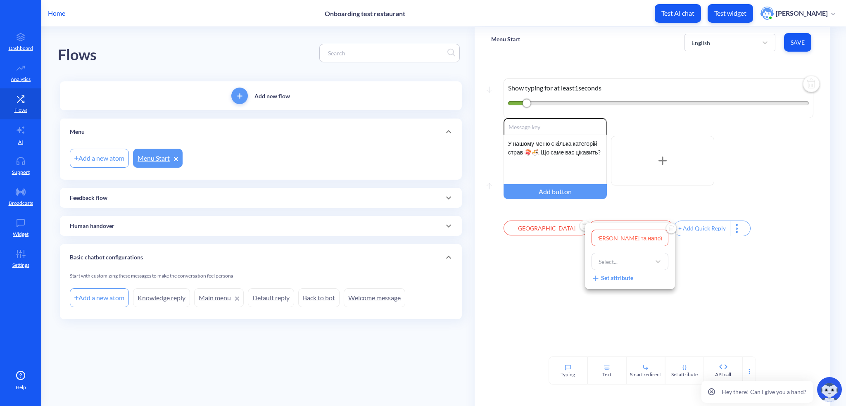
click at [605, 241] on input "Рамен WOK Bowls Роли Суші-бургери Сети Десерти та напої" at bounding box center [629, 238] width 77 height 17
paste input "Рамен"
type input "Рамен"
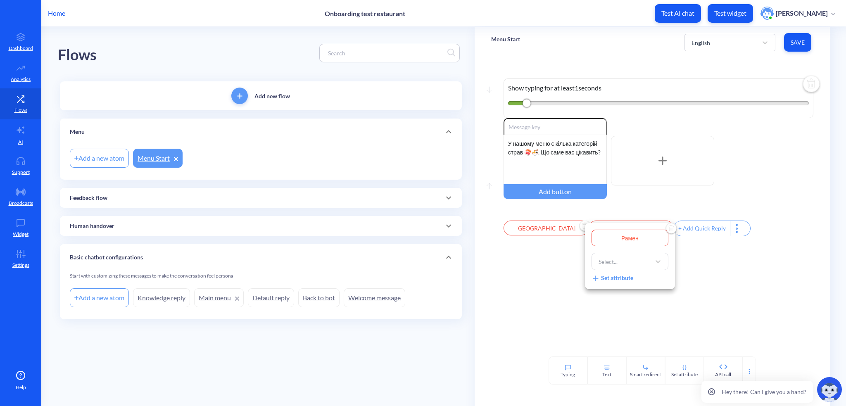
type input "Рамен"
click at [673, 226] on img "Delete" at bounding box center [671, 229] width 12 height 12
click at [617, 230] on div "+ Add Quick Reply" at bounding box center [617, 228] width 56 height 15
click at [627, 233] on input "text" at bounding box center [630, 228] width 85 height 15
type input "Р"
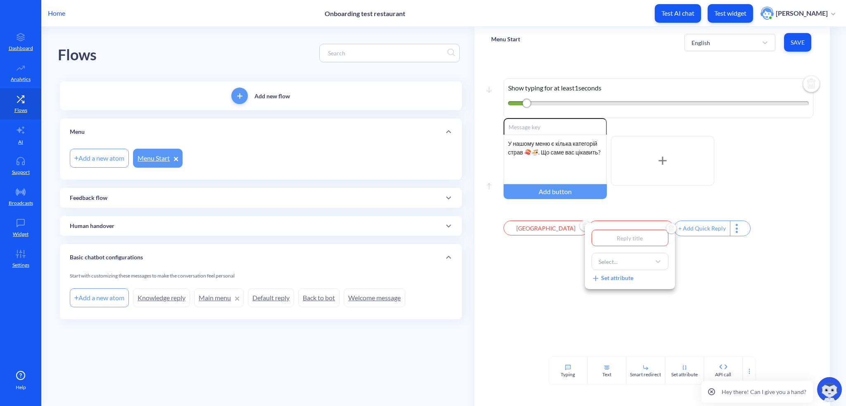
type input "Р"
type input "Рф"
type input "Рфм"
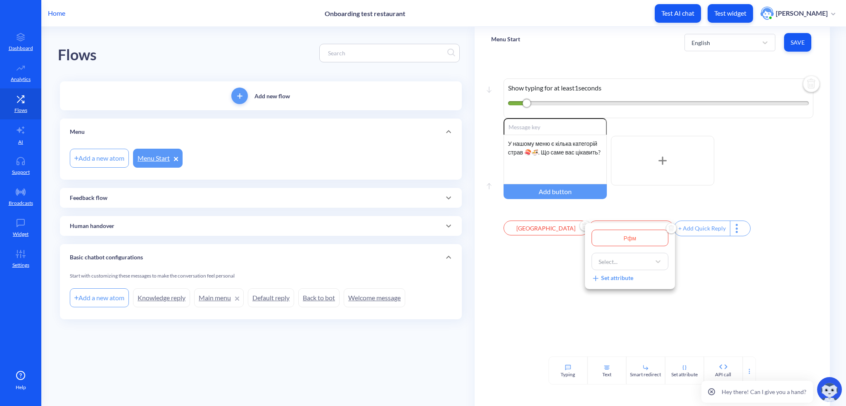
type input "Рфме"
type input "Рфмен"
type input "Рфме"
type input "Рфм"
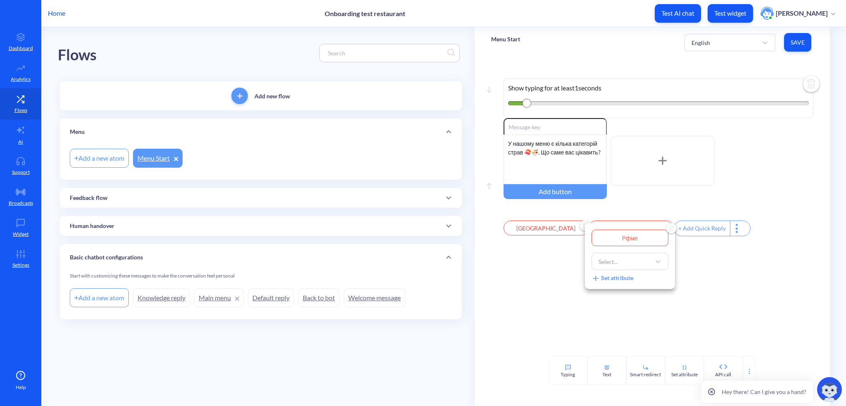
type input "Рфм"
type input "Рф"
type input "Р"
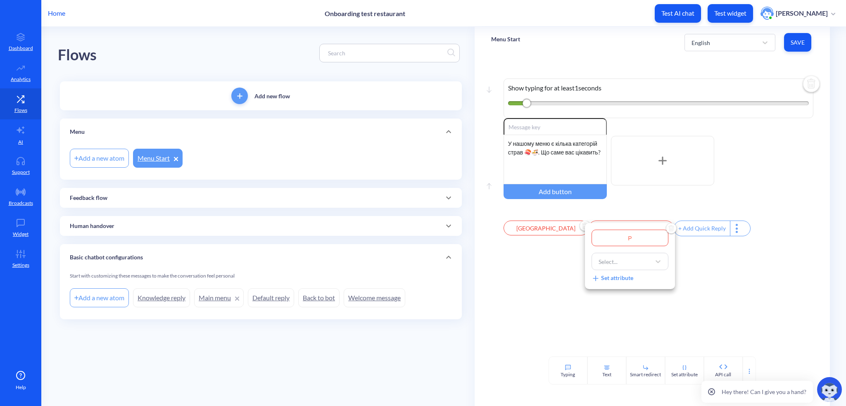
type input "Рф"
type input "Р"
type input "Ра"
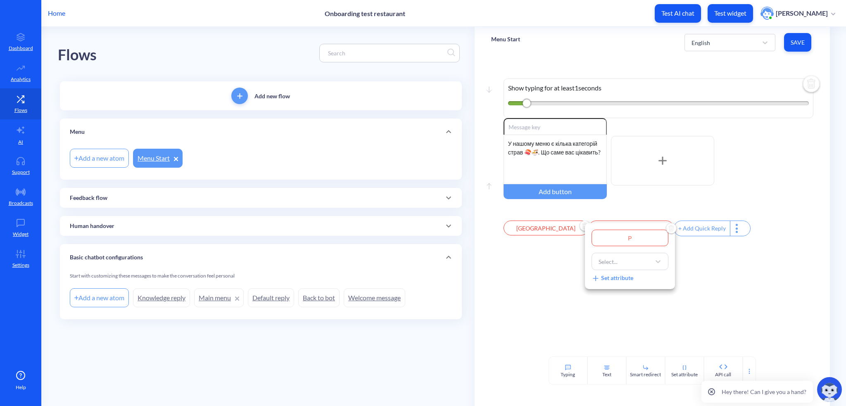
type input "Ра"
type input "Рам"
type input "Раме"
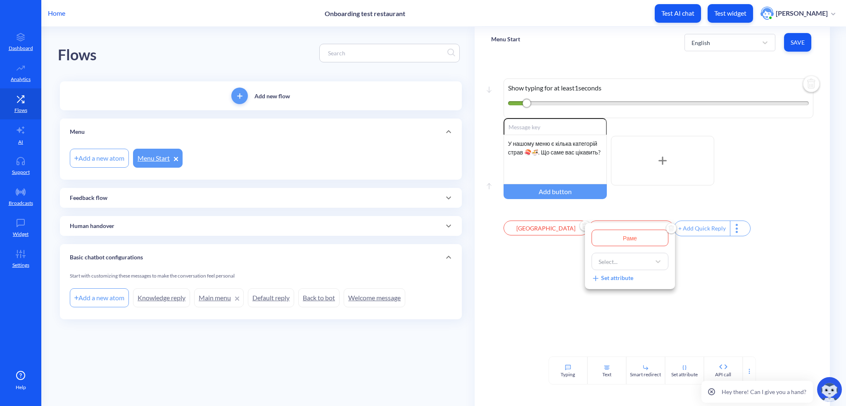
type input "Рамен"
click at [710, 242] on div at bounding box center [423, 203] width 846 height 406
click at [686, 226] on div "+ Add Quick Reply" at bounding box center [702, 228] width 56 height 15
click at [682, 228] on input "text" at bounding box center [716, 228] width 85 height 15
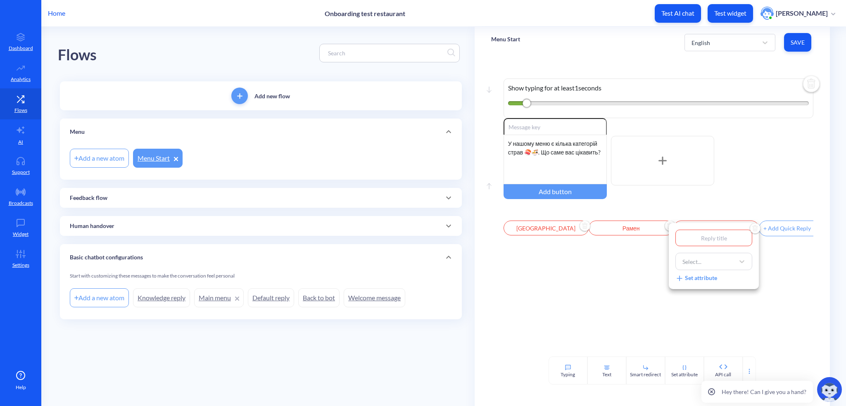
type input "WOK"
click at [634, 294] on div at bounding box center [423, 203] width 846 height 406
click at [789, 230] on div "+ Add Quick Reply" at bounding box center [787, 228] width 56 height 15
click at [785, 231] on input "text" at bounding box center [801, 228] width 85 height 15
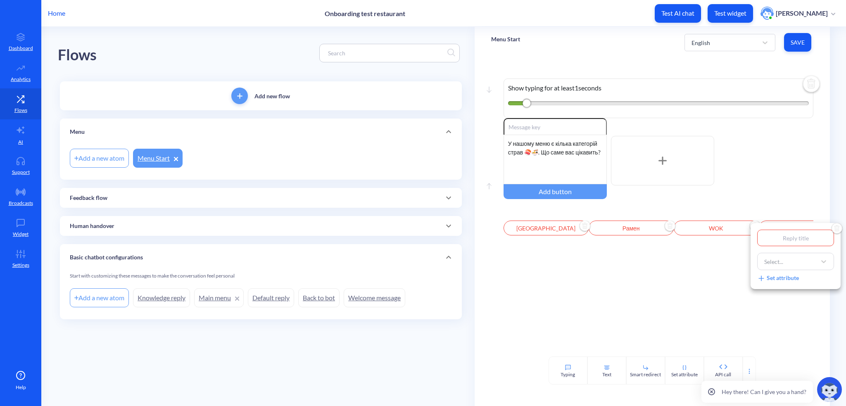
type input "Bowls"
click at [707, 287] on div at bounding box center [423, 203] width 846 height 406
click at [555, 228] on img "Delete" at bounding box center [556, 226] width 12 height 12
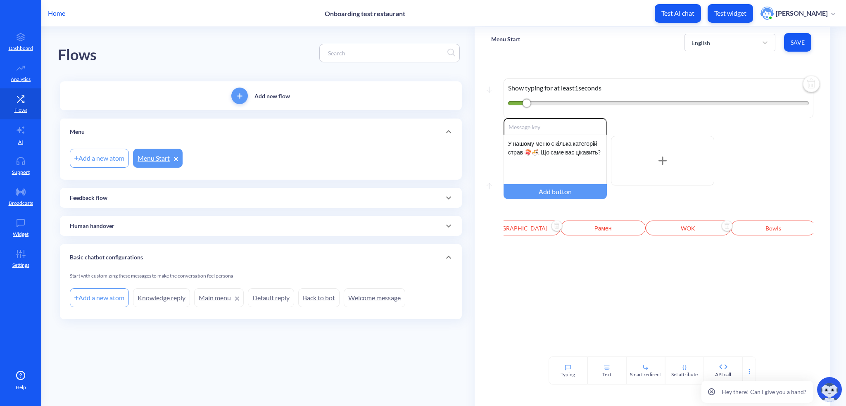
type input "Рамен"
type input "WOK"
type input "Bowls"
click at [562, 228] on img "Delete" at bounding box center [564, 226] width 12 height 12
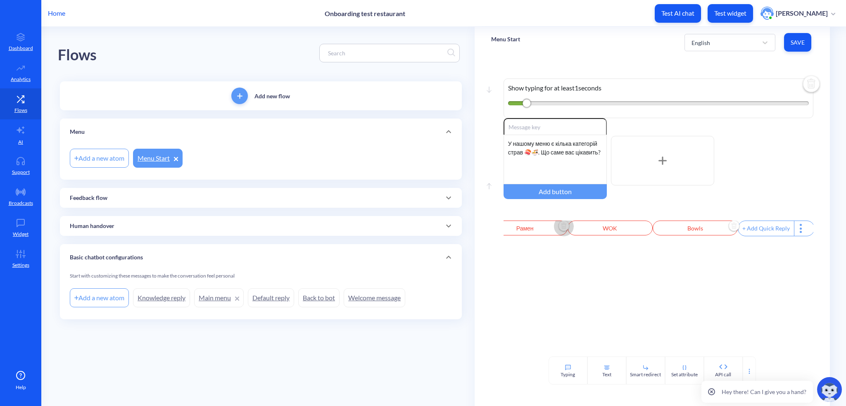
type input "WOK"
type input "Bowls"
click at [577, 231] on span "Delete" at bounding box center [585, 226] width 20 height 12
type input "Bowls"
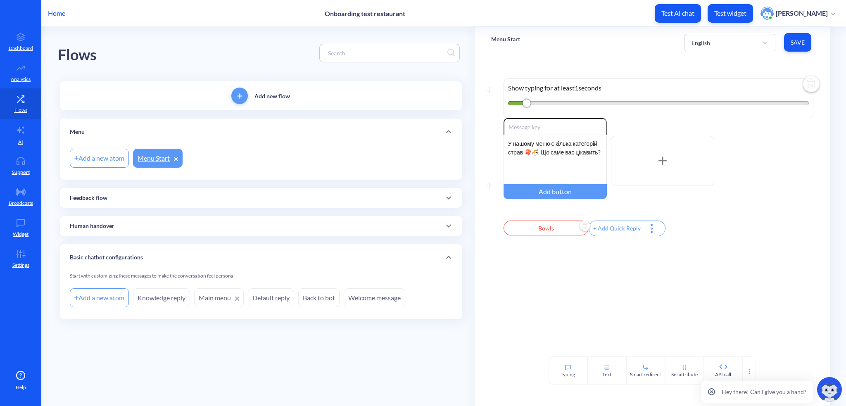
click at [582, 228] on img "Delete" at bounding box center [585, 226] width 12 height 12
click at [797, 40] on span "Save" at bounding box center [797, 42] width 14 height 8
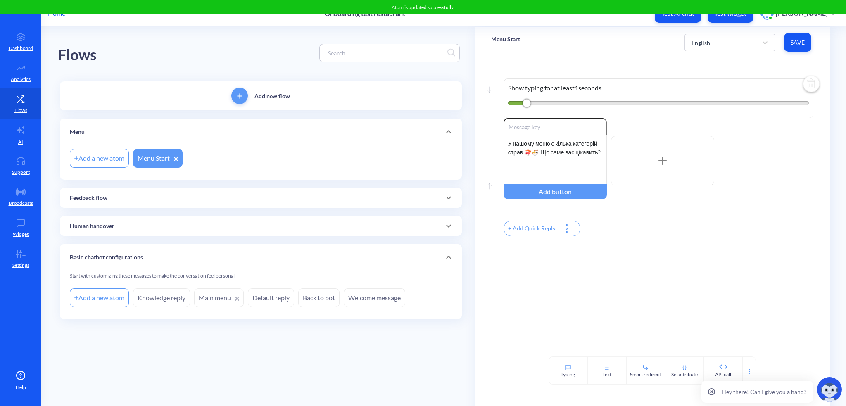
click at [731, 17] on p "Test widget" at bounding box center [730, 13] width 32 height 8
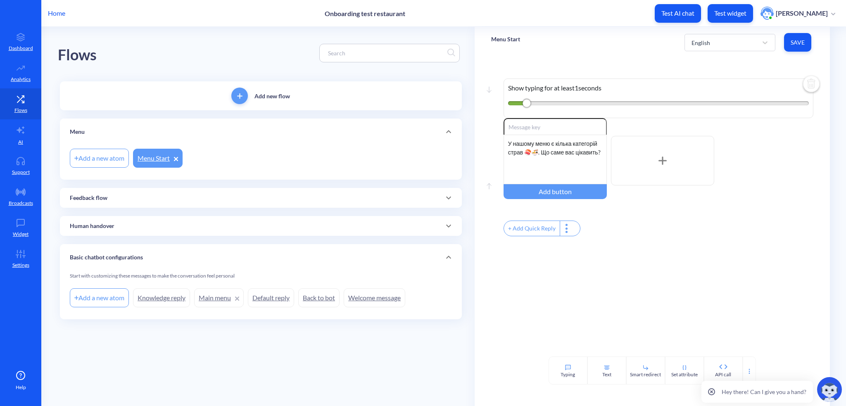
click at [20, 137] on link "AI" at bounding box center [20, 134] width 41 height 31
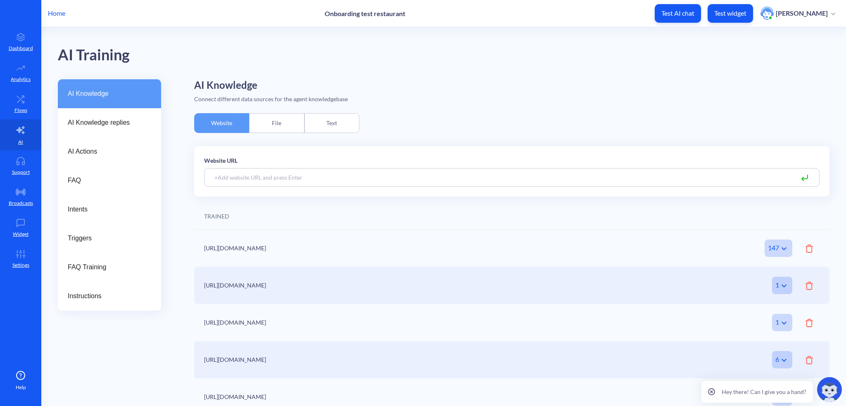
click at [116, 127] on span "AI Knowledge replies" at bounding box center [106, 123] width 77 height 10
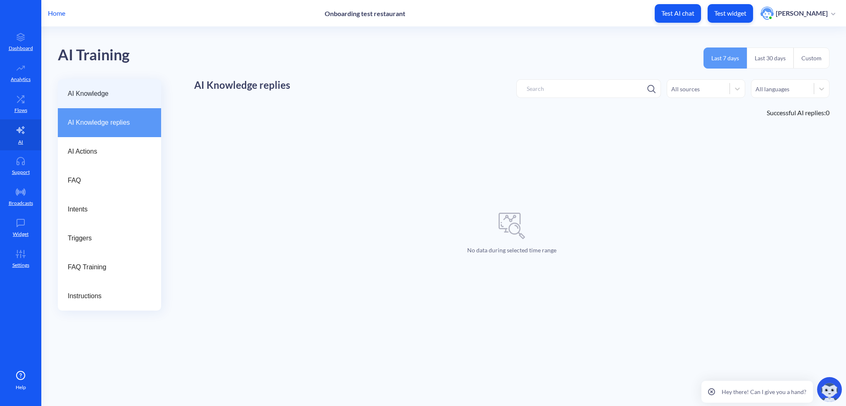
click at [121, 90] on span "AI Knowledge" at bounding box center [106, 94] width 77 height 10
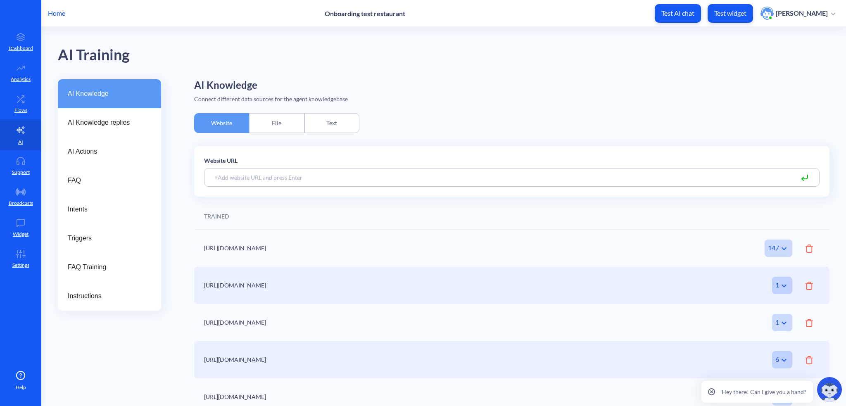
click at [111, 119] on span "AI Knowledge replies" at bounding box center [106, 123] width 77 height 10
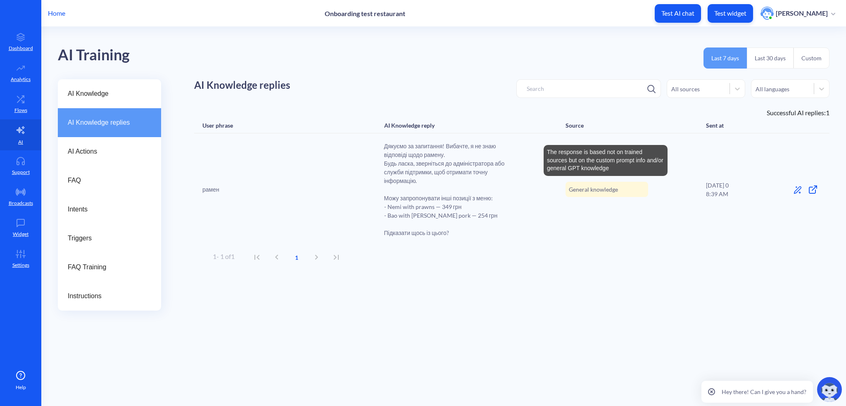
click at [584, 191] on span "General knowledge" at bounding box center [593, 189] width 49 height 9
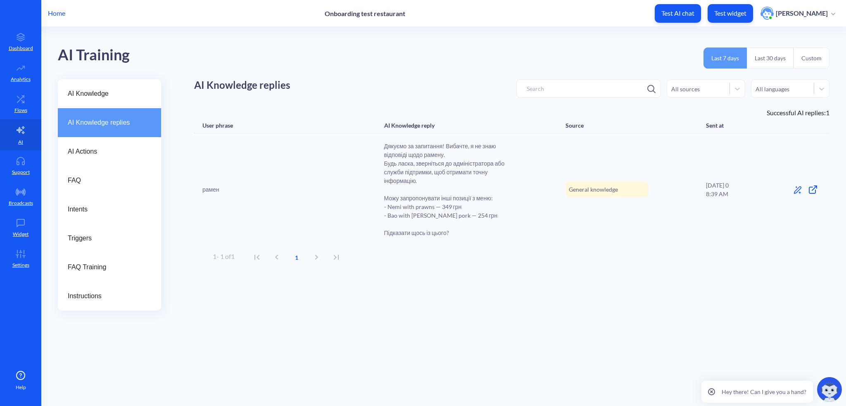
click at [593, 185] on span "General knowledge" at bounding box center [593, 189] width 49 height 9
click at [442, 217] on span "Дякуємо за запитання! Вибачте, я не знаю відповіді щодо рамену. Будь ласка, зве…" at bounding box center [446, 189] width 124 height 95
click at [401, 172] on span "Дякуємо за запитання! Вибачте, я не знаю відповіді щодо рамену. Будь ласка, зве…" at bounding box center [446, 189] width 124 height 95
click at [226, 186] on div "рамен" at bounding box center [264, 189] width 124 height 9
drag, startPoint x: 214, startPoint y: 185, endPoint x: 786, endPoint y: 190, distance: 572.0
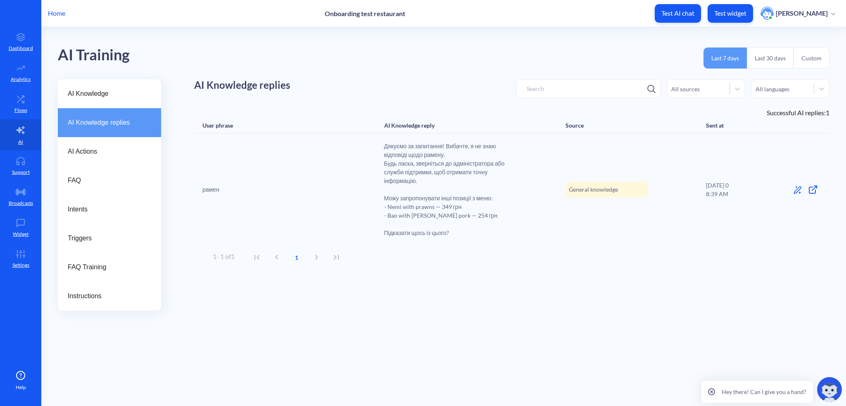
click at [215, 185] on span "рамен" at bounding box center [210, 189] width 17 height 9
drag, startPoint x: 788, startPoint y: 191, endPoint x: 801, endPoint y: 194, distance: 13.4
click at [801, 194] on div "рамен Дякуємо за запитання! Вибачте, я не знаю відповіді щодо рамену. Будь ласк…" at bounding box center [511, 189] width 635 height 112
click at [800, 189] on icon at bounding box center [796, 189] width 7 height 7
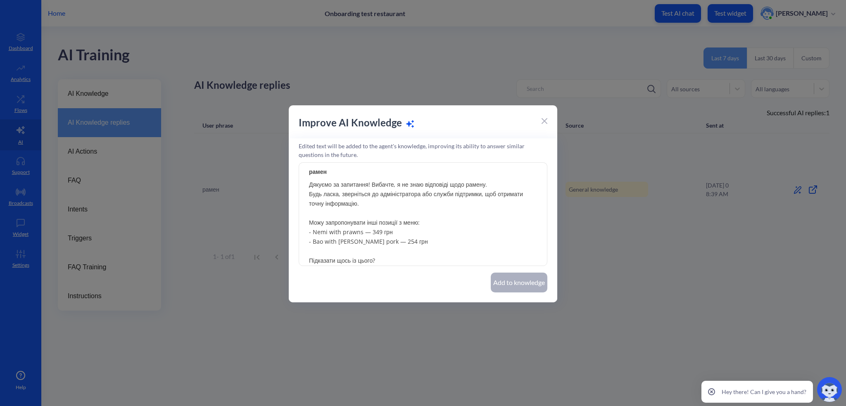
click at [544, 120] on icon at bounding box center [544, 121] width 5 height 5
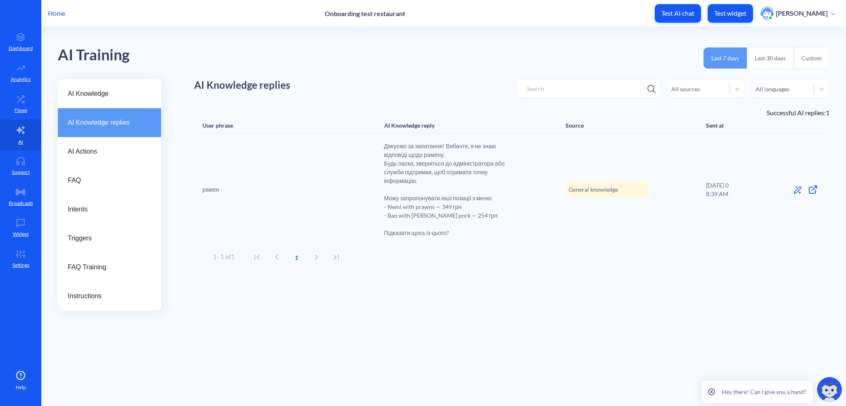
click at [100, 163] on div "AI Actions" at bounding box center [109, 151] width 103 height 29
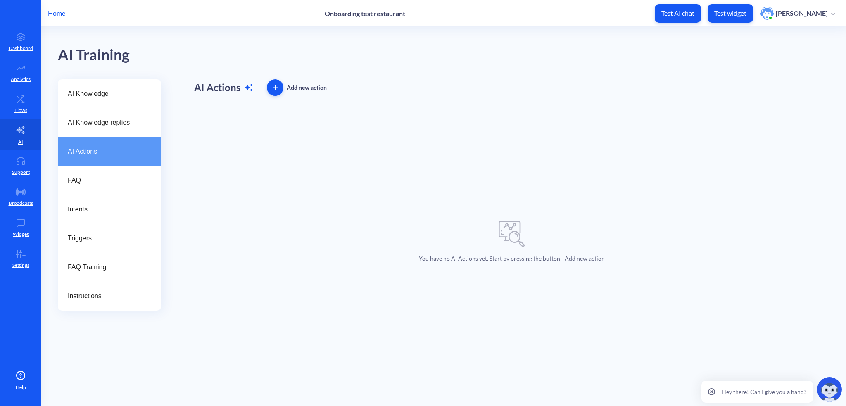
click at [92, 190] on div "FAQ" at bounding box center [109, 180] width 103 height 29
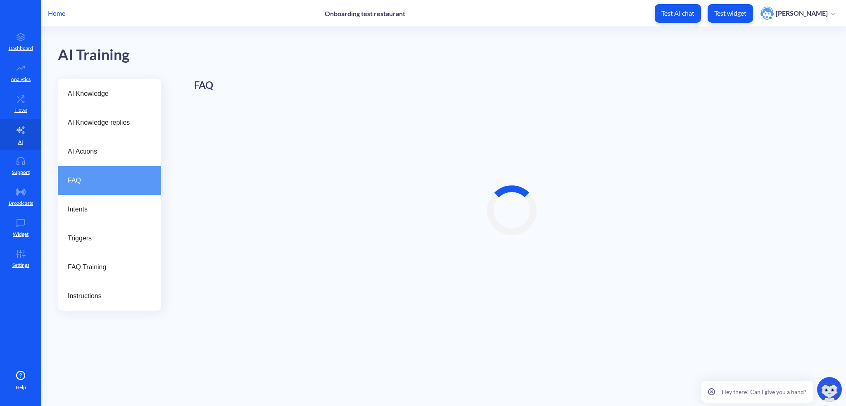
click at [99, 209] on span "Intents" at bounding box center [106, 209] width 77 height 10
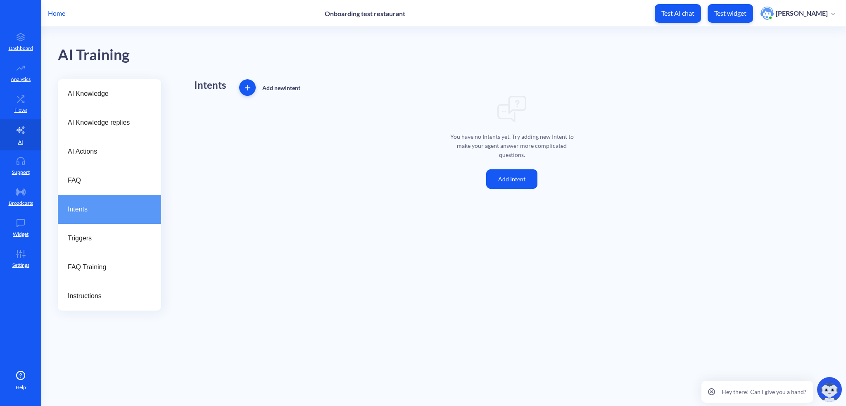
click at [108, 246] on div "Triggers" at bounding box center [109, 238] width 103 height 29
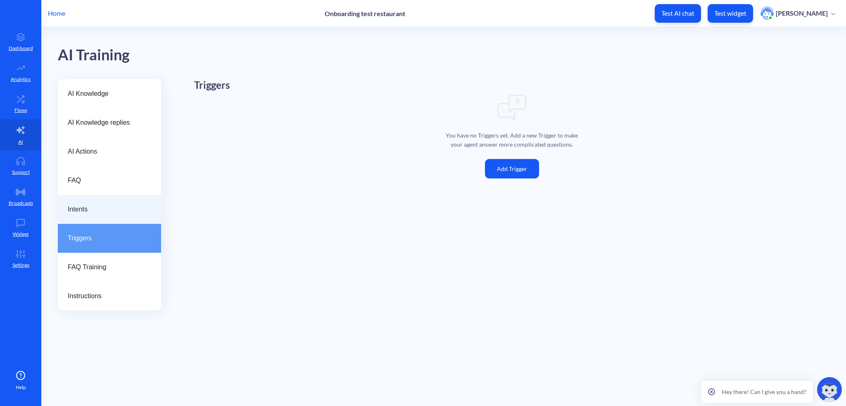
click at [111, 215] on div "Intents" at bounding box center [109, 209] width 103 height 29
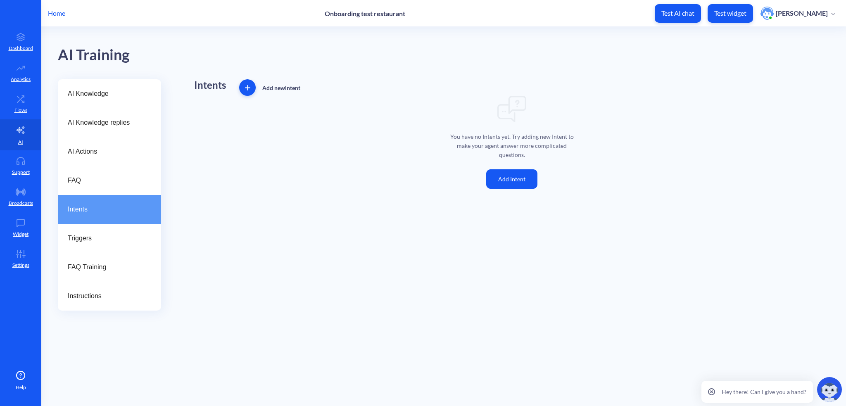
click at [117, 241] on span "Triggers" at bounding box center [106, 238] width 77 height 10
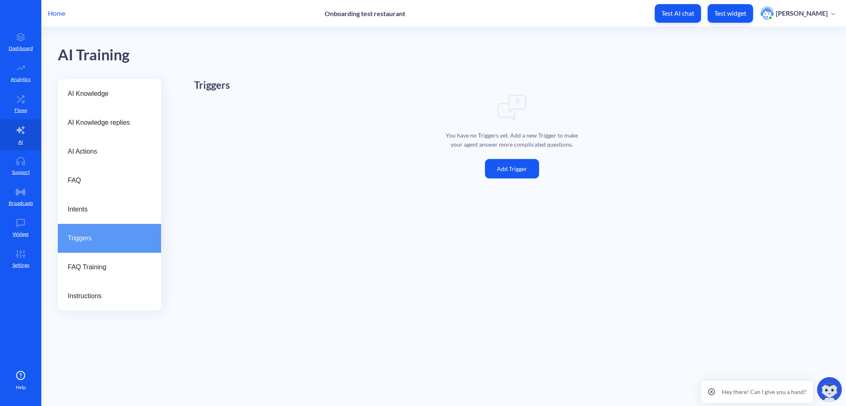
click at [109, 263] on span "FAQ Training" at bounding box center [106, 267] width 77 height 10
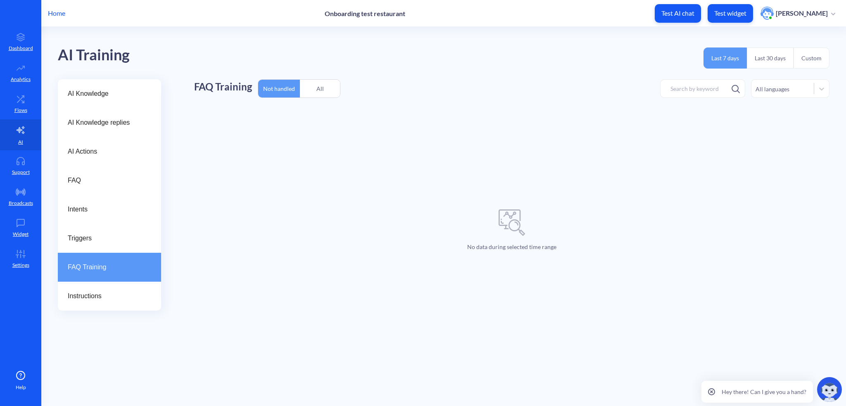
click at [130, 297] on span "Instructions" at bounding box center [106, 296] width 77 height 10
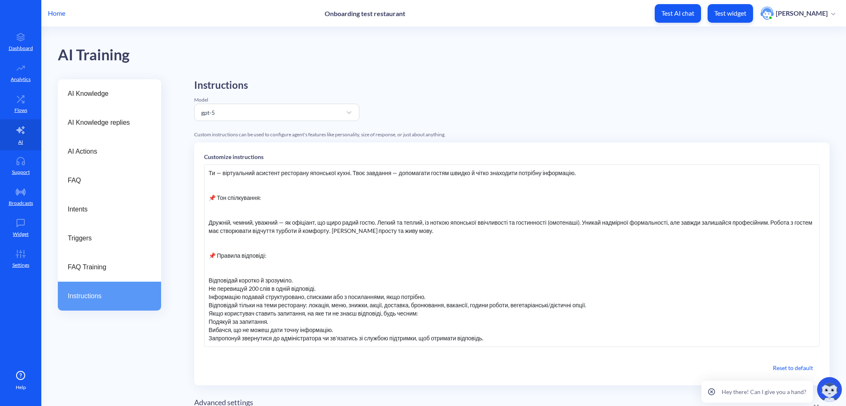
click at [117, 137] on div "AI Knowledge replies" at bounding box center [109, 122] width 103 height 29
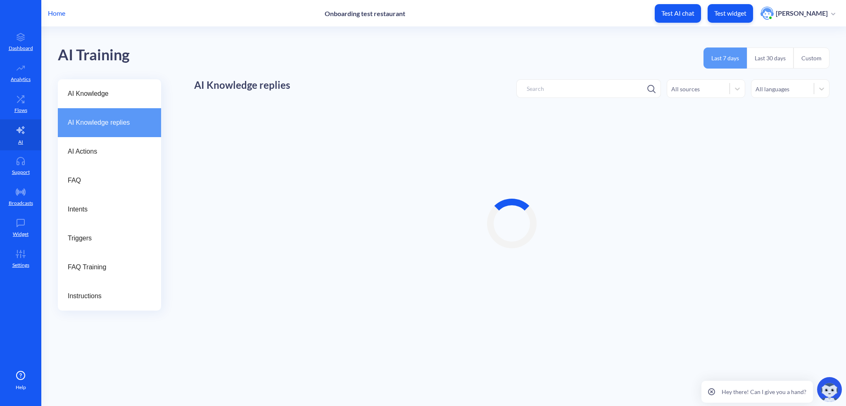
click at [109, 165] on div "AI Actions" at bounding box center [109, 151] width 103 height 29
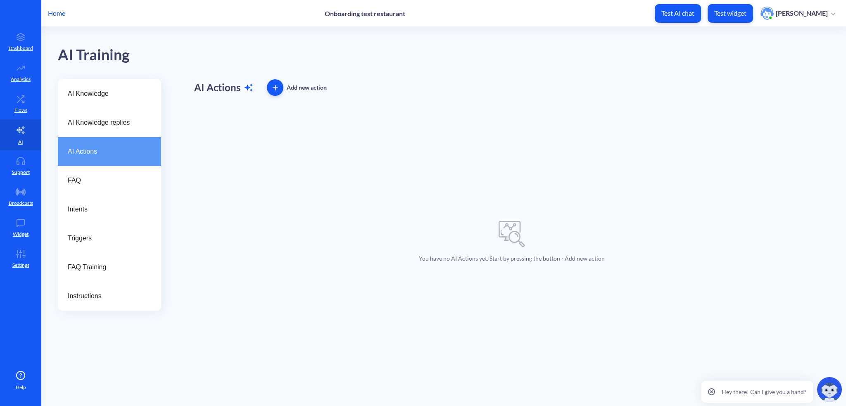
click at [82, 144] on div "AI Actions" at bounding box center [109, 151] width 103 height 29
click at [111, 121] on span "AI Knowledge replies" at bounding box center [106, 123] width 77 height 10
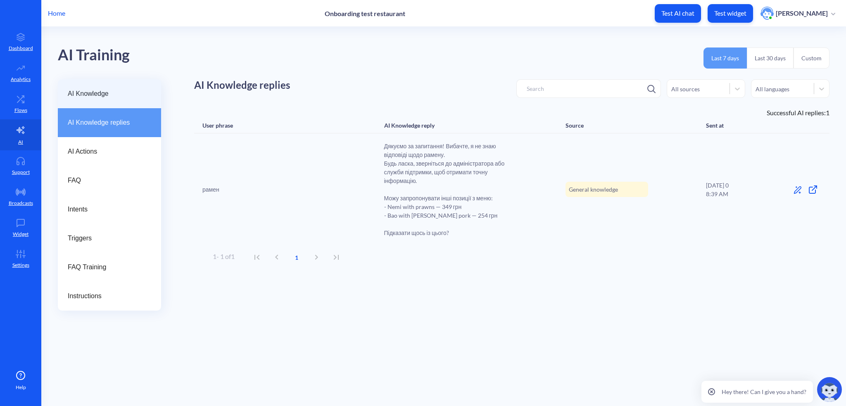
click at [106, 97] on span "AI Knowledge" at bounding box center [106, 94] width 77 height 10
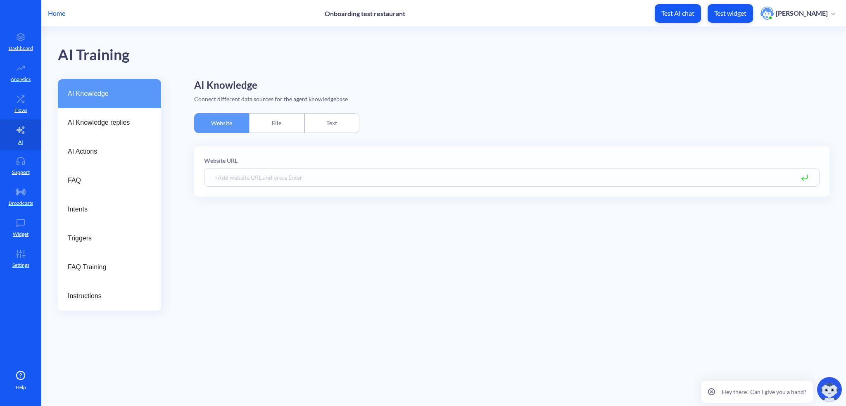
click at [109, 119] on span "AI Knowledge replies" at bounding box center [106, 123] width 77 height 10
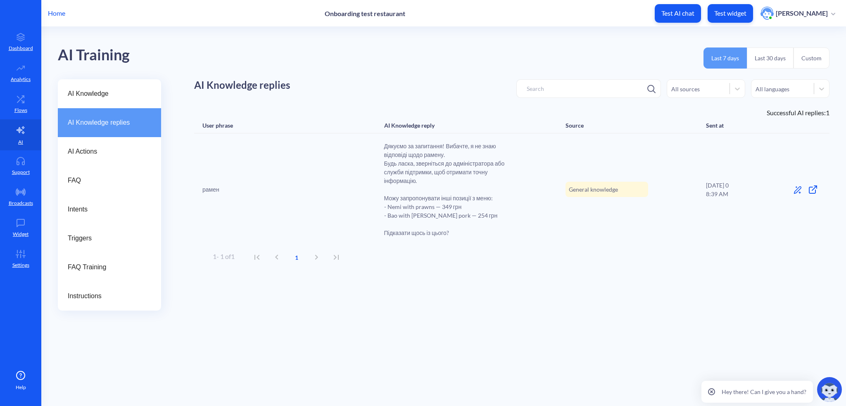
click at [577, 123] on div "Source" at bounding box center [574, 125] width 18 height 7
click at [103, 94] on span "AI Knowledge" at bounding box center [106, 94] width 77 height 10
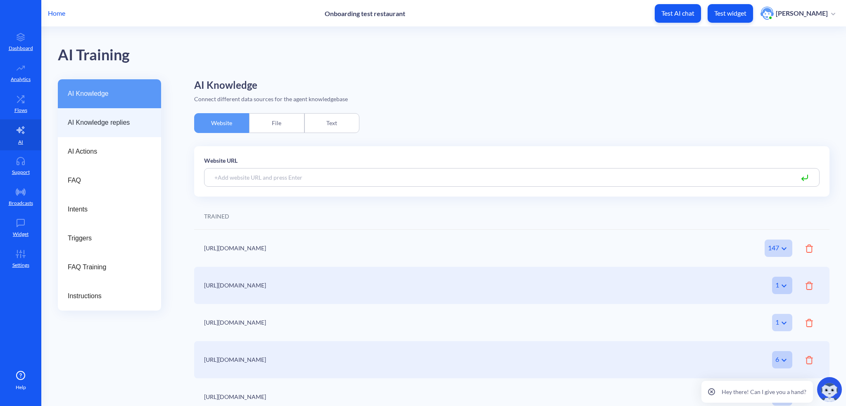
click at [101, 134] on div "AI Knowledge replies" at bounding box center [109, 122] width 103 height 29
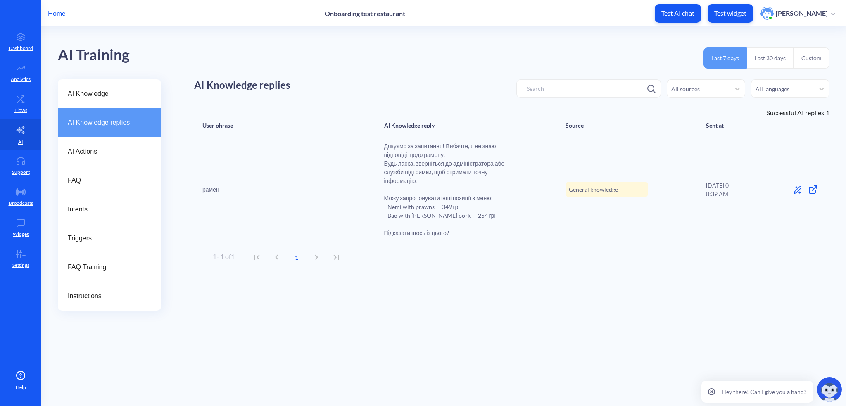
click at [409, 138] on div "рамен Дякуємо за запитання! Вибачте, я не знаю відповіді щодо рамену. Будь ласк…" at bounding box center [511, 189] width 635 height 112
click at [145, 87] on div "AI Knowledge" at bounding box center [109, 93] width 103 height 29
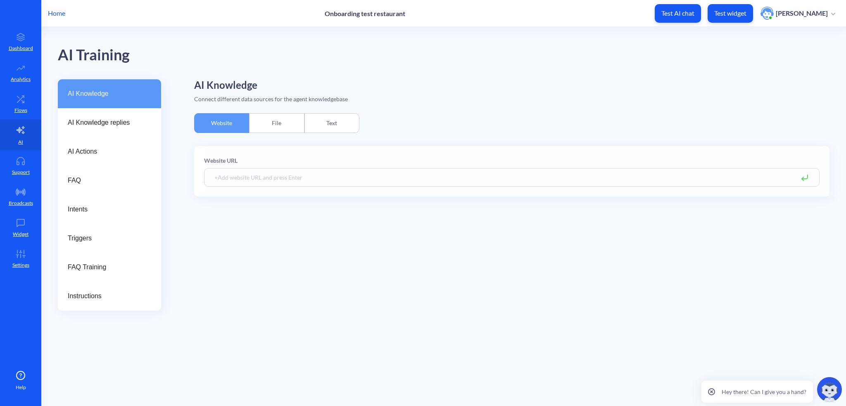
click at [111, 154] on span "AI Actions" at bounding box center [106, 152] width 77 height 10
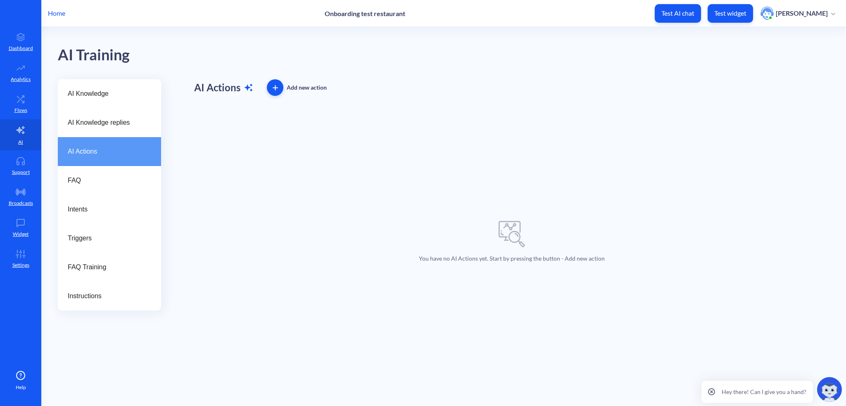
click at [101, 217] on div "Intents" at bounding box center [109, 209] width 103 height 29
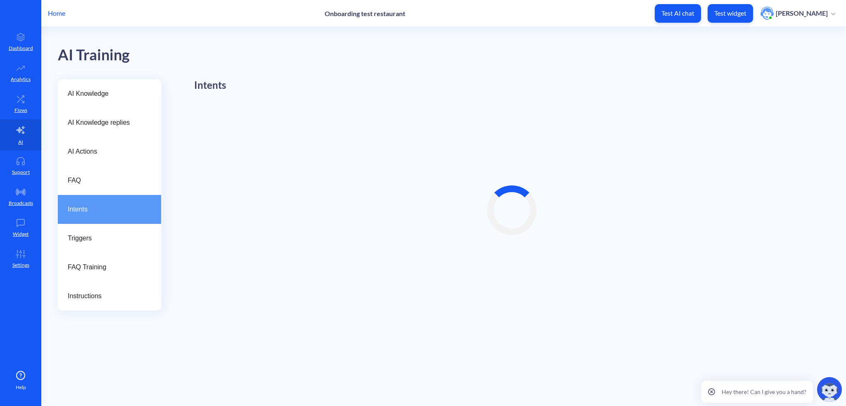
click at [109, 240] on span "Triggers" at bounding box center [106, 238] width 77 height 10
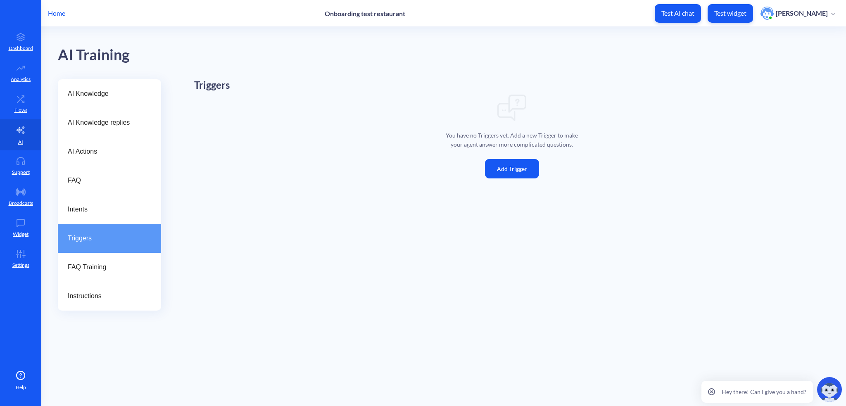
click at [107, 191] on div "FAQ" at bounding box center [109, 180] width 103 height 29
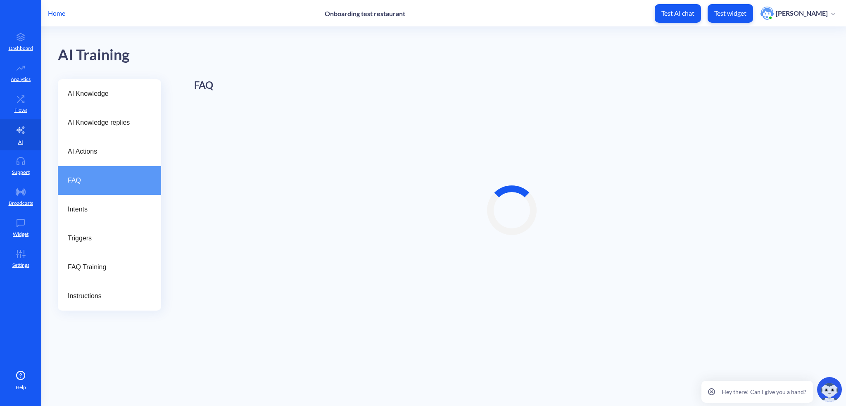
click at [114, 138] on div "AI Actions" at bounding box center [109, 151] width 103 height 29
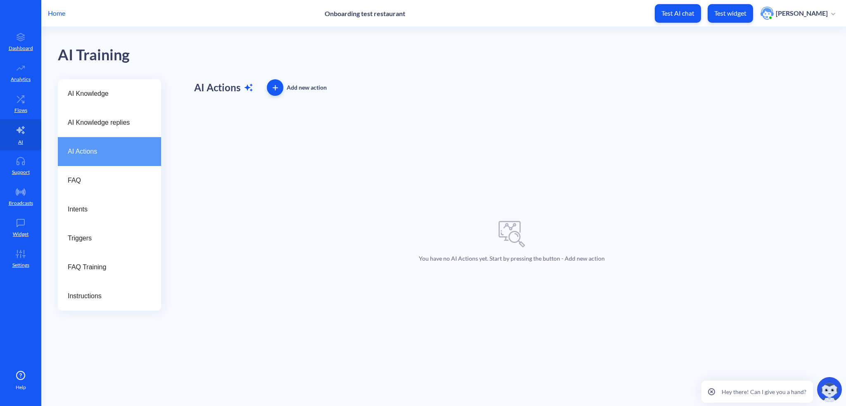
click at [122, 119] on span "AI Knowledge replies" at bounding box center [106, 123] width 77 height 10
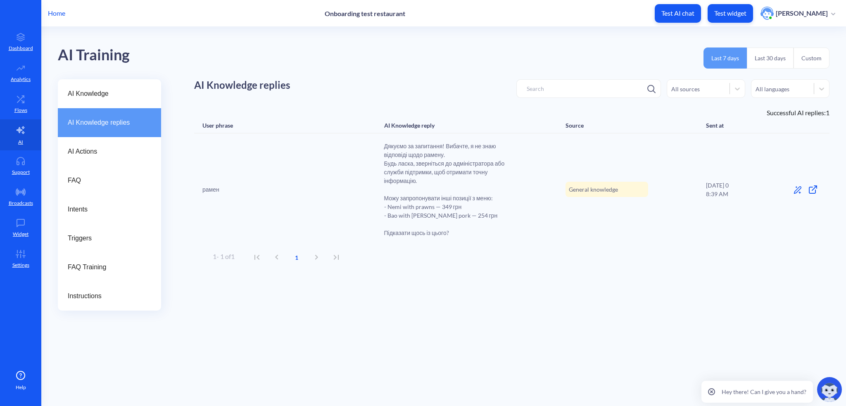
click at [703, 81] on div "All sources" at bounding box center [706, 88] width 78 height 19
click at [698, 108] on div "All sources" at bounding box center [706, 110] width 78 height 15
click at [772, 90] on div "All languages" at bounding box center [772, 88] width 34 height 9
click at [778, 90] on div "All languages" at bounding box center [772, 88] width 34 height 9
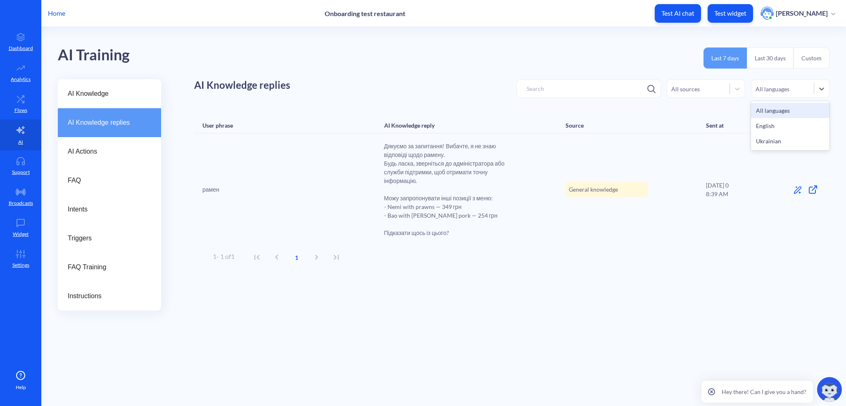
click at [673, 66] on div "AI Training Last 7 days Last 30 days Custom" at bounding box center [443, 53] width 771 height 52
click at [812, 188] on icon at bounding box center [813, 190] width 10 height 10
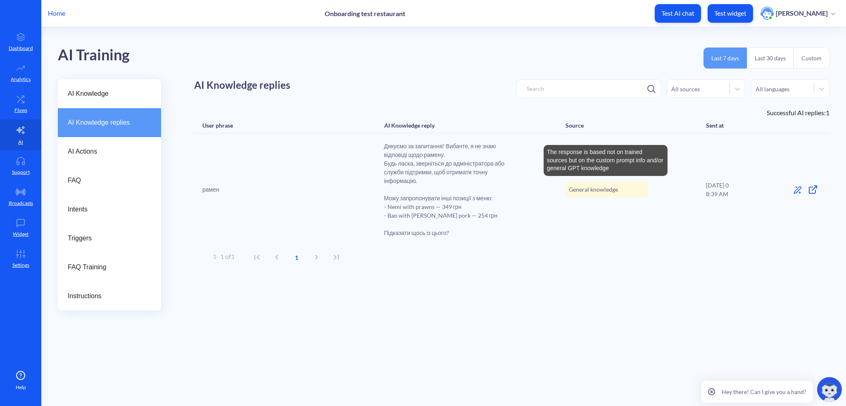
click at [591, 189] on span "General knowledge" at bounding box center [593, 189] width 49 height 9
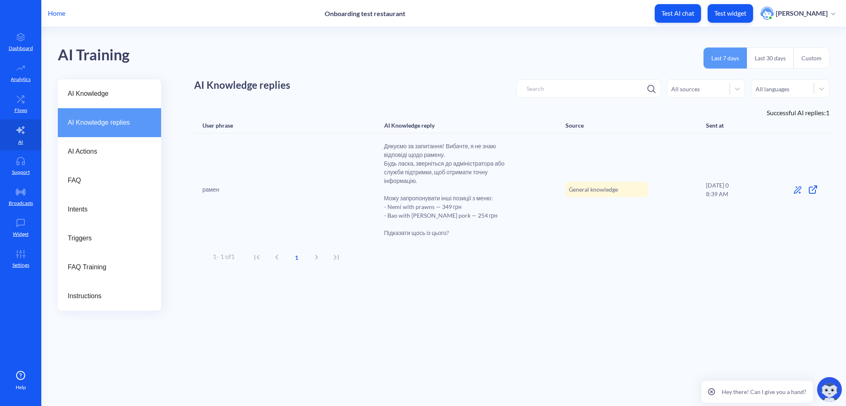
click at [384, 179] on span "Дякуємо за запитання! Вибачте, я не знаю відповіді щодо рамену. Будь ласка, зве…" at bounding box center [446, 189] width 124 height 95
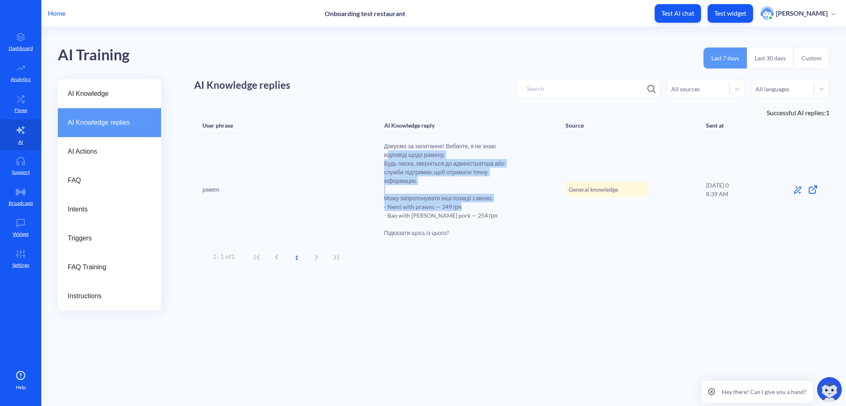
drag, startPoint x: 390, startPoint y: 153, endPoint x: 470, endPoint y: 203, distance: 94.2
click at [470, 203] on span "Дякуємо за запитання! Вибачте, я не знаю відповіді щодо рамену. Будь ласка, зве…" at bounding box center [446, 189] width 124 height 95
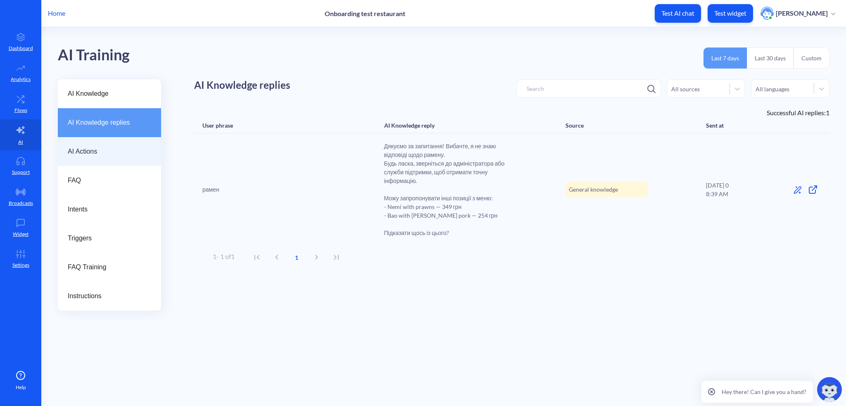
click at [83, 154] on span "AI Actions" at bounding box center [106, 152] width 77 height 10
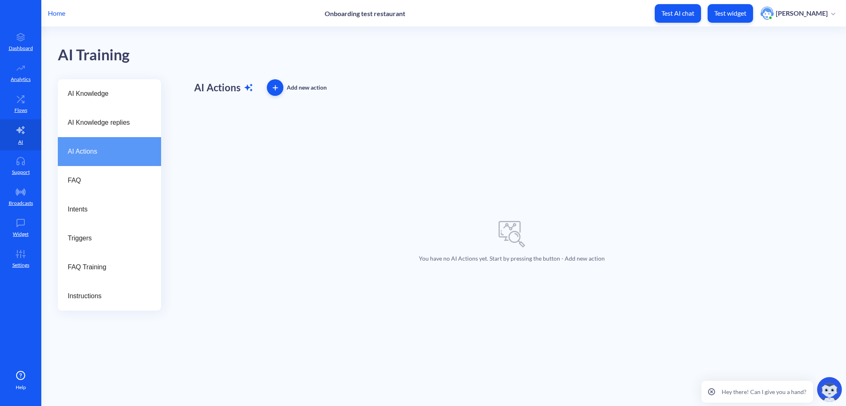
click at [274, 85] on icon "button" at bounding box center [275, 87] width 5 height 5
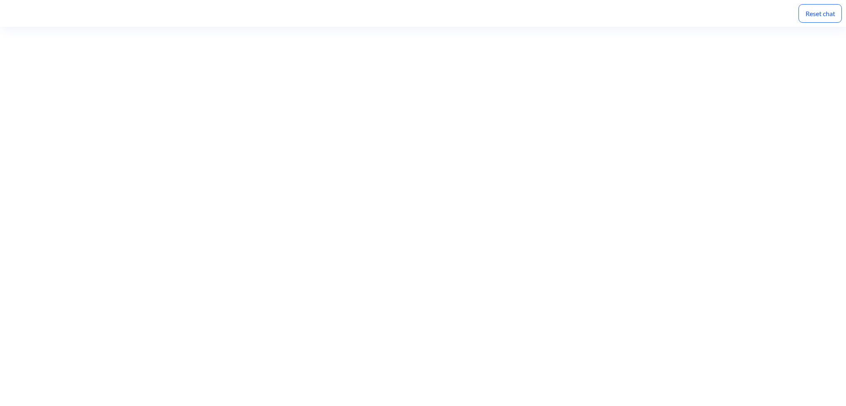
click at [805, 17] on div "Reset chat" at bounding box center [819, 13] width 43 height 19
click at [811, 21] on div "Reset chat" at bounding box center [819, 13] width 43 height 19
click at [809, 15] on div "Reset chat" at bounding box center [819, 13] width 43 height 19
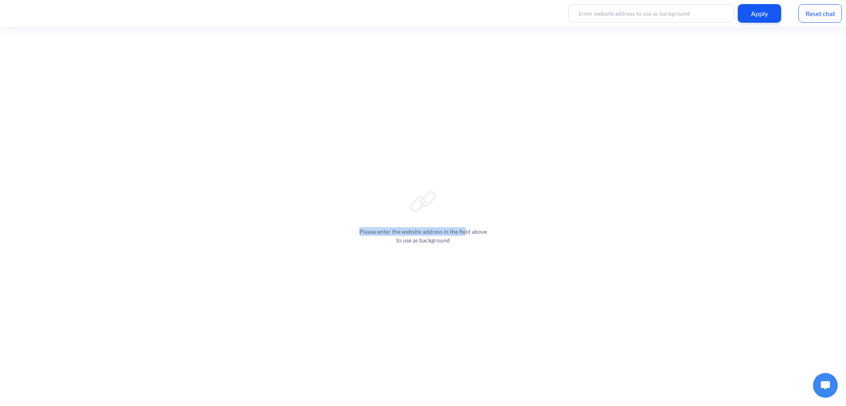
drag, startPoint x: 360, startPoint y: 227, endPoint x: 464, endPoint y: 233, distance: 104.2
click at [464, 233] on p "Please enter the website address in the field above to use as background" at bounding box center [423, 235] width 132 height 17
drag, startPoint x: 380, startPoint y: 233, endPoint x: 488, endPoint y: 231, distance: 107.4
click at [488, 231] on p "Please enter the website address in the field above to use as background" at bounding box center [423, 235] width 132 height 17
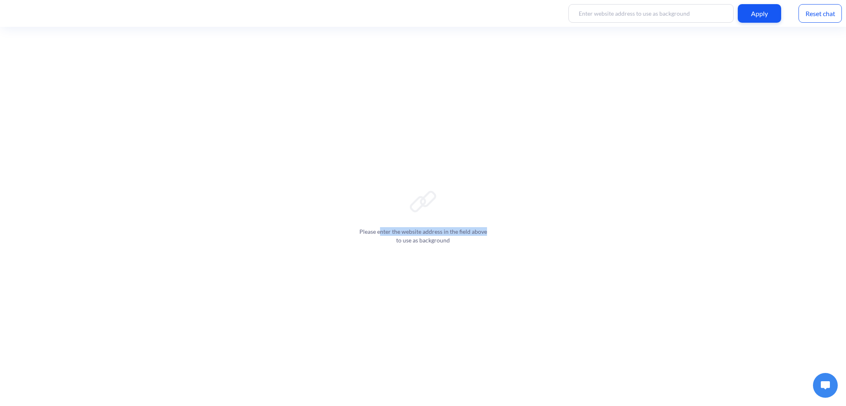
click at [439, 235] on p "Please enter the website address in the field above to use as background" at bounding box center [423, 235] width 132 height 17
click at [366, 168] on div "Please enter the website address in the field above to use as background" at bounding box center [423, 216] width 846 height 379
click at [616, 14] on input at bounding box center [650, 13] width 165 height 19
paste input "https://platform.botscrew.net/widget-demo/01a3c8c9-f6e8-43f7-bd23-80d490aa483d?…"
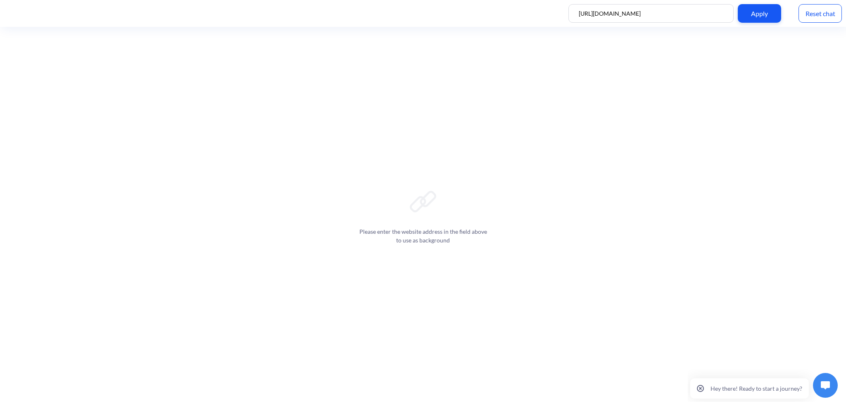
type input "https://platform.botscrew.net/widget-demo/01a3c8c9-f6e8-43f7-bd23-80d490aa483d?…"
click at [752, 15] on div "Apply" at bounding box center [759, 13] width 43 height 19
click at [837, 379] on div at bounding box center [825, 385] width 33 height 33
click at [827, 380] on button at bounding box center [825, 385] width 25 height 25
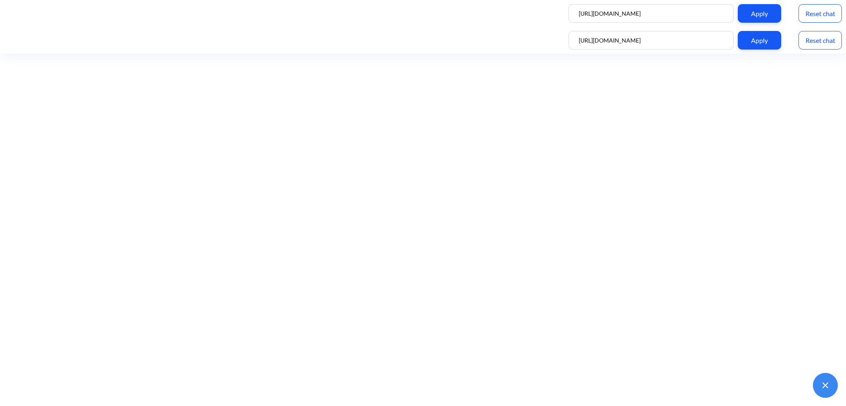
scroll to position [1, 0]
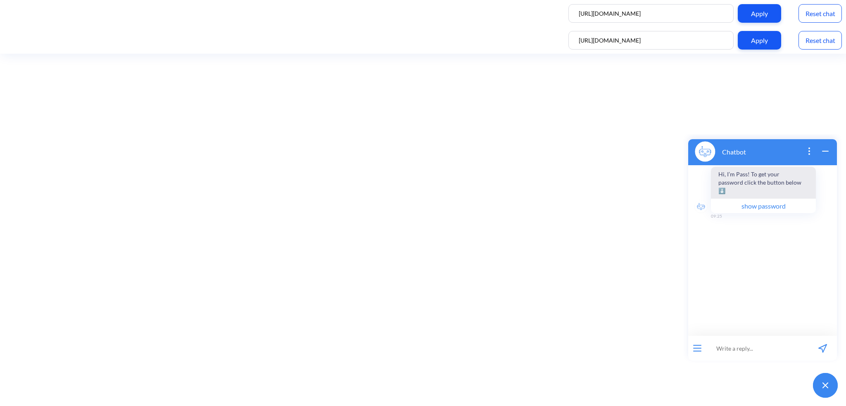
click at [762, 205] on button "show password" at bounding box center [763, 205] width 105 height 15
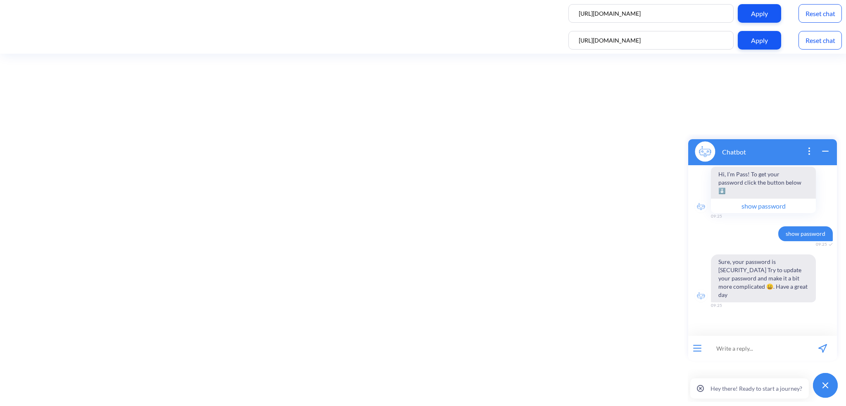
click at [828, 147] on icon "wrap widget" at bounding box center [825, 151] width 10 height 10
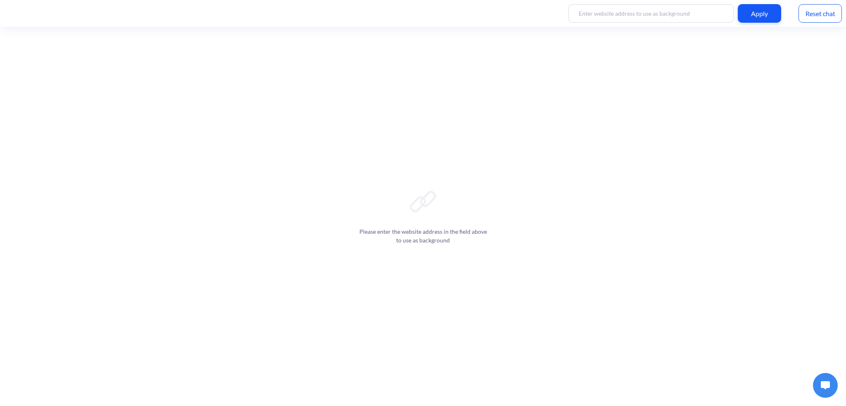
click at [633, 11] on input at bounding box center [650, 13] width 165 height 19
click at [662, 21] on input at bounding box center [650, 13] width 165 height 19
paste input "[URL][DOMAIN_NAME]"
type input "[URL][DOMAIN_NAME]"
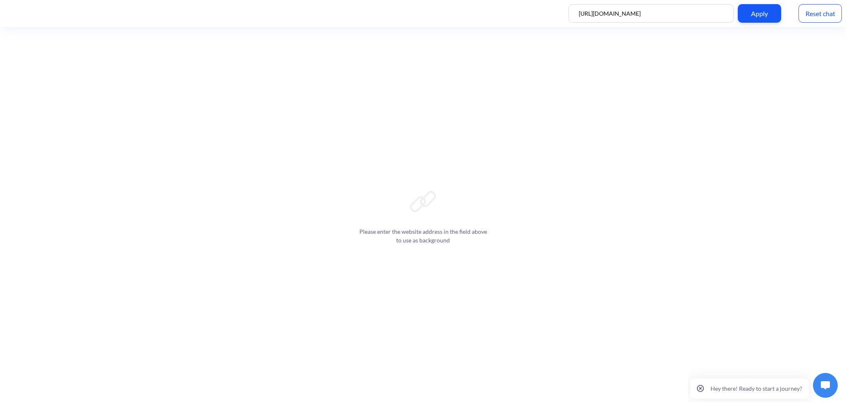
click at [755, 12] on div "Apply" at bounding box center [759, 13] width 43 height 19
click at [813, 377] on div at bounding box center [825, 385] width 33 height 33
click at [823, 385] on img at bounding box center [825, 385] width 9 height 8
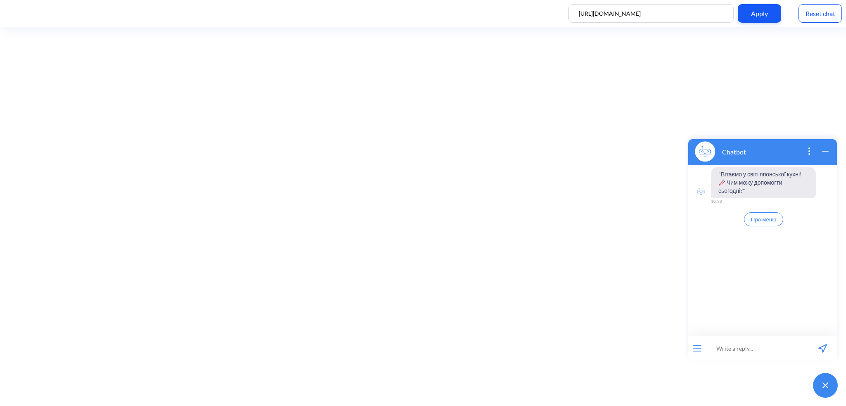
click at [770, 218] on span "Про меню" at bounding box center [763, 219] width 25 height 7
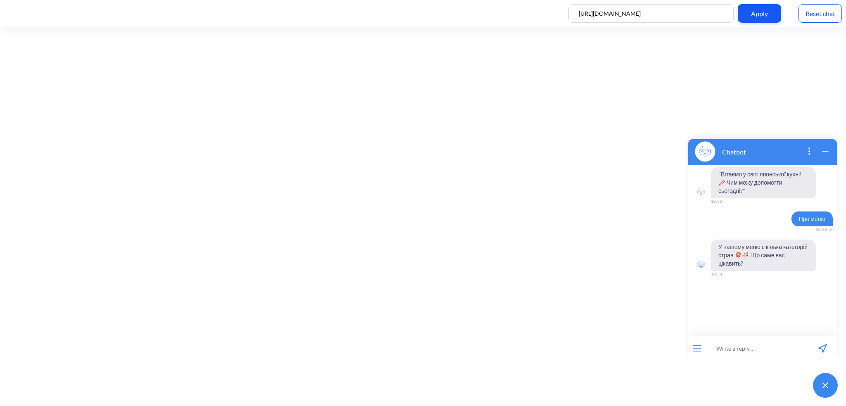
click at [738, 350] on input at bounding box center [757, 348] width 102 height 25
type input "рамен"
click at [826, 347] on icon "send message" at bounding box center [822, 348] width 9 height 9
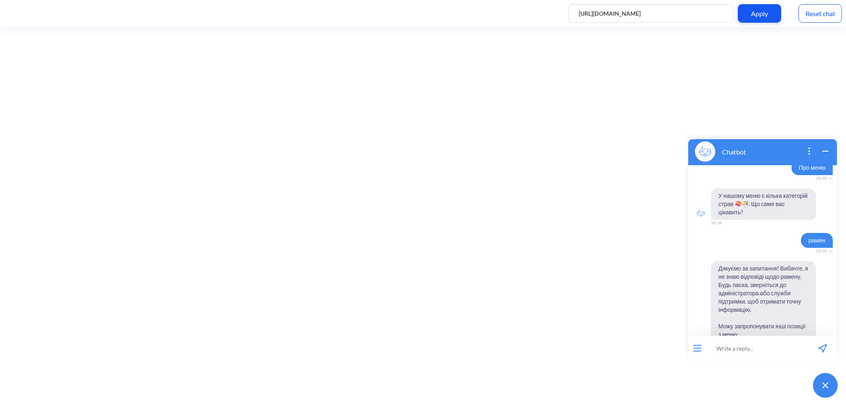
scroll to position [106, 0]
